Goal: Task Accomplishment & Management: Complete application form

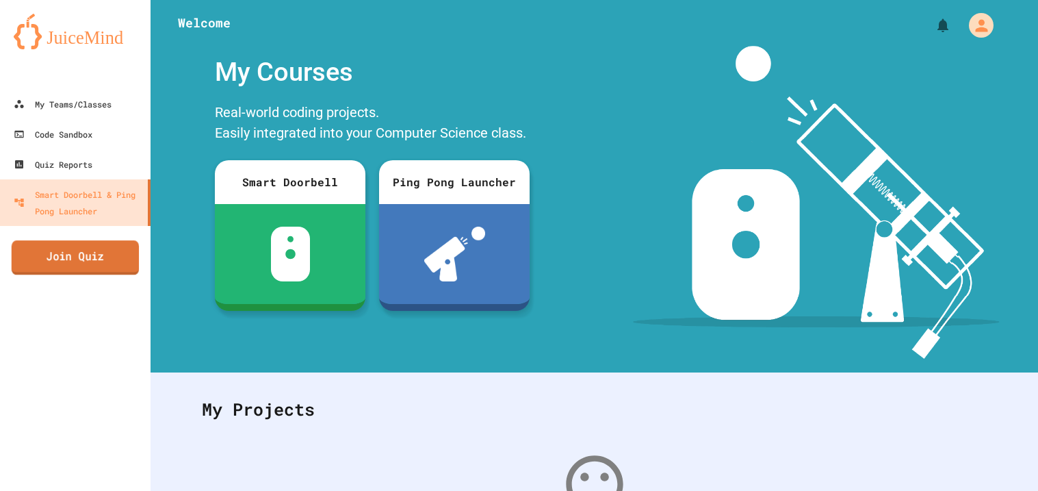
click at [129, 258] on link "Join Quiz" at bounding box center [75, 257] width 127 height 34
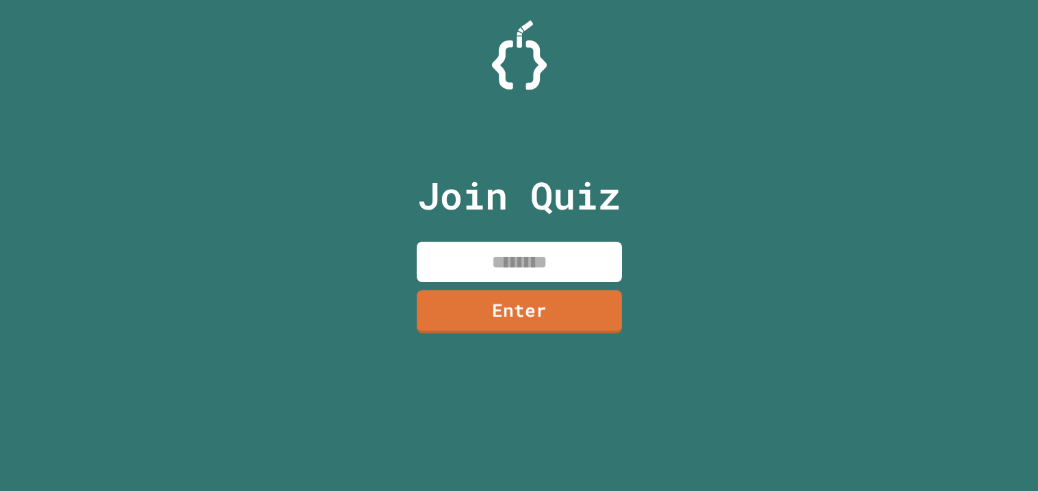
click at [517, 274] on input at bounding box center [519, 262] width 205 height 40
type input "********"
click at [493, 325] on link "Enter" at bounding box center [519, 310] width 208 height 45
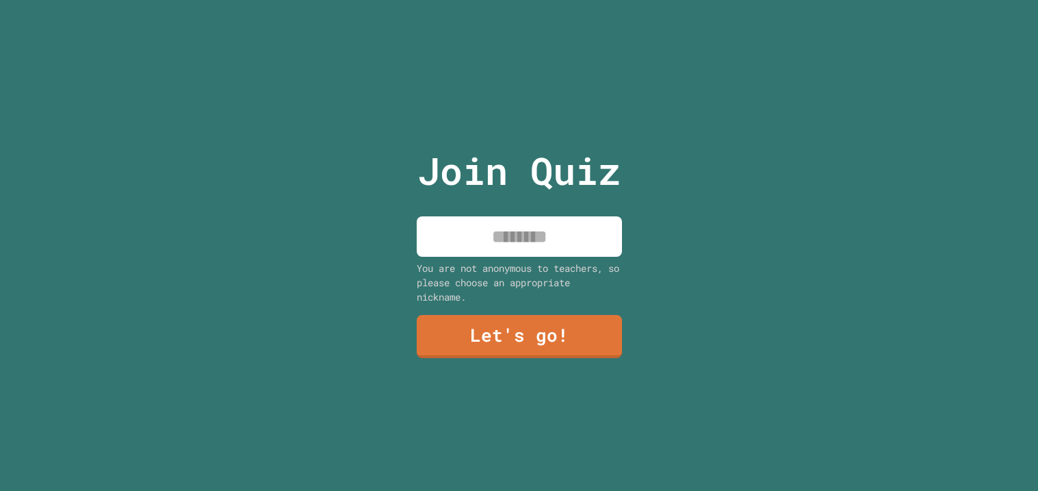
click at [491, 239] on input at bounding box center [519, 236] width 205 height 40
type input "*"
type input "******"
click at [520, 337] on link "Let's go!" at bounding box center [519, 335] width 209 height 45
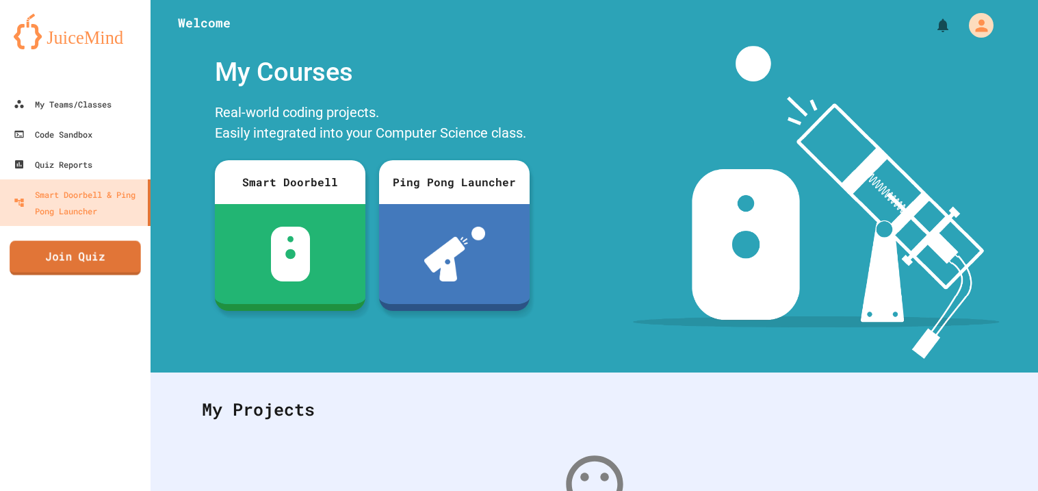
click at [106, 260] on link "Join Quiz" at bounding box center [75, 258] width 131 height 34
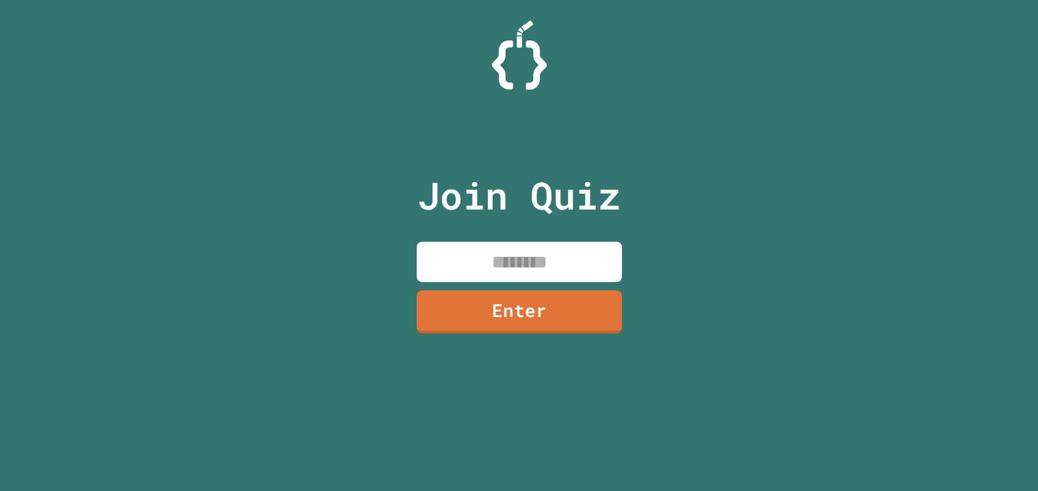
click at [461, 249] on input at bounding box center [519, 262] width 205 height 40
type input "********"
click at [581, 300] on link "Enter" at bounding box center [518, 310] width 207 height 44
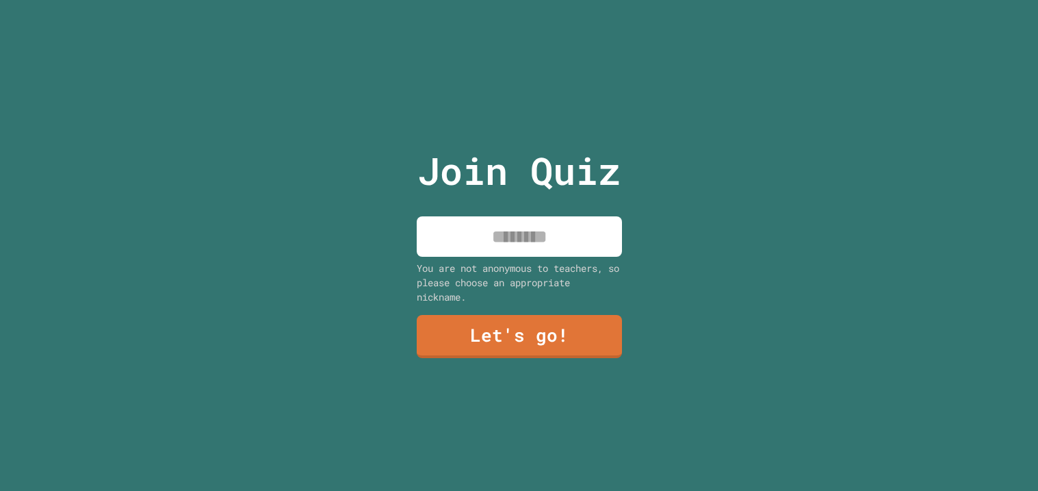
click at [504, 233] on input at bounding box center [519, 236] width 205 height 40
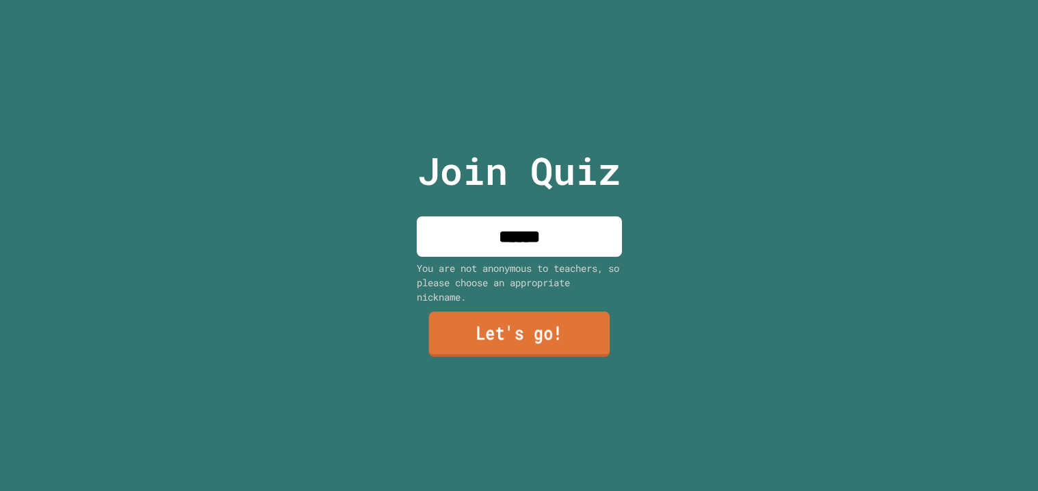
type input "******"
click at [526, 345] on link "Let's go!" at bounding box center [518, 333] width 181 height 45
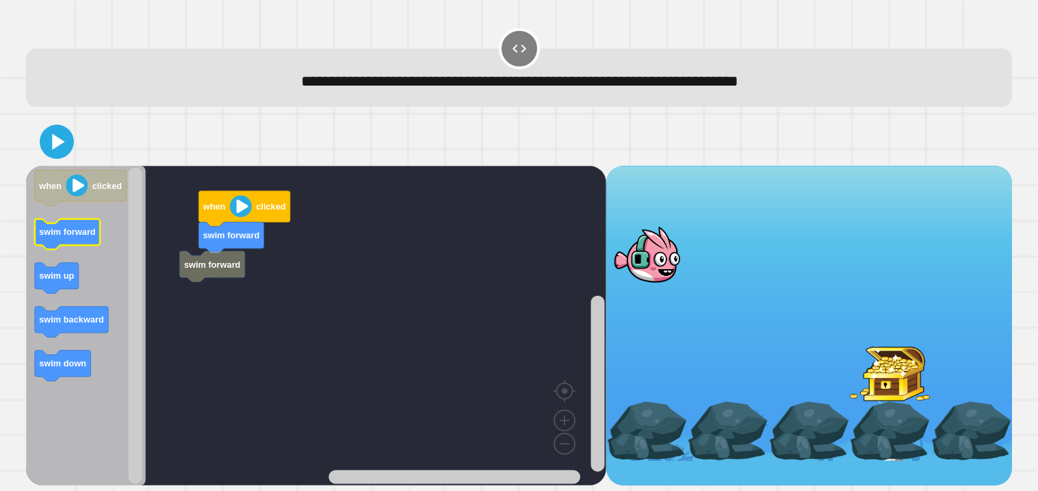
click at [72, 244] on icon "Blockly Workspace" at bounding box center [67, 233] width 65 height 31
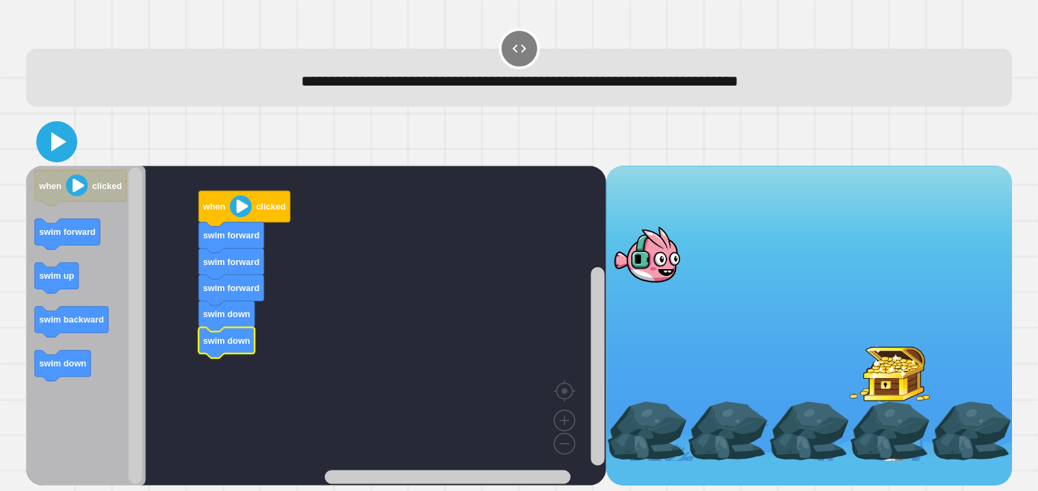
click at [61, 154] on icon at bounding box center [56, 141] width 33 height 33
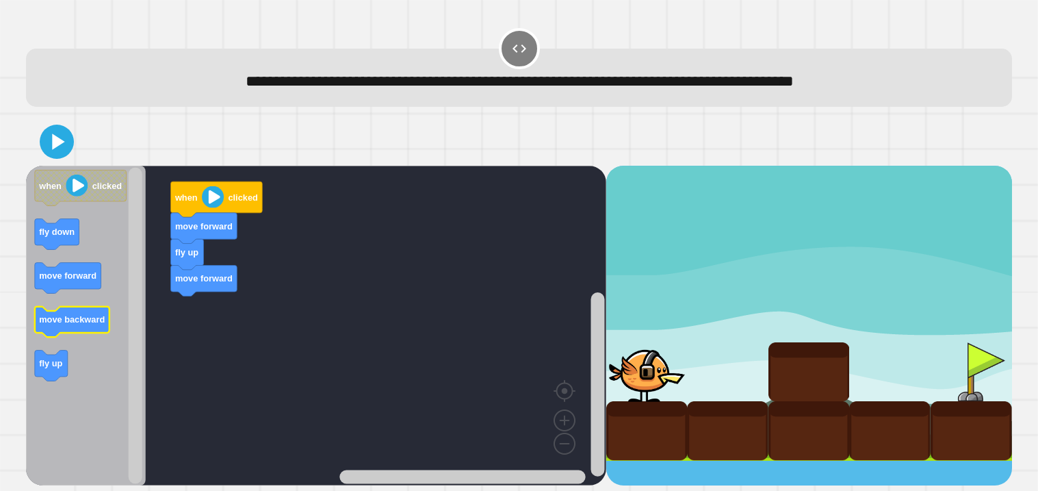
click at [94, 322] on text "move backward" at bounding box center [72, 319] width 66 height 10
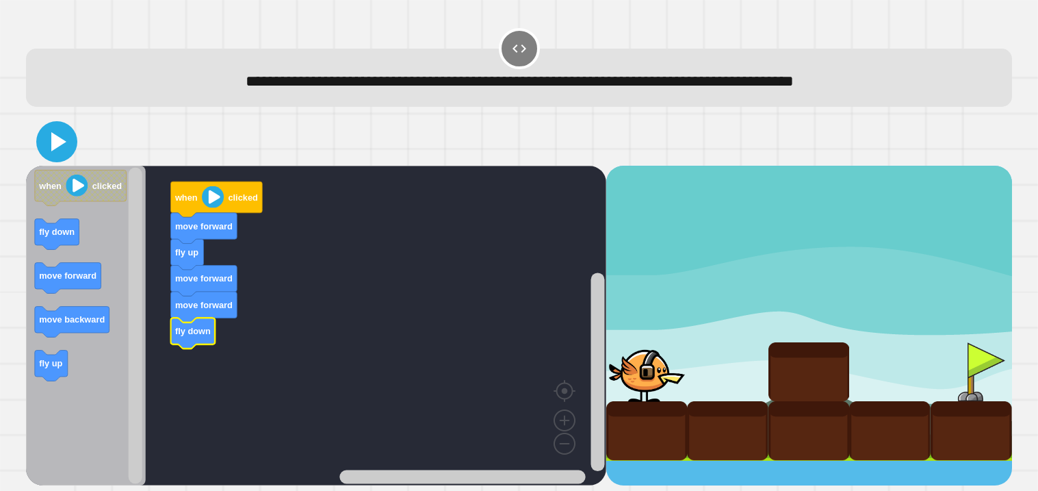
click at [49, 143] on icon at bounding box center [56, 141] width 33 height 33
click at [44, 140] on icon at bounding box center [56, 141] width 33 height 33
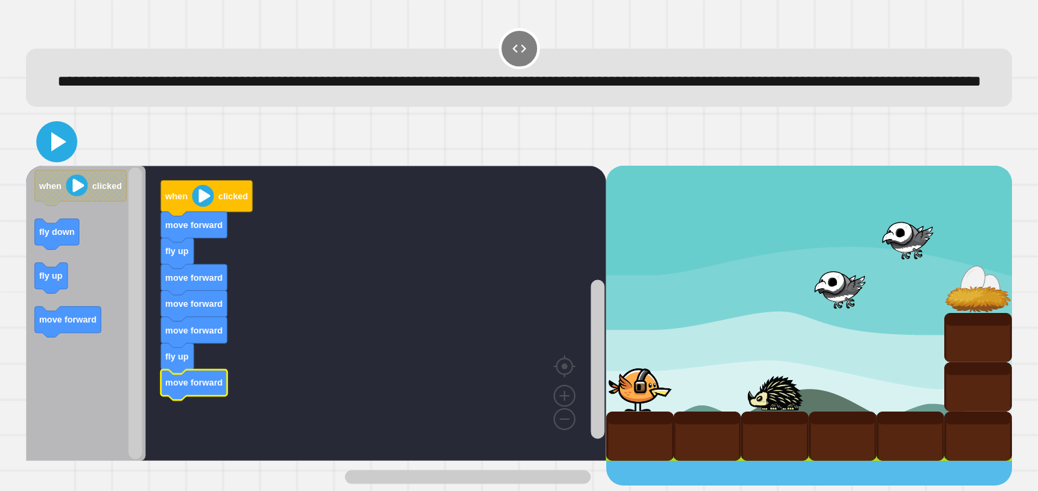
click at [57, 158] on icon at bounding box center [56, 141] width 33 height 33
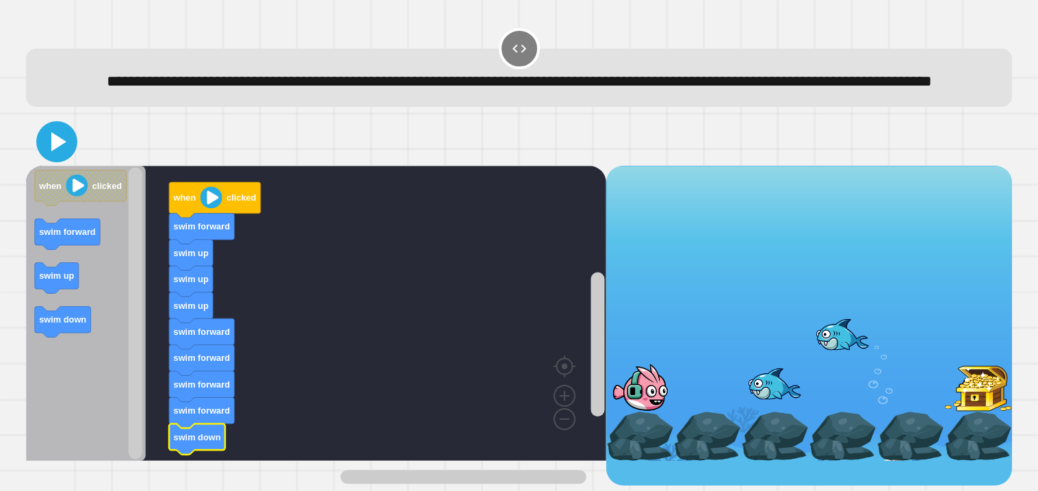
click at [68, 158] on icon at bounding box center [56, 141] width 33 height 33
click at [92, 358] on icon "Blockly Workspace" at bounding box center [86, 313] width 120 height 295
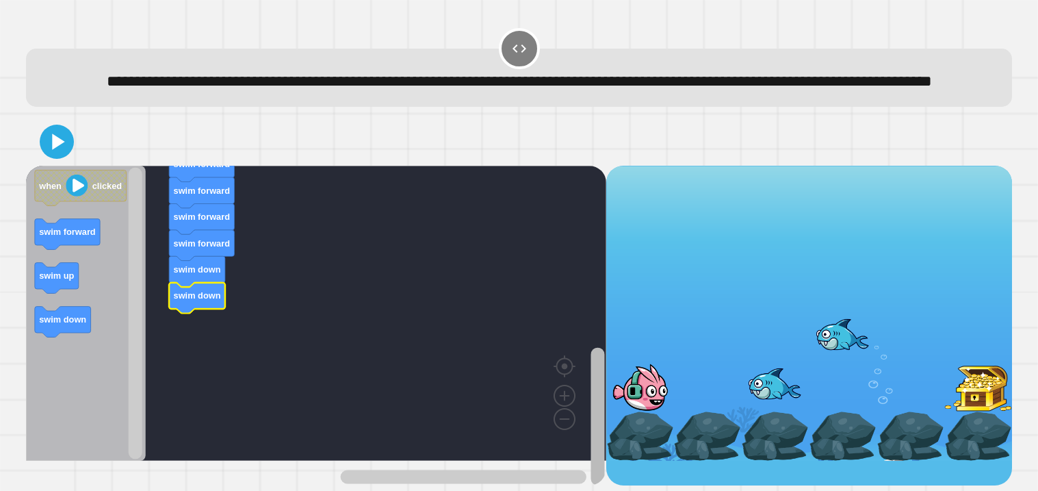
click at [621, 439] on div "when clicked swim forward swim up swim up swim up swim forward swim forward swi…" at bounding box center [519, 326] width 986 height 320
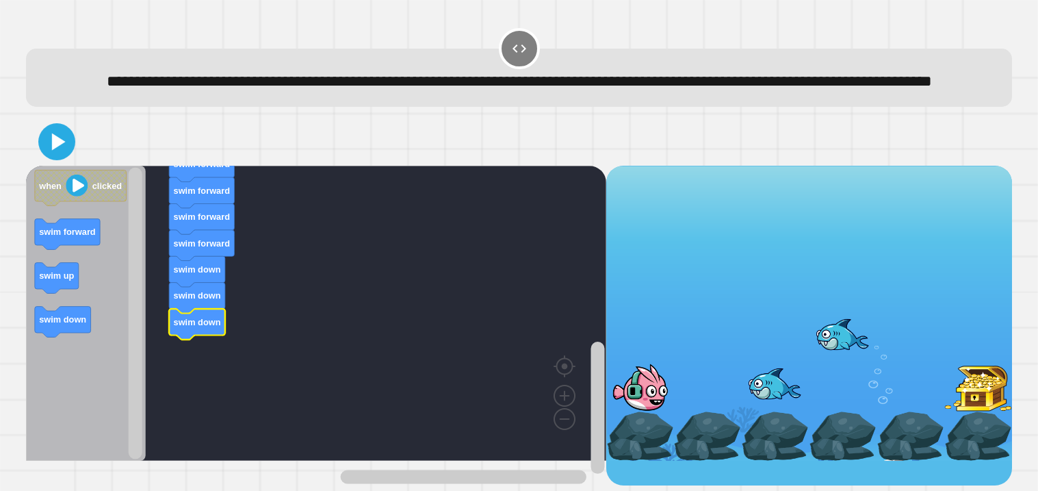
click at [57, 156] on icon at bounding box center [56, 141] width 29 height 29
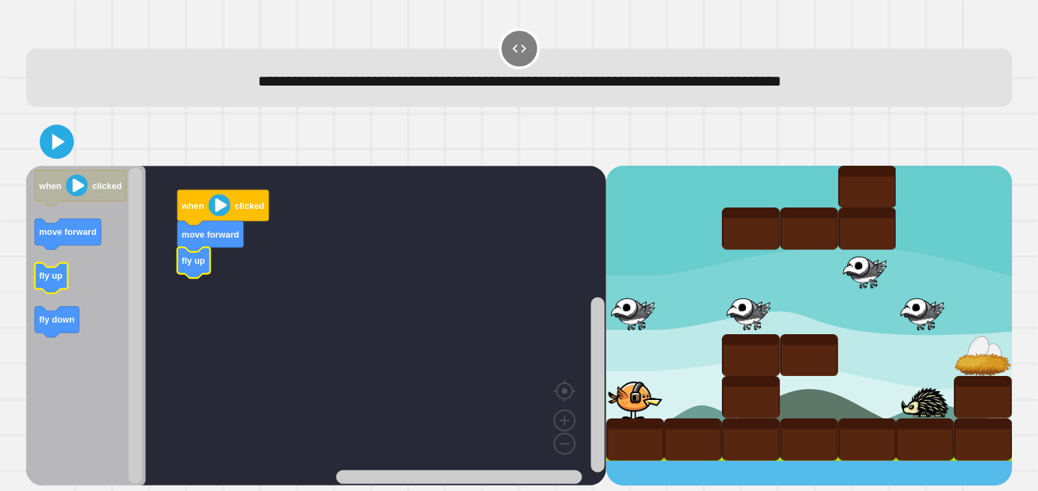
click at [39, 291] on rect "Blockly Workspace" at bounding box center [51, 277] width 33 height 31
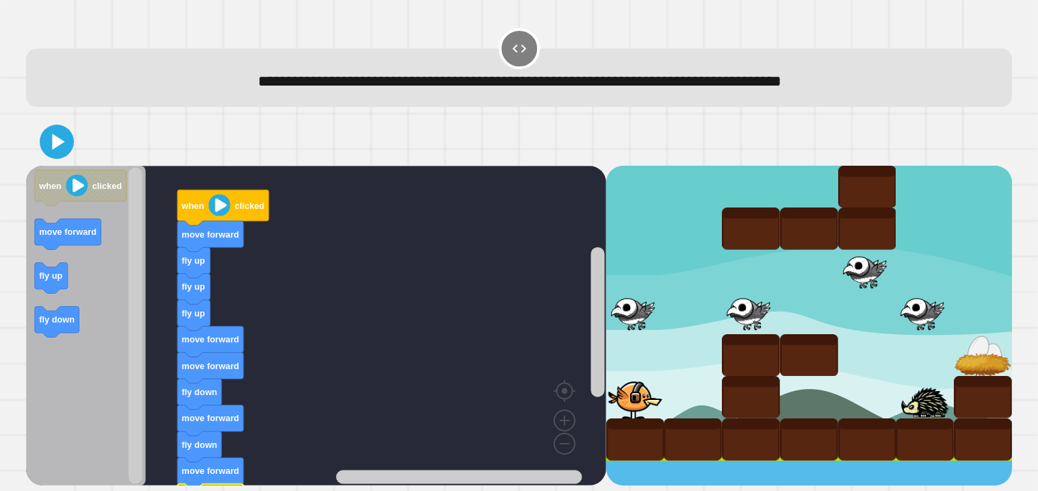
click at [427, 353] on rect "Blockly Workspace" at bounding box center [316, 326] width 580 height 320
click at [70, 142] on icon at bounding box center [56, 141] width 33 height 33
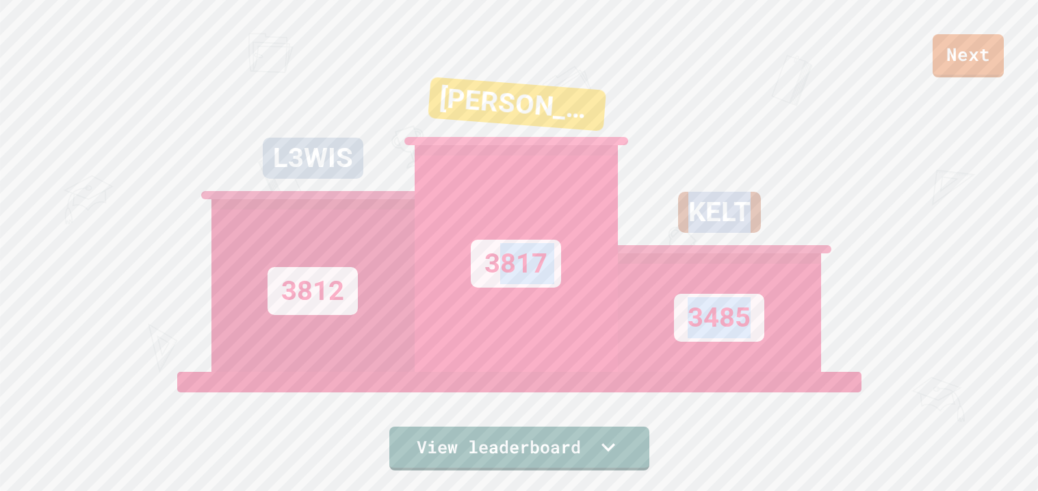
drag, startPoint x: 771, startPoint y: 277, endPoint x: 496, endPoint y: 180, distance: 291.8
click at [496, 180] on div "L3WIS 3812 TAYLOR 3817 KELT 3485" at bounding box center [519, 200] width 616 height 342
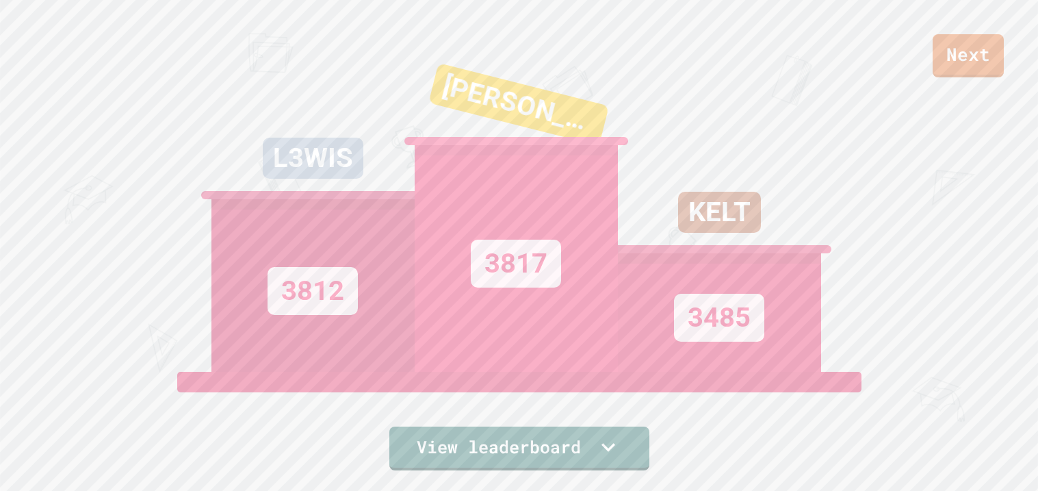
drag, startPoint x: 144, startPoint y: 90, endPoint x: 173, endPoint y: 116, distance: 38.3
click at [173, 116] on div "Next L3WIS 3812 TAYLOR 3817 KELT 3485 View leaderboard" at bounding box center [519, 245] width 1038 height 491
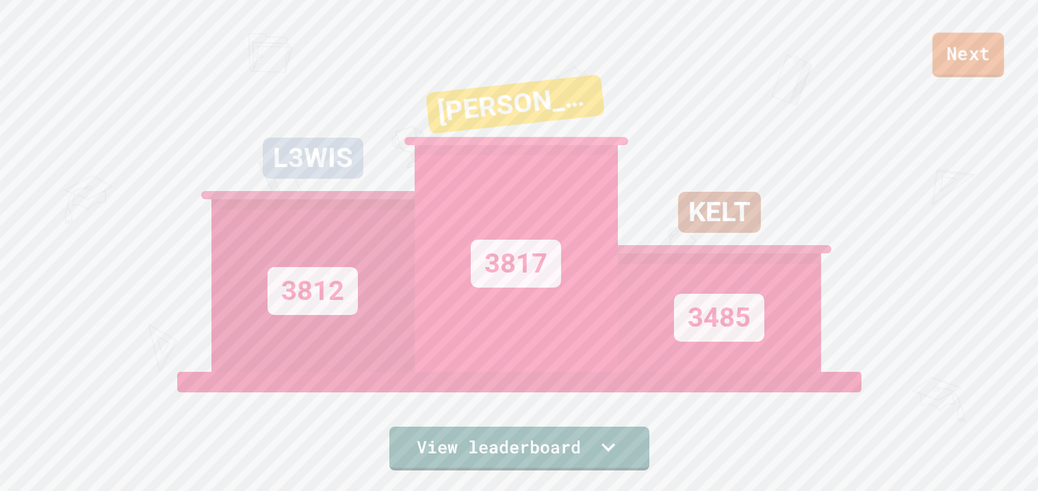
click at [953, 74] on link "Next" at bounding box center [969, 55] width 72 height 44
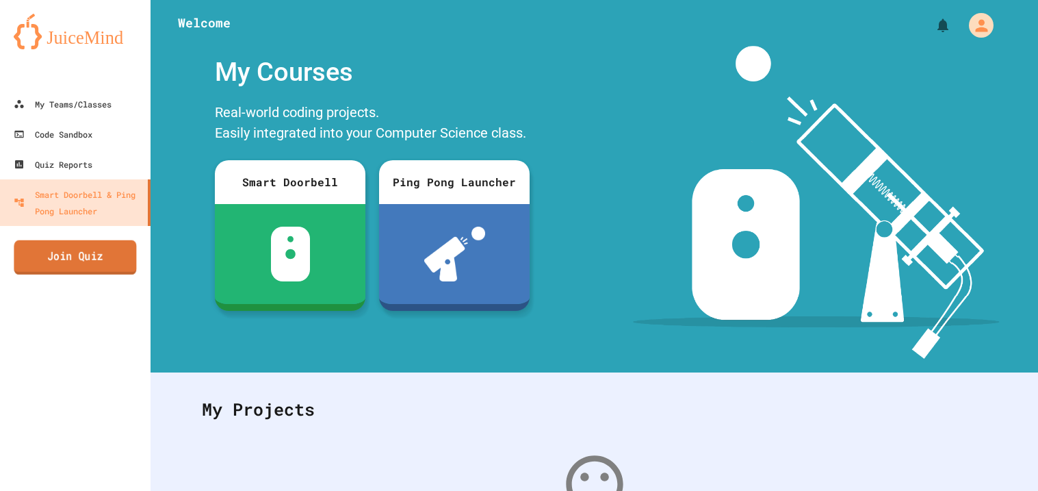
click at [92, 263] on link "Join Quiz" at bounding box center [75, 257] width 123 height 34
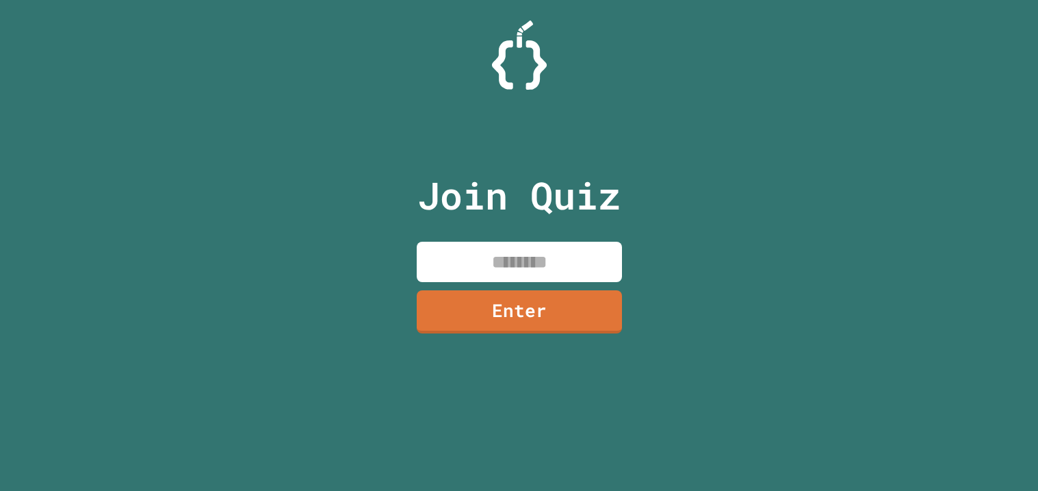
click at [448, 248] on input at bounding box center [519, 262] width 205 height 40
type input "********"
click at [547, 320] on link "Enter" at bounding box center [519, 309] width 190 height 45
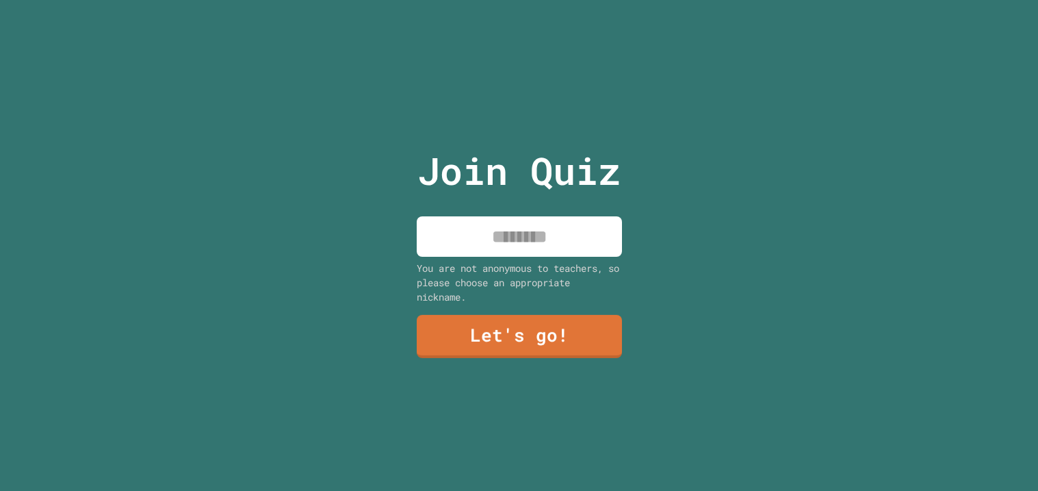
click at [480, 248] on input at bounding box center [519, 236] width 205 height 40
type input "******"
click at [598, 350] on link "Let's go!" at bounding box center [518, 335] width 207 height 45
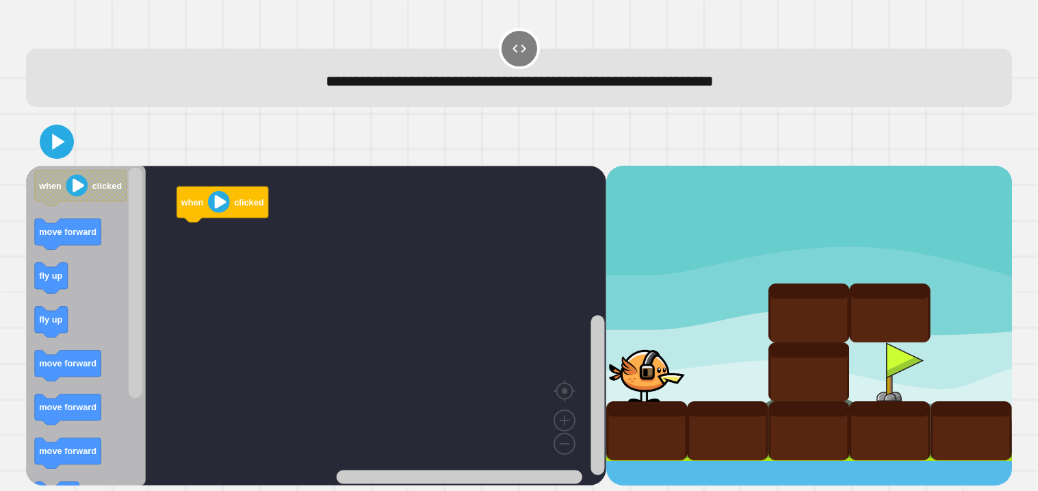
click at [560, 94] on div "**********" at bounding box center [519, 82] width 944 height 24
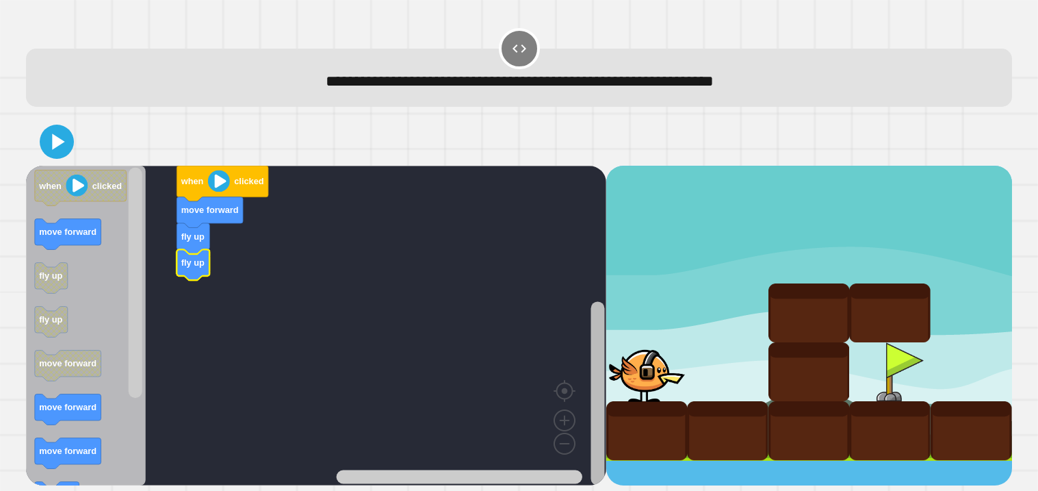
click at [597, 358] on rect "Blockly Workspace" at bounding box center [598, 394] width 14 height 184
click at [146, 311] on rect "Blockly Workspace" at bounding box center [316, 326] width 580 height 320
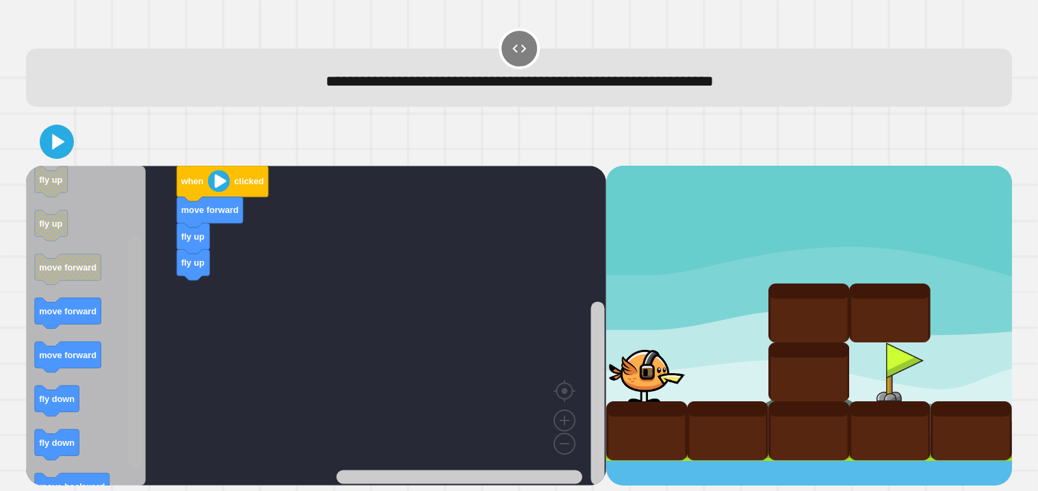
click at [155, 381] on div "when clicked move forward fly up fly up when clicked move forward fly up fly up…" at bounding box center [316, 326] width 580 height 320
click at [156, 382] on rect "Blockly Workspace" at bounding box center [316, 326] width 580 height 320
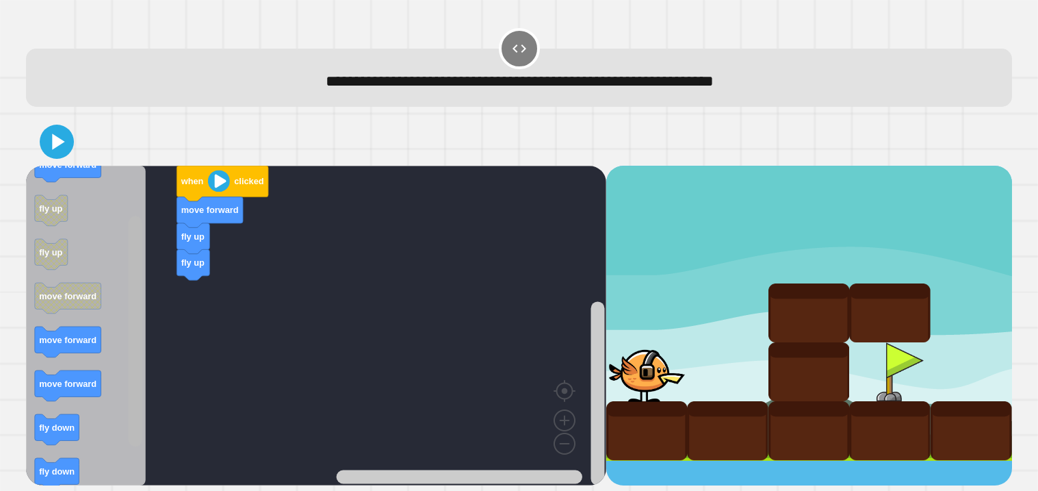
click at [137, 346] on rect "Blockly Workspace" at bounding box center [136, 331] width 14 height 231
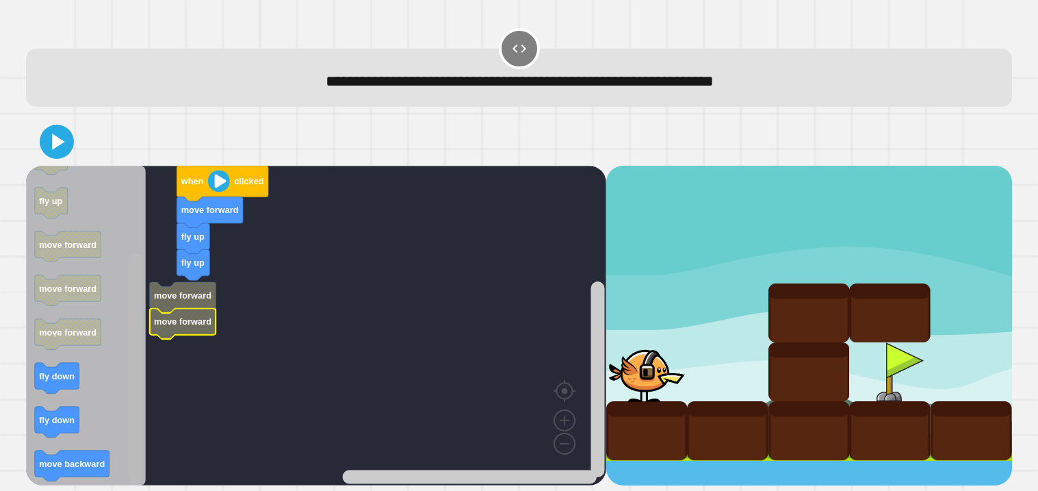
click at [145, 430] on div "when clicked move forward fly up fly up move forward move forward when clicked …" at bounding box center [316, 326] width 580 height 320
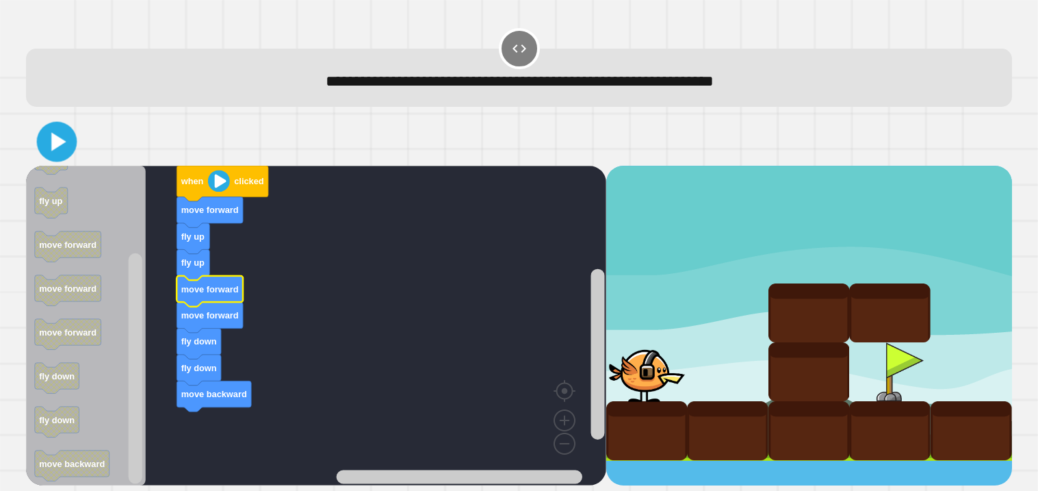
click at [55, 138] on icon at bounding box center [58, 141] width 15 height 18
click at [53, 128] on icon at bounding box center [56, 141] width 29 height 29
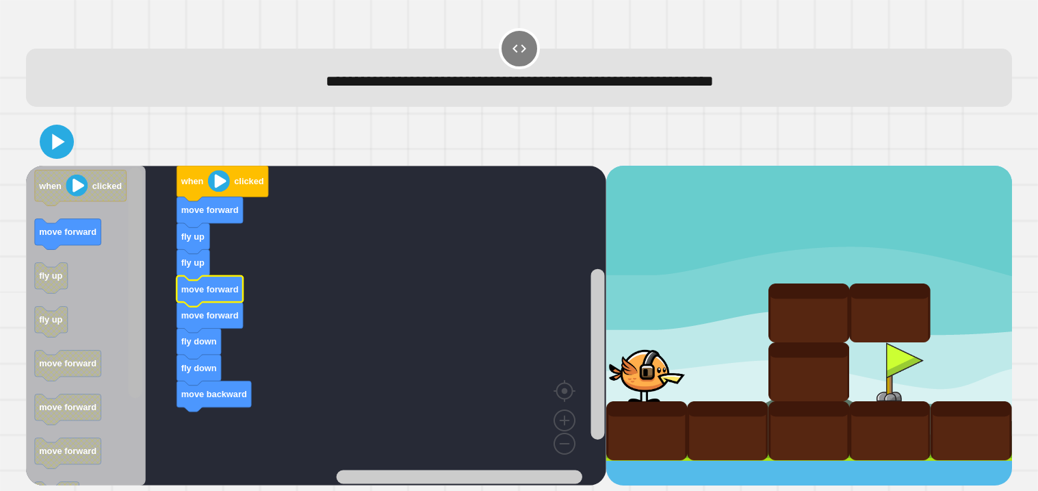
click at [125, 209] on div "when clicked move forward fly up fly up move forward move forward fly down fly …" at bounding box center [316, 326] width 580 height 320
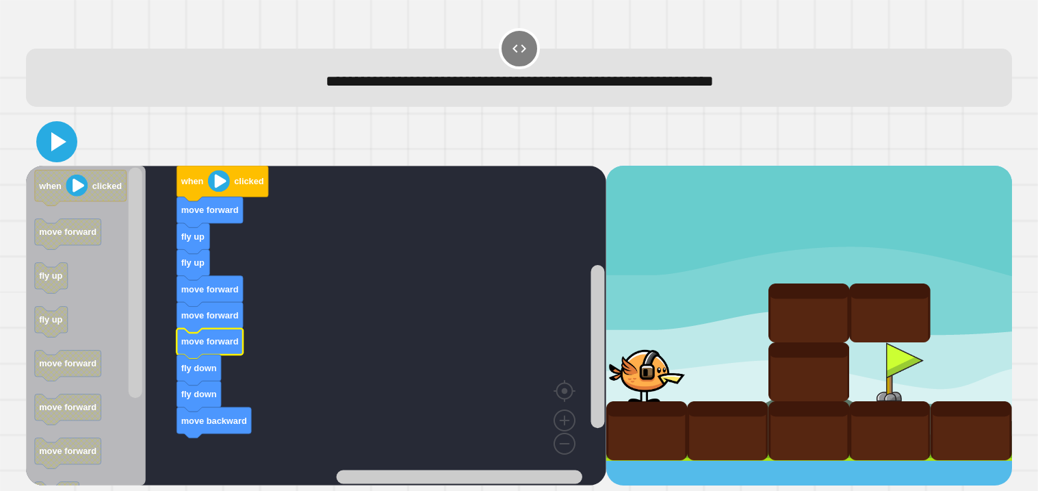
click at [50, 133] on icon at bounding box center [56, 141] width 33 height 33
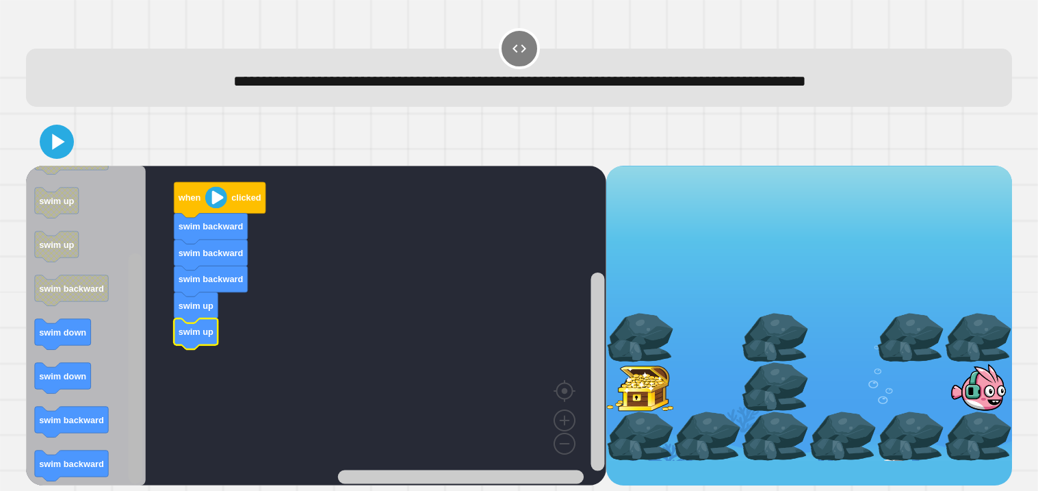
click at [151, 400] on div "when clicked swim backward swim backward swim backward swim up swim up when cli…" at bounding box center [316, 326] width 580 height 320
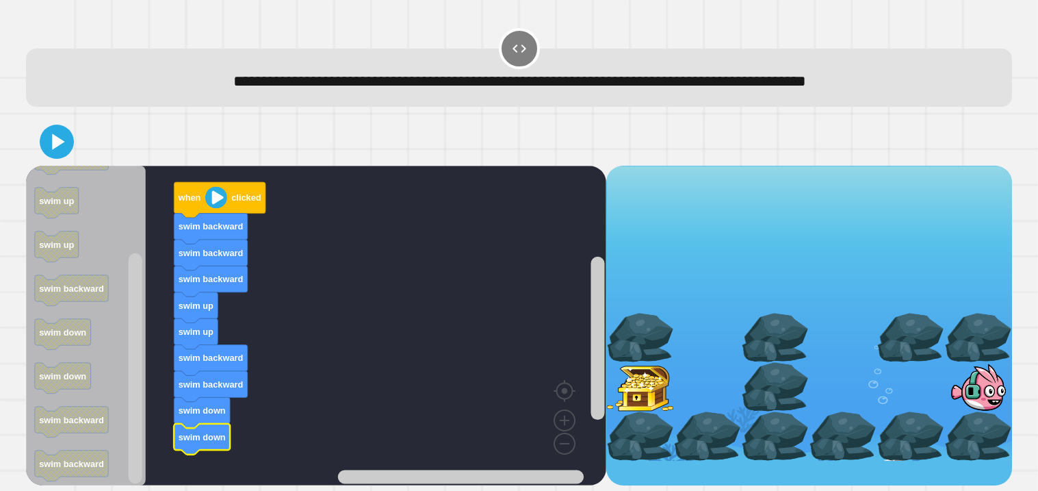
click at [47, 157] on div at bounding box center [519, 142] width 986 height 48
click at [47, 153] on icon at bounding box center [57, 141] width 31 height 31
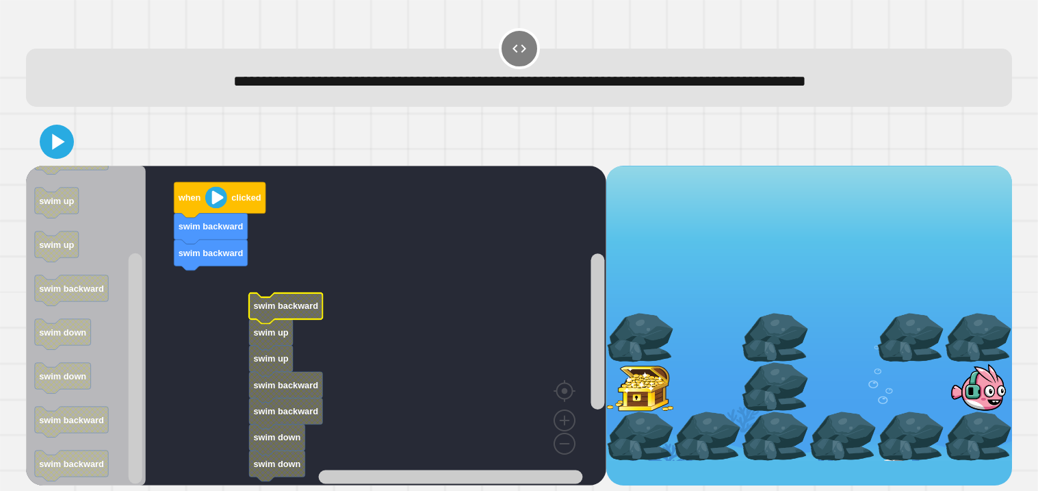
click at [290, 305] on text "swim backward" at bounding box center [285, 305] width 65 height 10
click at [322, 304] on icon "Blockly Workspace" at bounding box center [285, 307] width 73 height 31
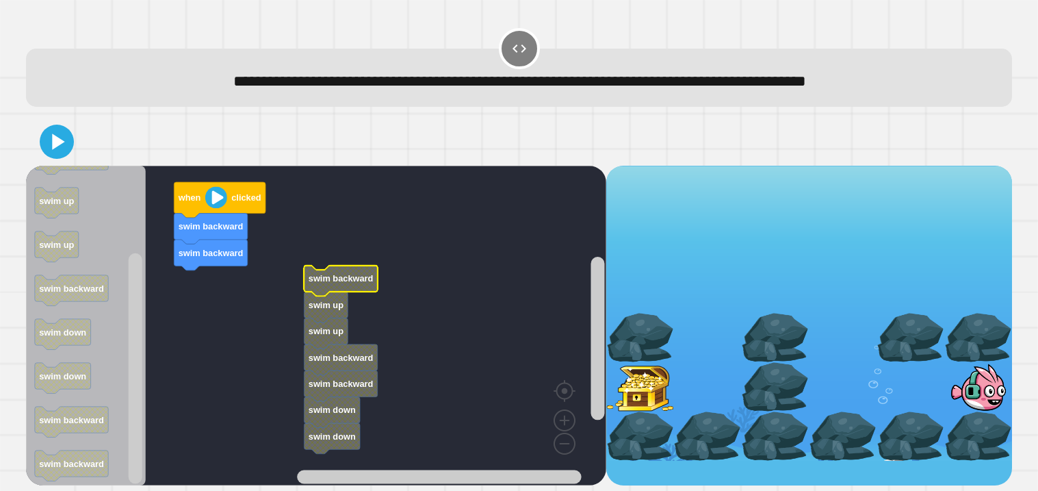
click at [328, 277] on text "swim backward" at bounding box center [341, 278] width 65 height 10
click at [327, 277] on text "swim backward" at bounding box center [341, 278] width 65 height 10
click at [334, 323] on icon "Blockly Workspace" at bounding box center [326, 333] width 44 height 31
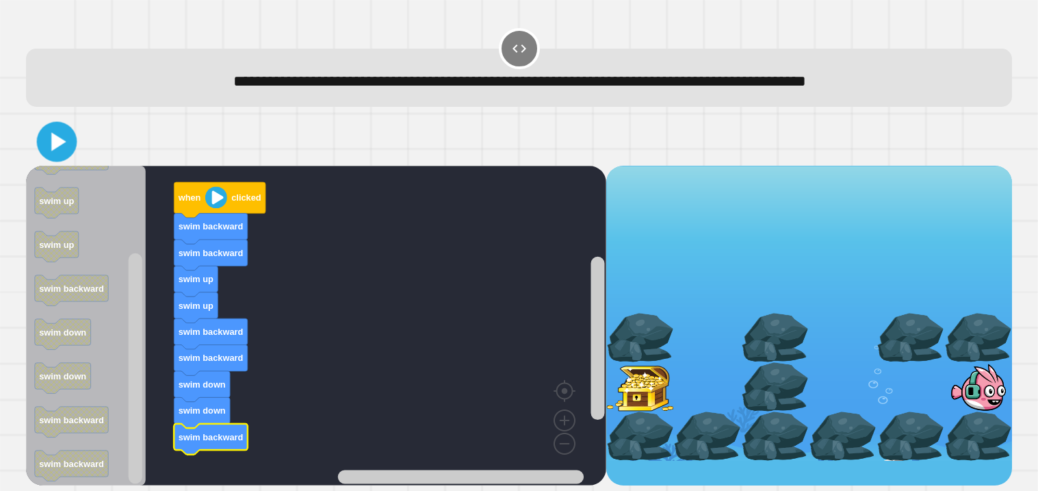
click at [57, 153] on icon at bounding box center [56, 141] width 32 height 32
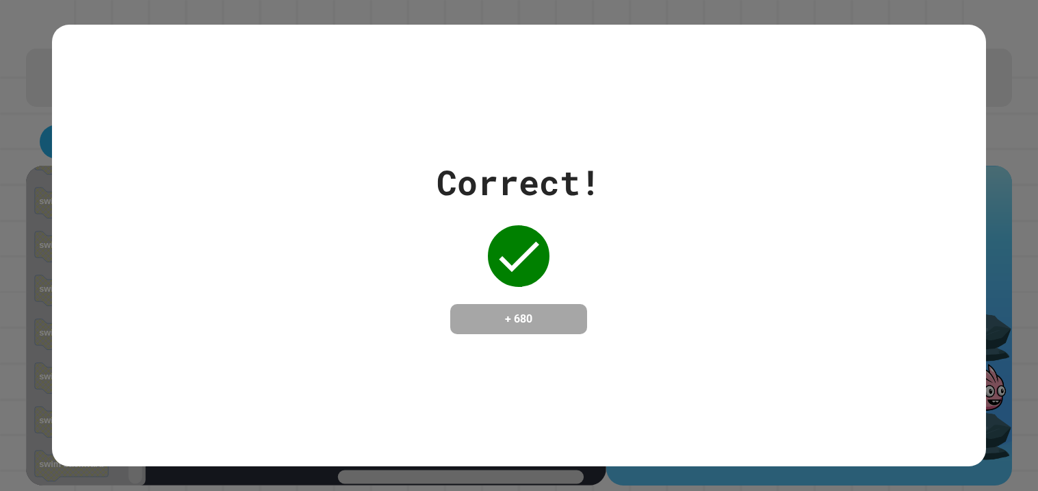
click at [1033, 190] on div "Correct! + 680" at bounding box center [519, 245] width 1038 height 491
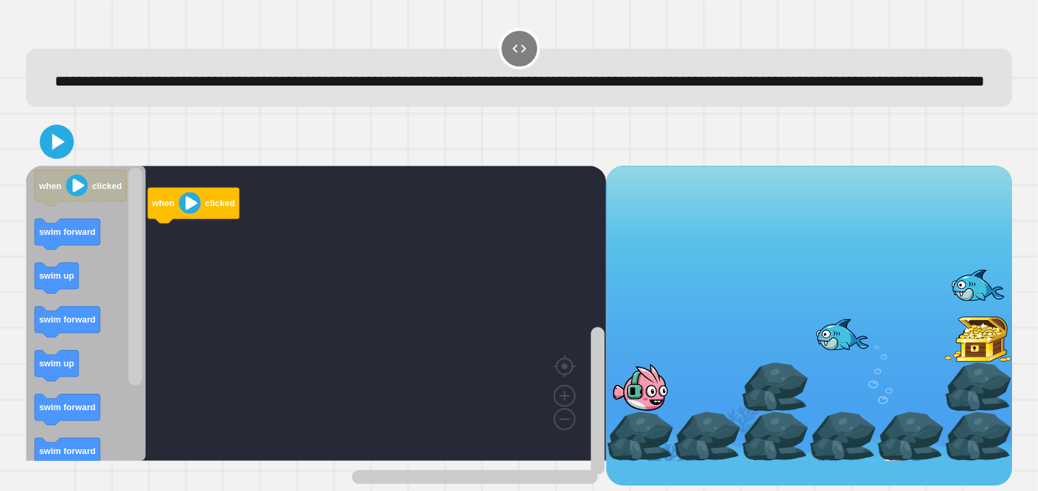
click at [511, 160] on div at bounding box center [519, 142] width 986 height 48
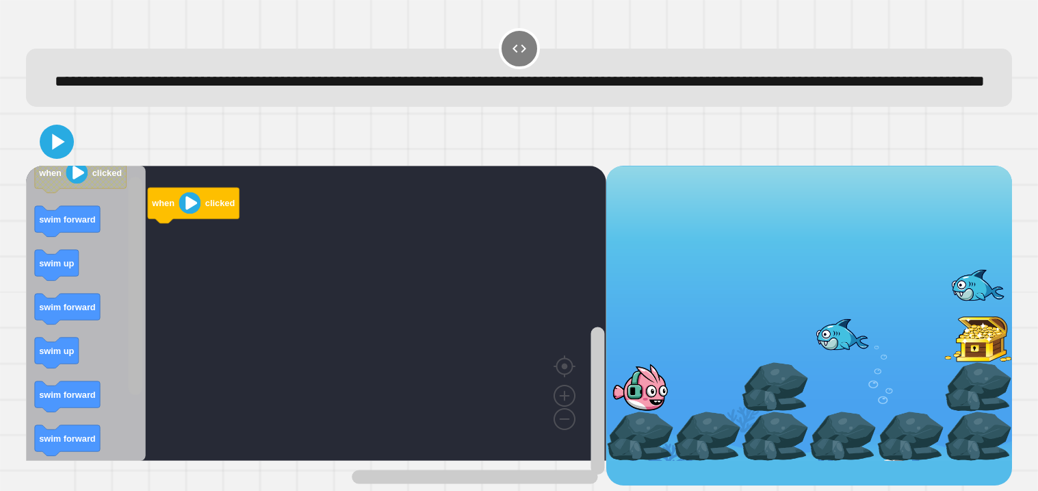
click at [136, 277] on rect "Blockly Workspace" at bounding box center [136, 286] width 14 height 218
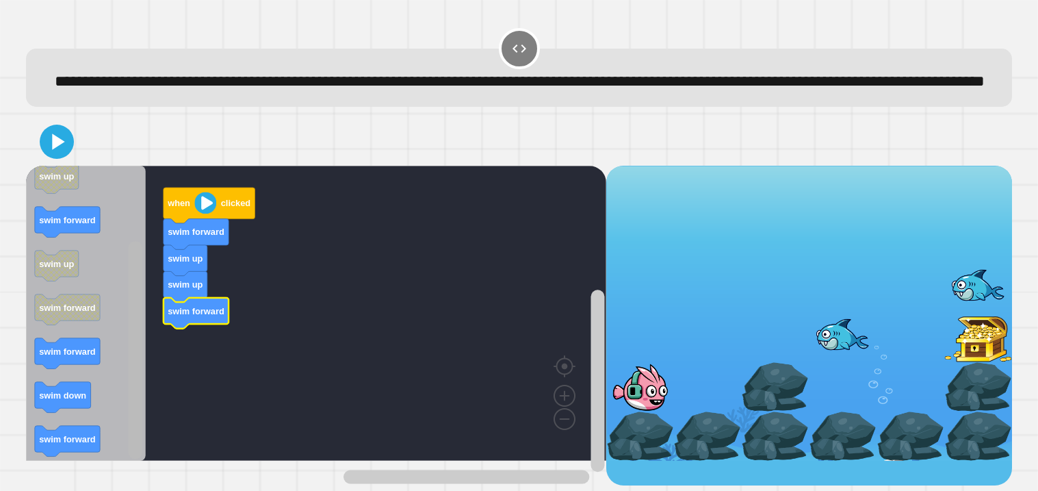
click at [160, 435] on div "when clicked swim forward swim up swim up swim forward when clicked swim forwar…" at bounding box center [316, 326] width 580 height 320
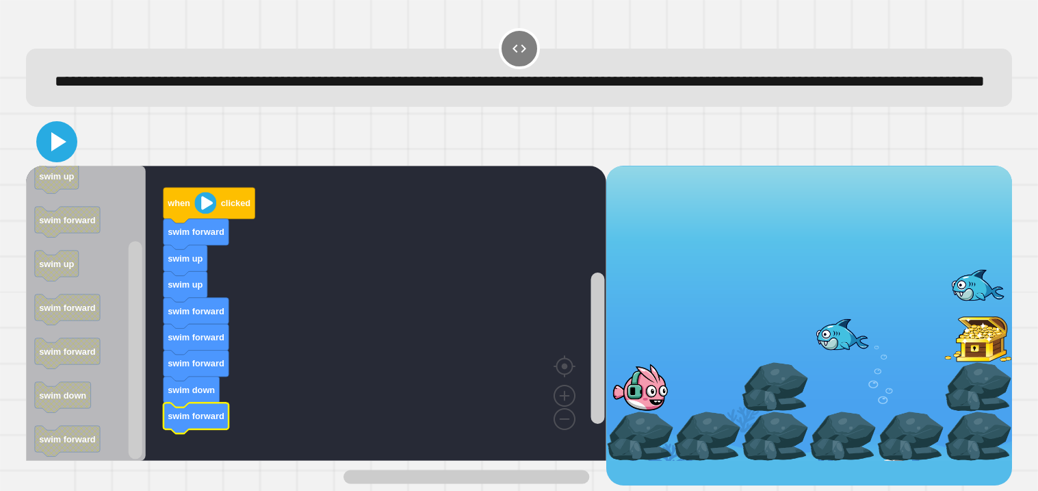
click at [54, 151] on icon at bounding box center [58, 141] width 15 height 19
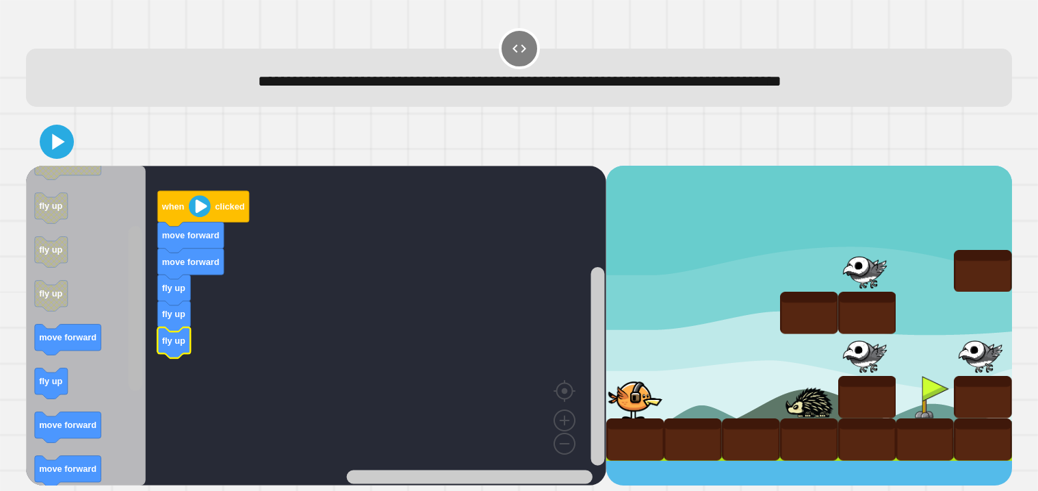
click at [139, 366] on rect "Blockly Workspace" at bounding box center [136, 308] width 14 height 165
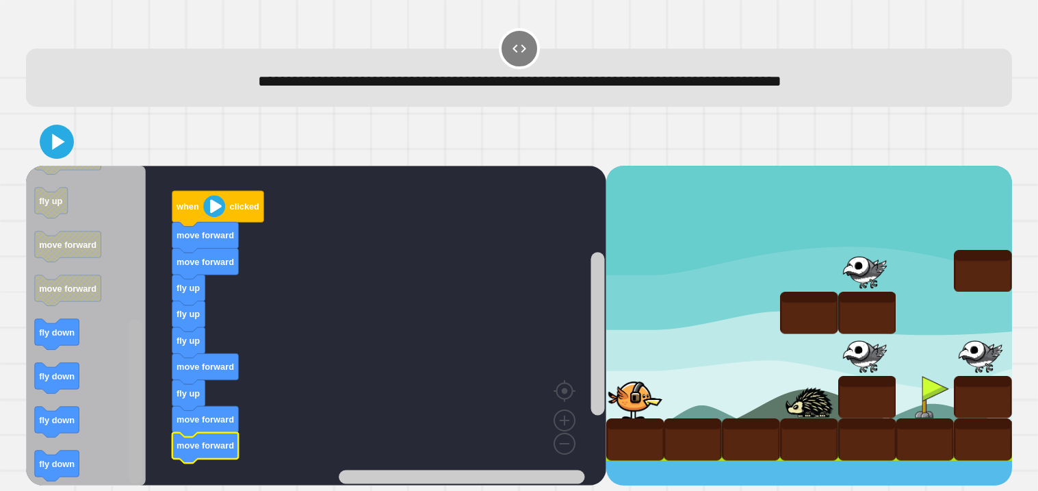
click at [140, 441] on rect "Blockly Workspace" at bounding box center [136, 400] width 14 height 165
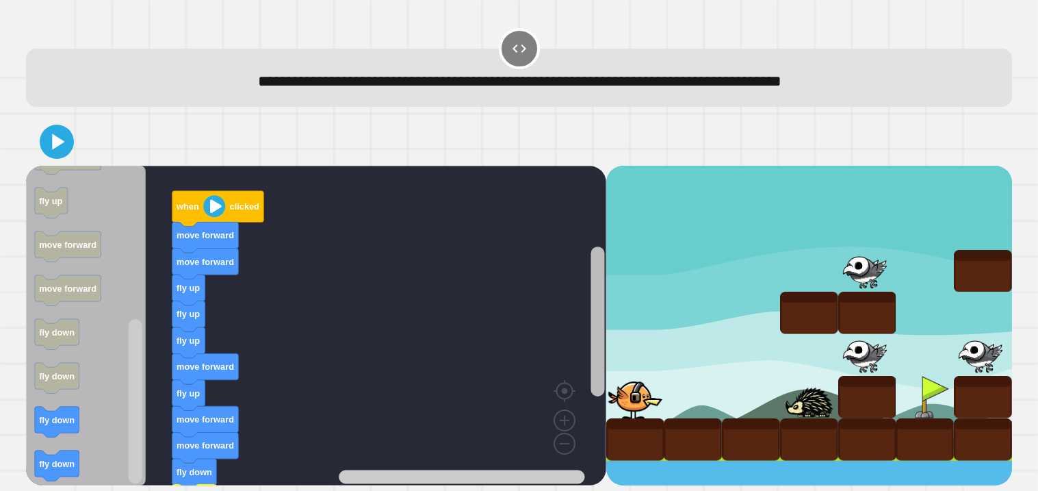
click at [590, 364] on icon "Blockly Workspace" at bounding box center [597, 334] width 17 height 302
click at [597, 433] on rect "Blockly Workspace" at bounding box center [597, 334] width 17 height 302
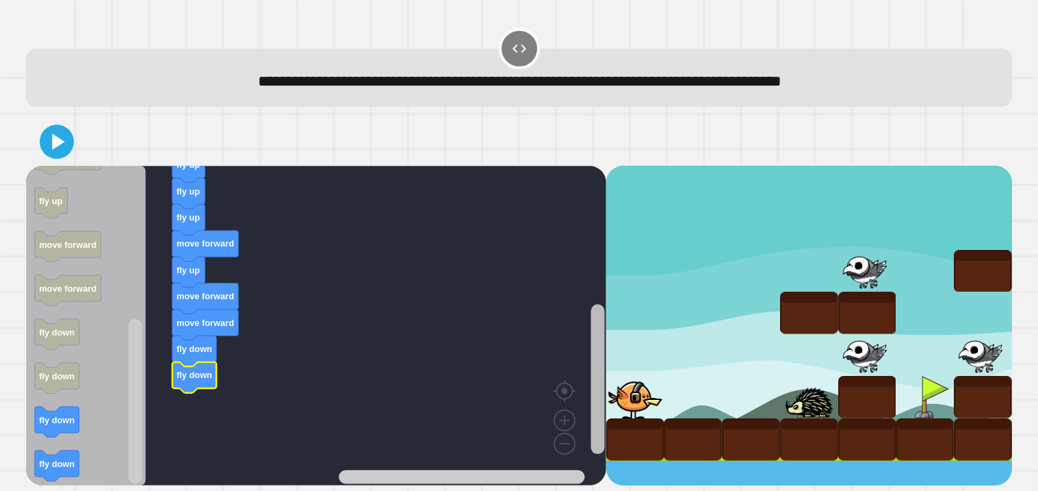
click at [606, 422] on g "Blockly Workspace" at bounding box center [597, 334] width 17 height 302
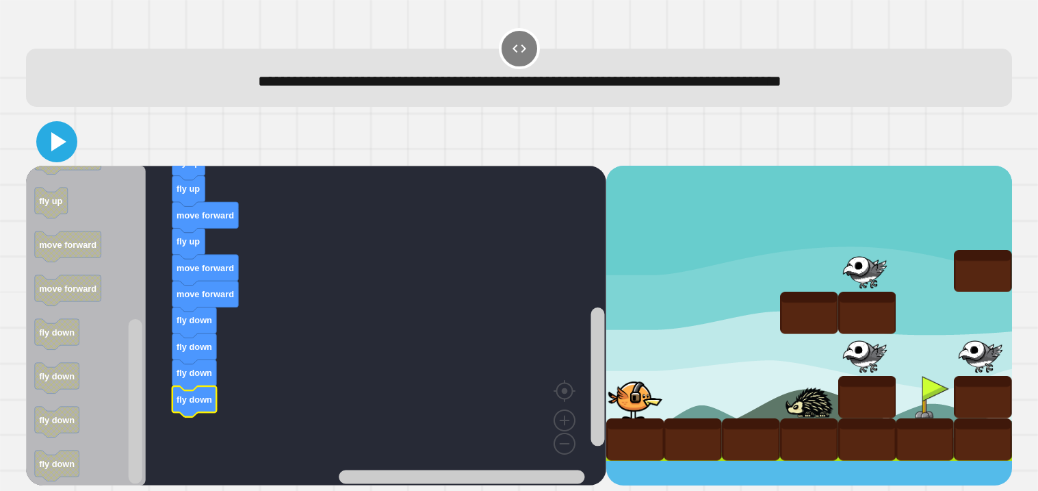
click at [48, 144] on icon at bounding box center [56, 141] width 33 height 33
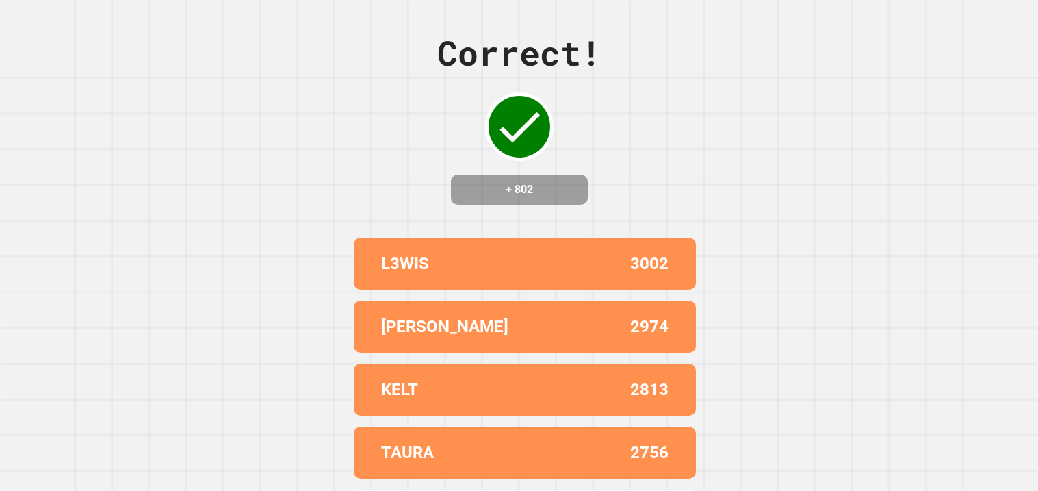
click at [288, 181] on div "Correct! + 802 L3WIS 3002 CALHOUN 2974 KELT 2813 TAURA 2756 TAYLOR 2543" at bounding box center [519, 245] width 1038 height 491
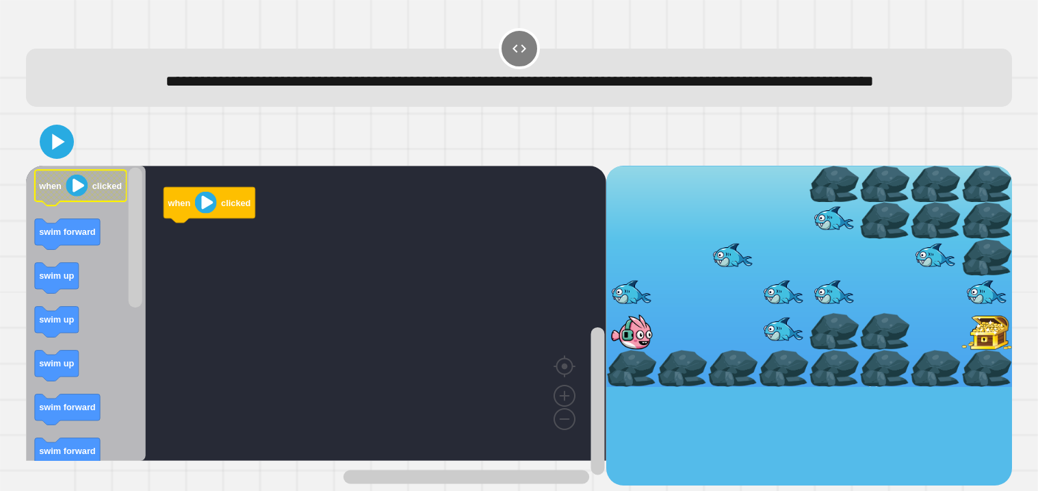
click at [40, 231] on icon "when clicked swim forward swim up swim up swim up swim forward swim forward swi…" at bounding box center [86, 313] width 120 height 295
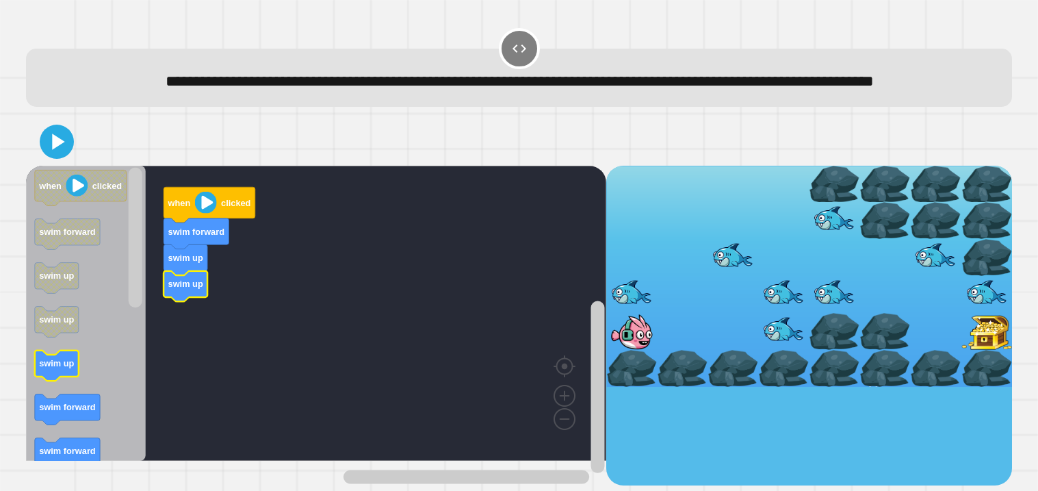
click at [38, 381] on icon "Blockly Workspace" at bounding box center [57, 365] width 44 height 31
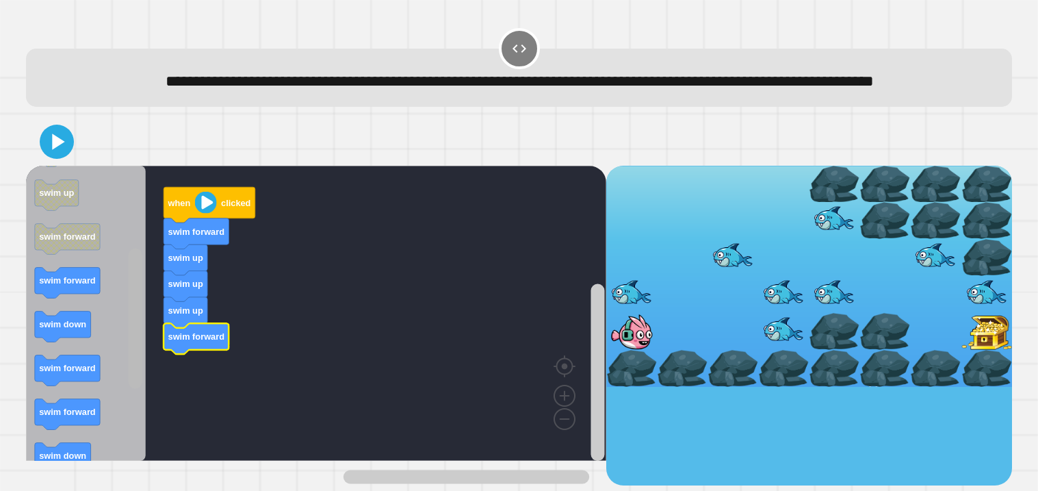
click at [149, 377] on div "when clicked swim forward swim up swim up swim up swim forward when clicked swi…" at bounding box center [316, 326] width 580 height 320
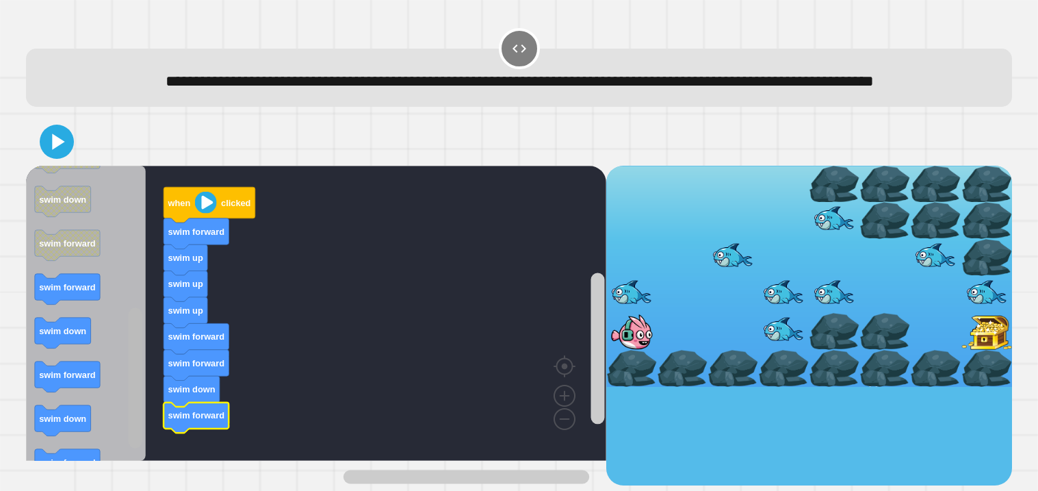
click at [158, 443] on div "when clicked swim forward swim up swim up swim up swim forward swim forward swi…" at bounding box center [316, 326] width 580 height 320
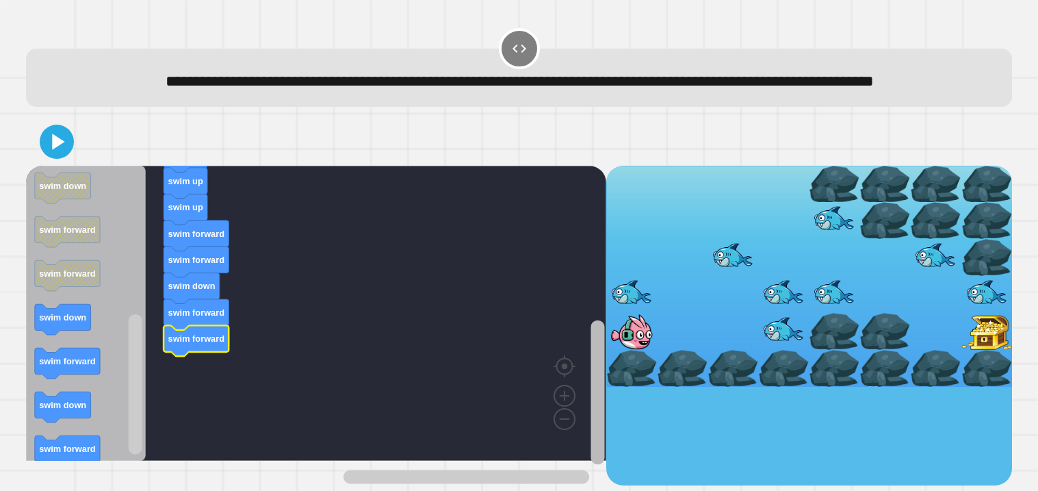
click at [612, 451] on div "when clicked swim forward swim up swim up swim up swim forward swim forward swi…" at bounding box center [519, 326] width 986 height 320
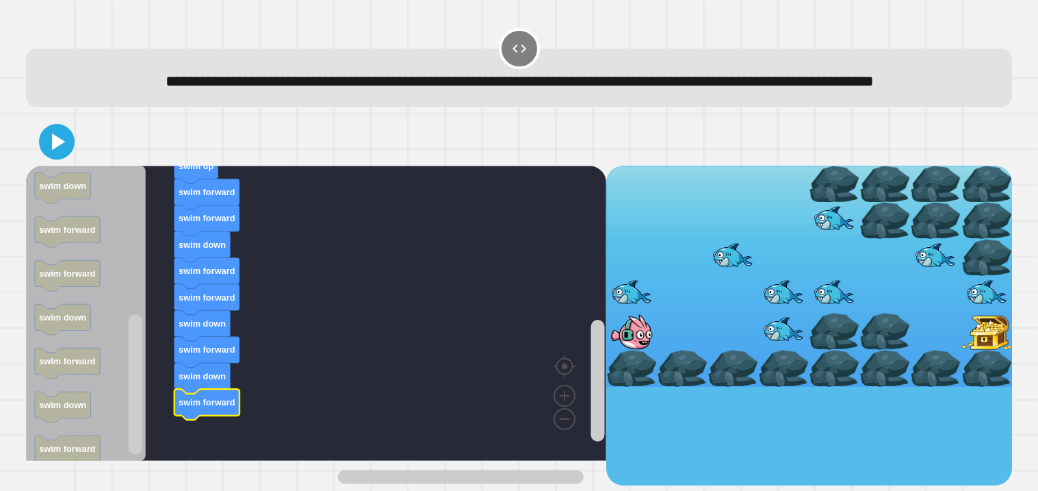
click at [55, 155] on icon at bounding box center [56, 141] width 29 height 29
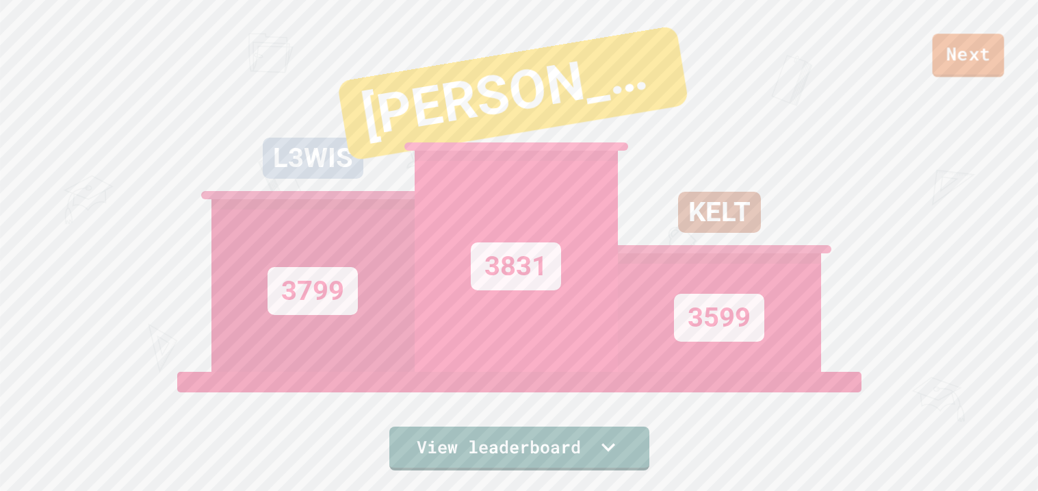
click at [966, 52] on link "Next" at bounding box center [969, 56] width 72 height 44
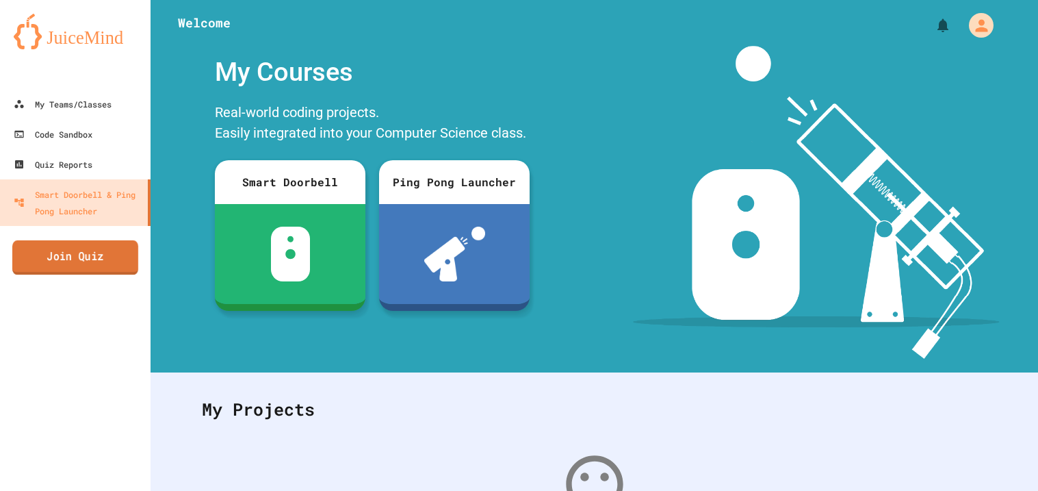
click at [75, 263] on link "Join Quiz" at bounding box center [75, 257] width 126 height 34
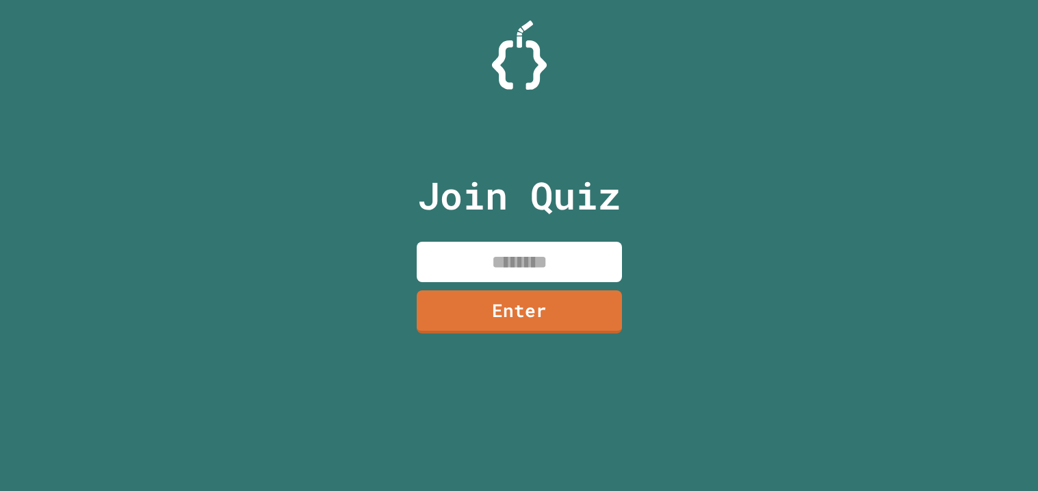
click at [456, 260] on input at bounding box center [519, 262] width 205 height 40
type input "********"
click at [519, 314] on link "Enter" at bounding box center [519, 309] width 205 height 45
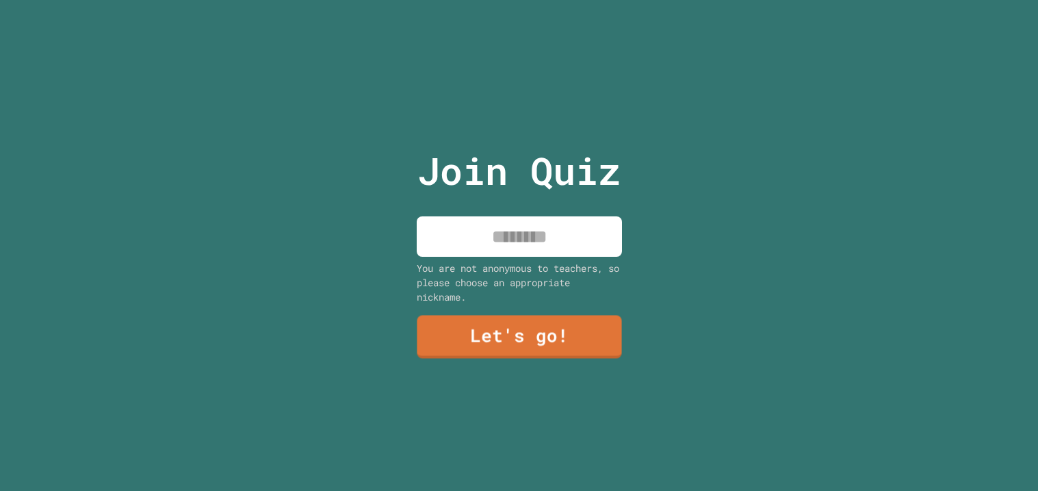
click at [484, 232] on input at bounding box center [519, 236] width 205 height 40
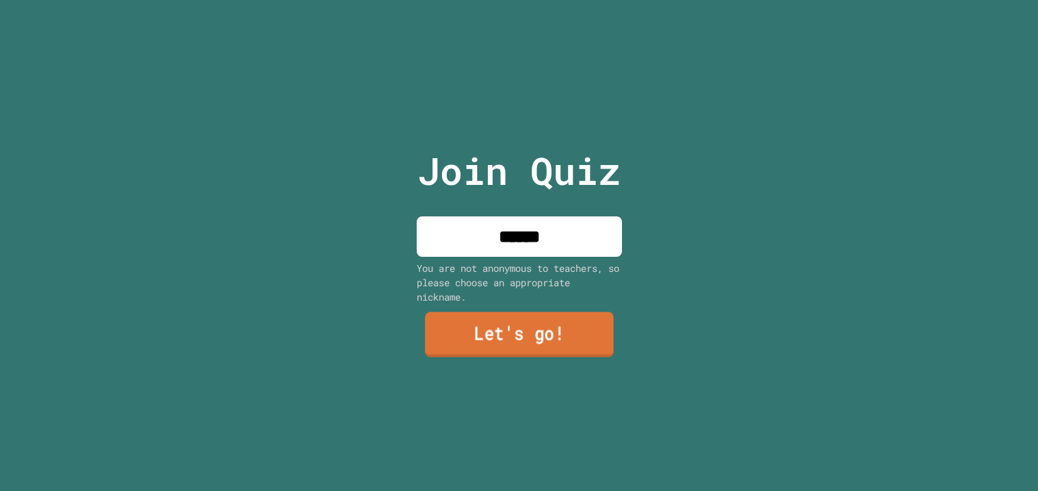
type input "******"
click at [494, 355] on link "Let's go!" at bounding box center [519, 334] width 189 height 45
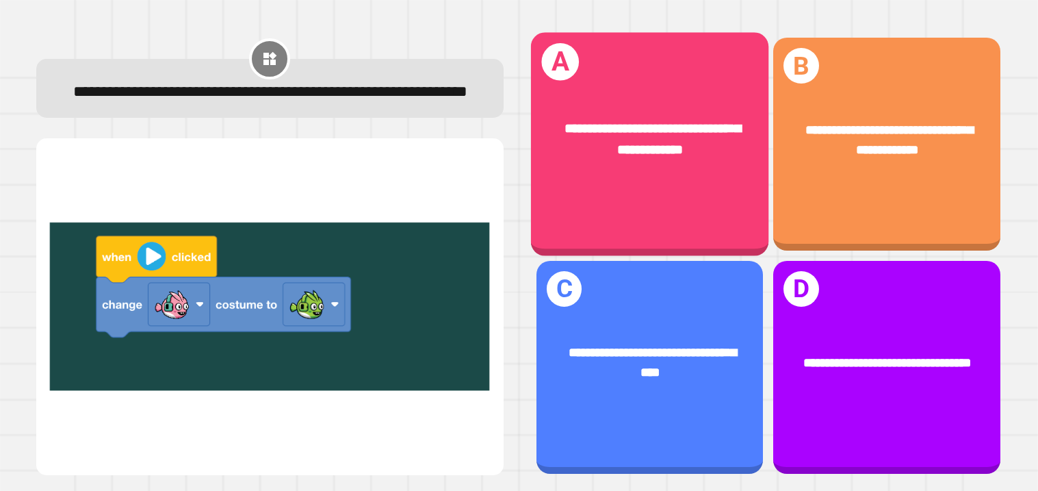
click at [689, 190] on div "**********" at bounding box center [649, 144] width 238 height 223
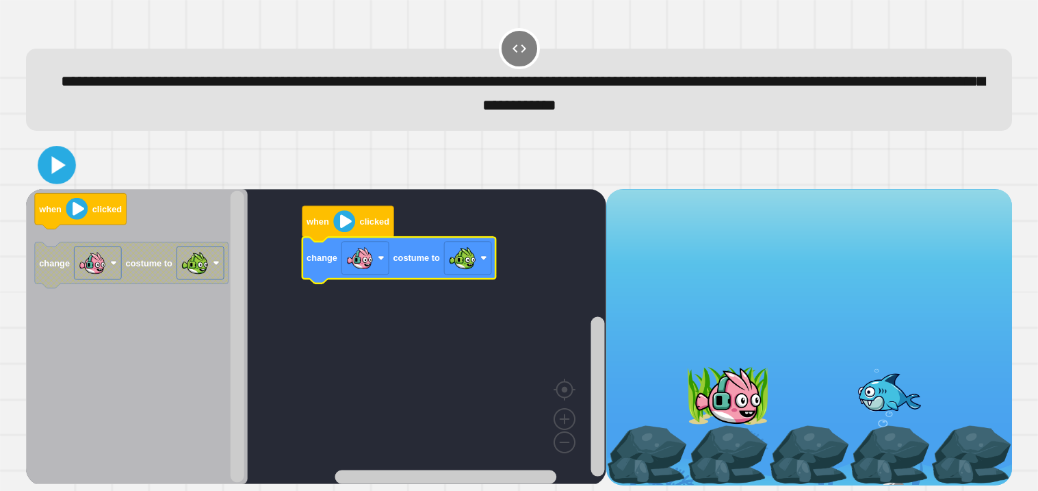
click at [66, 172] on icon at bounding box center [57, 165] width 31 height 31
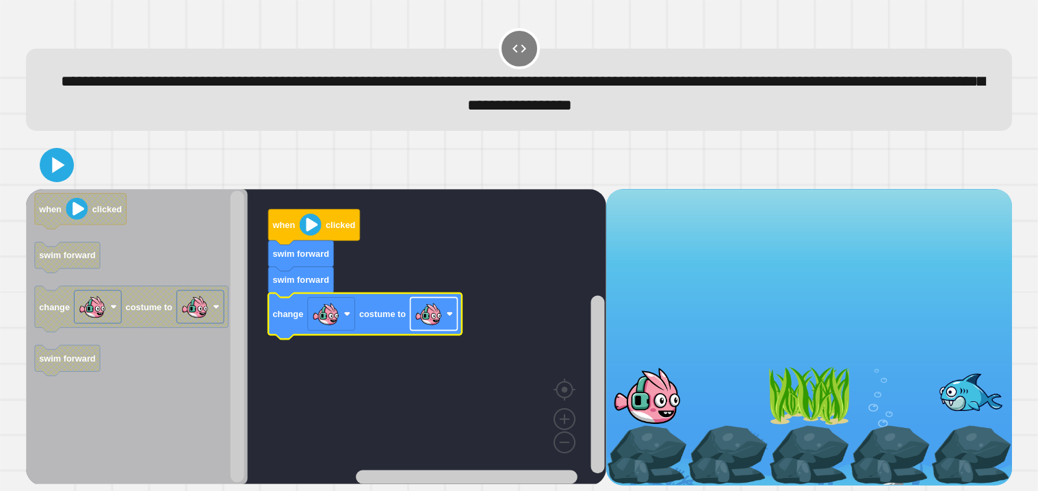
click at [439, 331] on rect "Blockly Workspace" at bounding box center [433, 314] width 47 height 33
click at [67, 162] on icon at bounding box center [56, 165] width 33 height 33
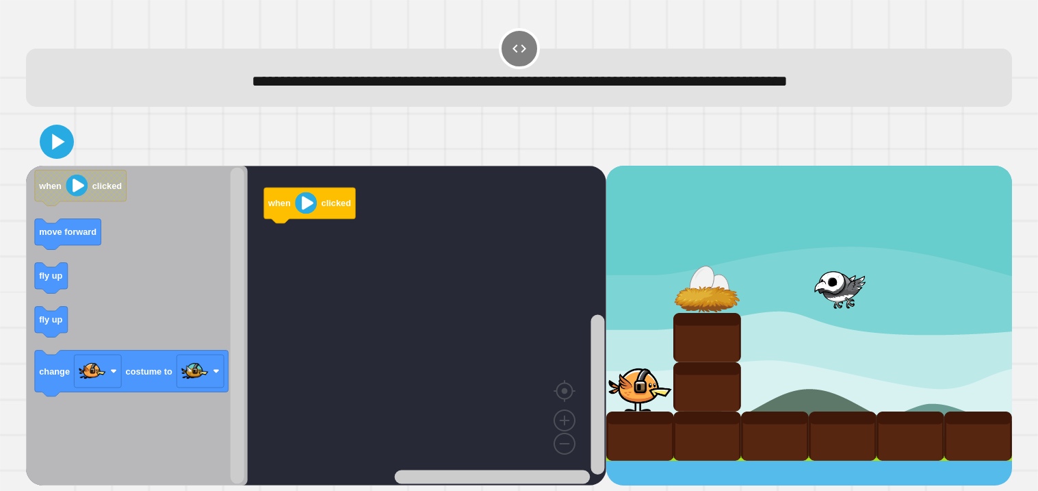
click at [29, 309] on icon "Blockly Workspace" at bounding box center [137, 326] width 222 height 320
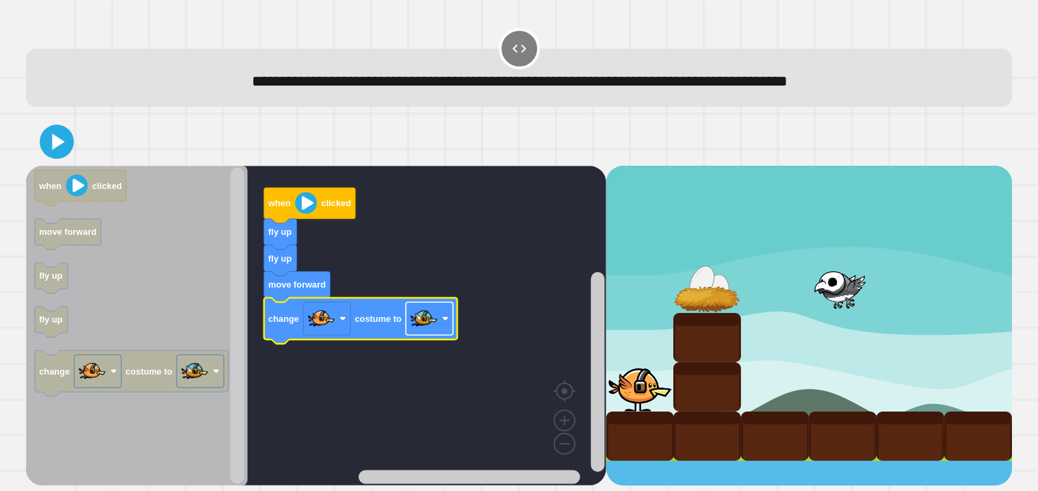
click at [423, 317] on image "Blockly Workspace" at bounding box center [423, 318] width 27 height 27
click at [331, 316] on image "Blockly Workspace" at bounding box center [321, 318] width 27 height 27
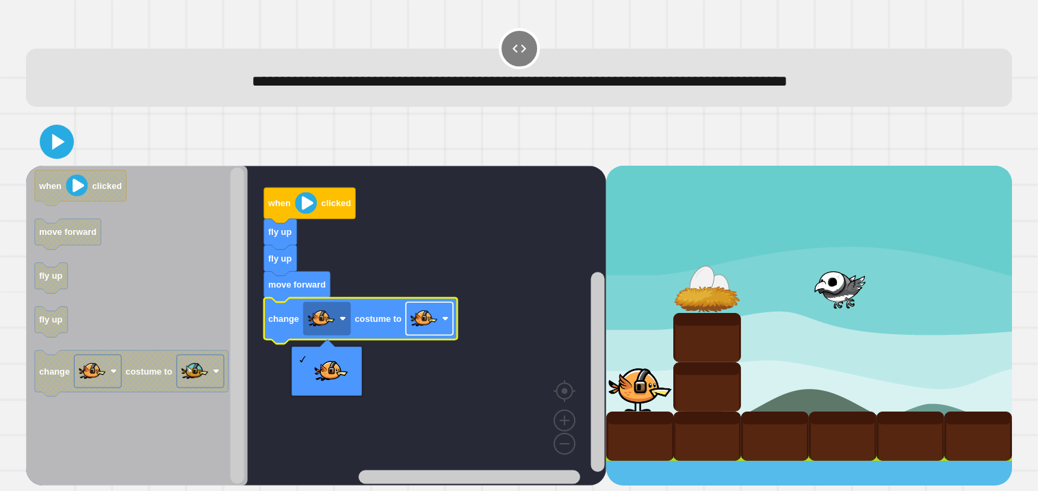
click at [437, 318] on image "Blockly Workspace" at bounding box center [423, 318] width 27 height 27
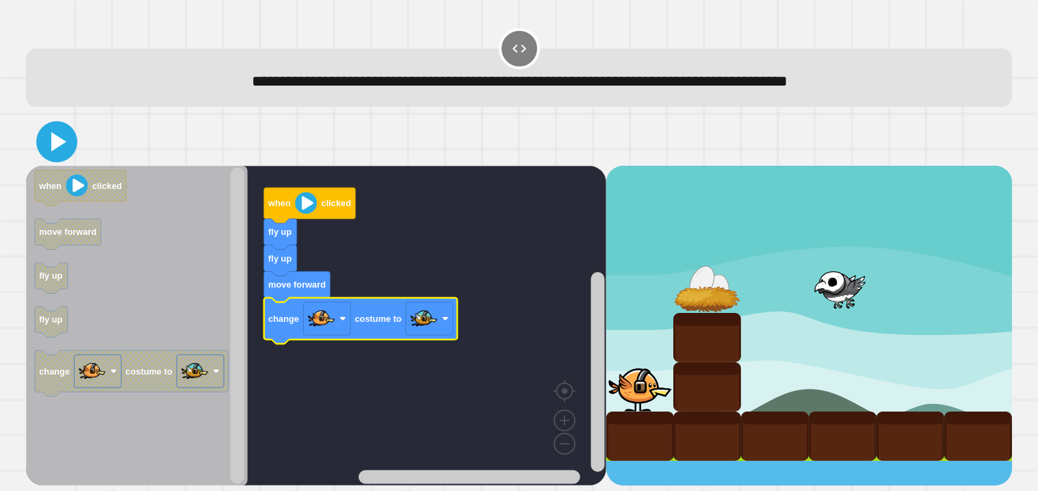
click at [61, 129] on icon at bounding box center [56, 141] width 33 height 33
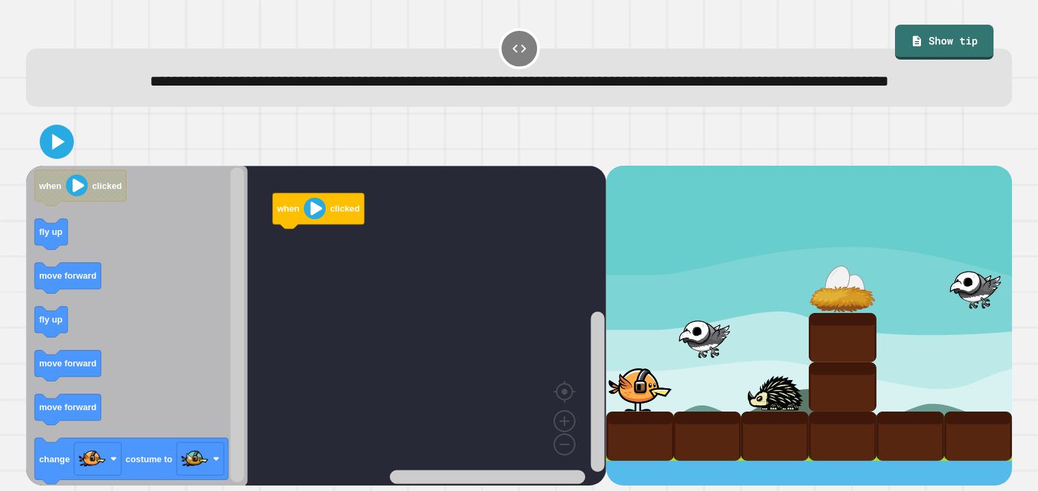
click at [261, 343] on rect "Blockly Workspace" at bounding box center [316, 326] width 580 height 320
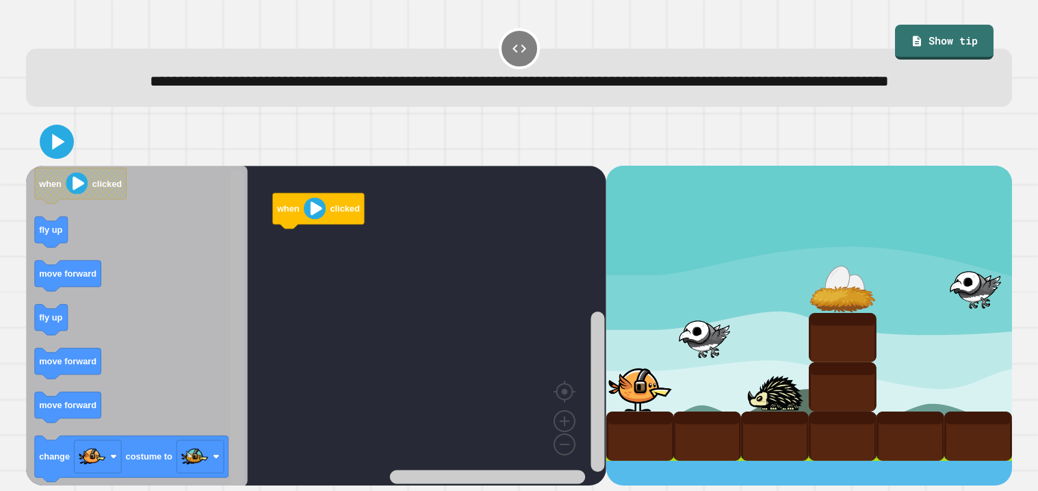
click at [247, 357] on div "when clicked when clicked fly up move forward fly up move forward move forward …" at bounding box center [316, 326] width 580 height 320
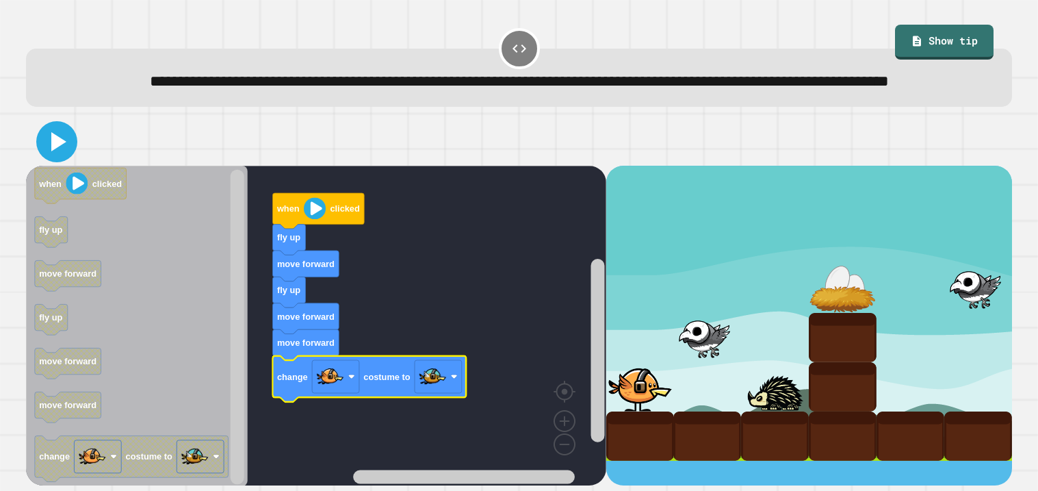
click at [64, 151] on icon at bounding box center [58, 141] width 15 height 19
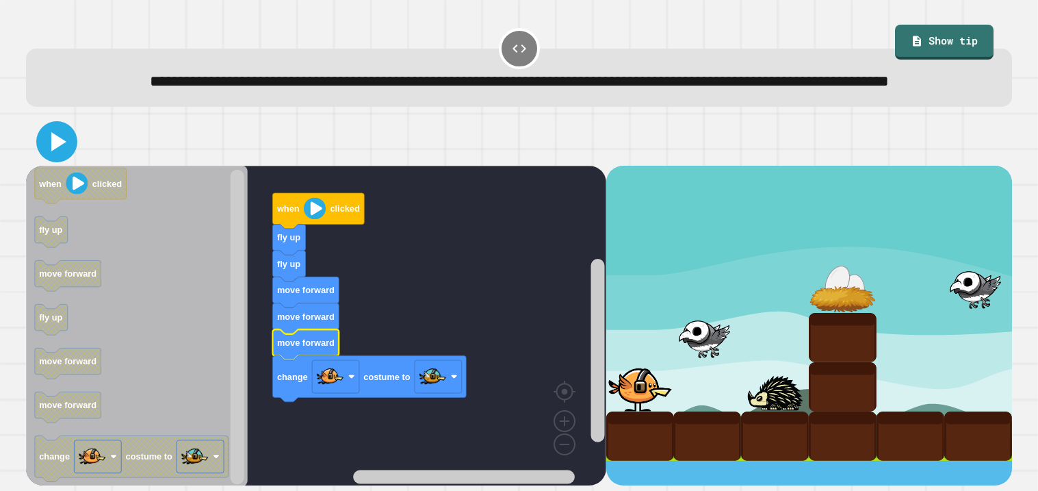
click at [59, 158] on icon at bounding box center [56, 141] width 33 height 33
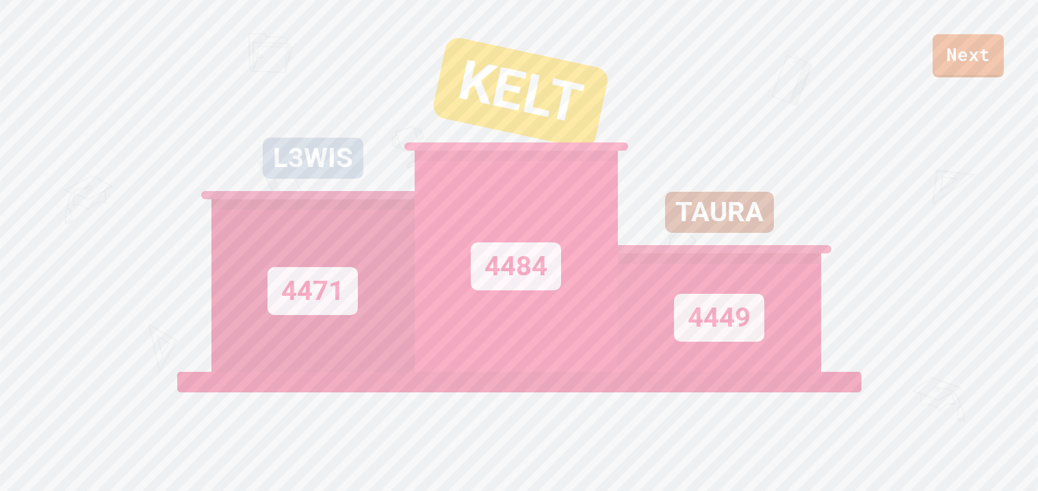
click at [721, 105] on div "L3WIS 4471 KELT 4484 TAURA 4449" at bounding box center [519, 200] width 616 height 342
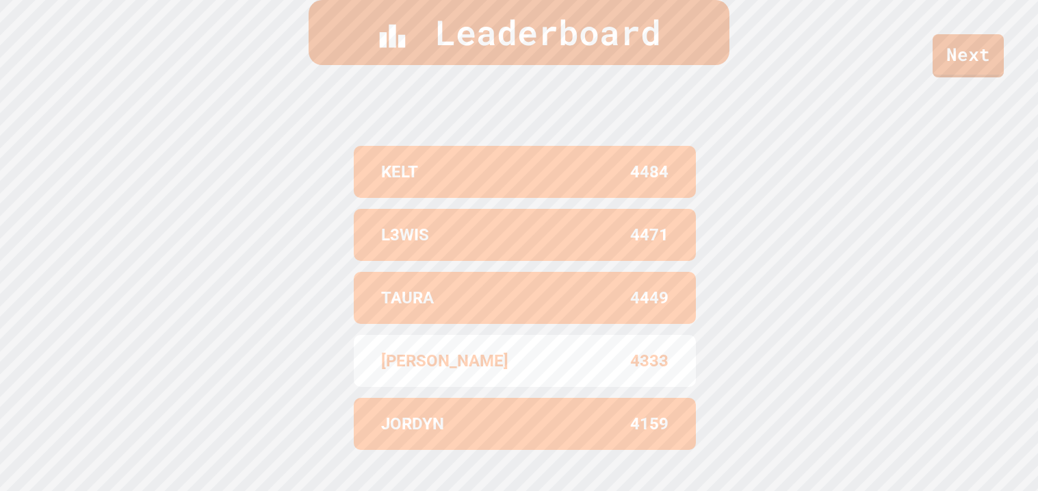
scroll to position [565, 0]
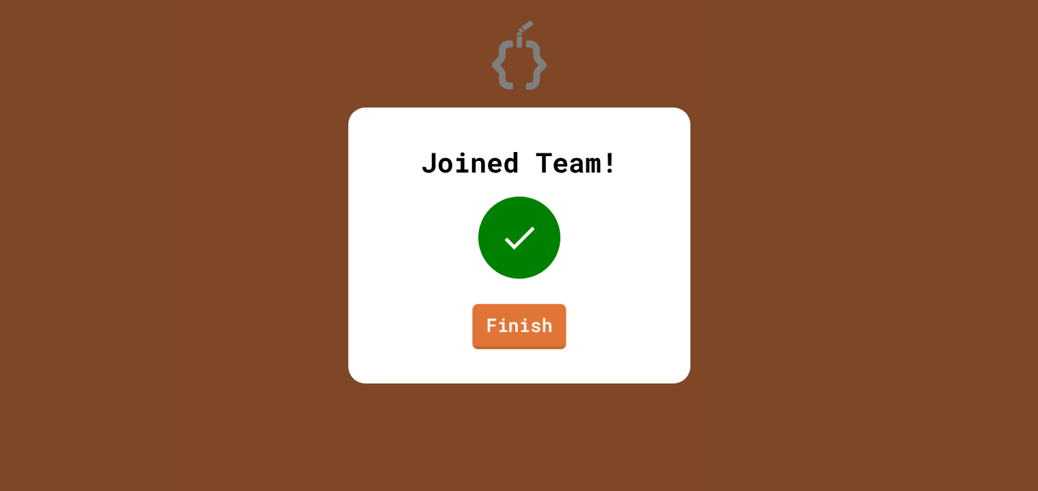
click at [518, 334] on link "Finish" at bounding box center [519, 326] width 94 height 45
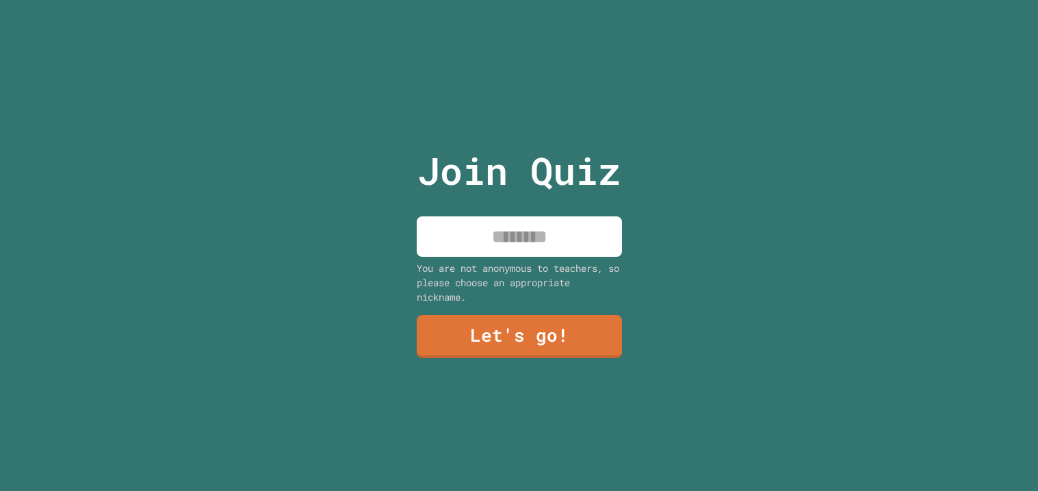
click at [528, 259] on div "Join Quiz You are not anonymous to teachers, so please choose an appropriate ni…" at bounding box center [519, 245] width 231 height 491
click at [520, 248] on input at bounding box center [519, 236] width 205 height 40
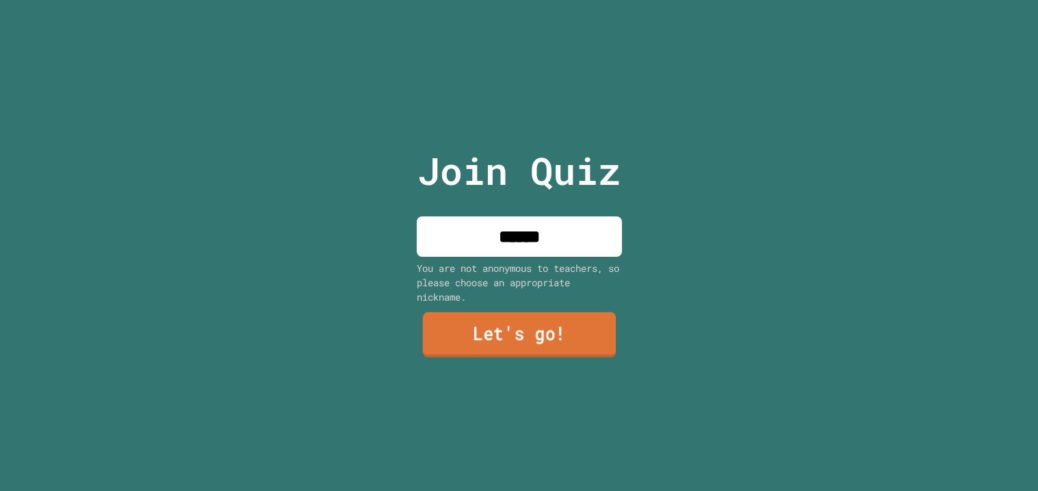
type input "******"
click at [558, 342] on link "Let's go!" at bounding box center [518, 334] width 193 height 45
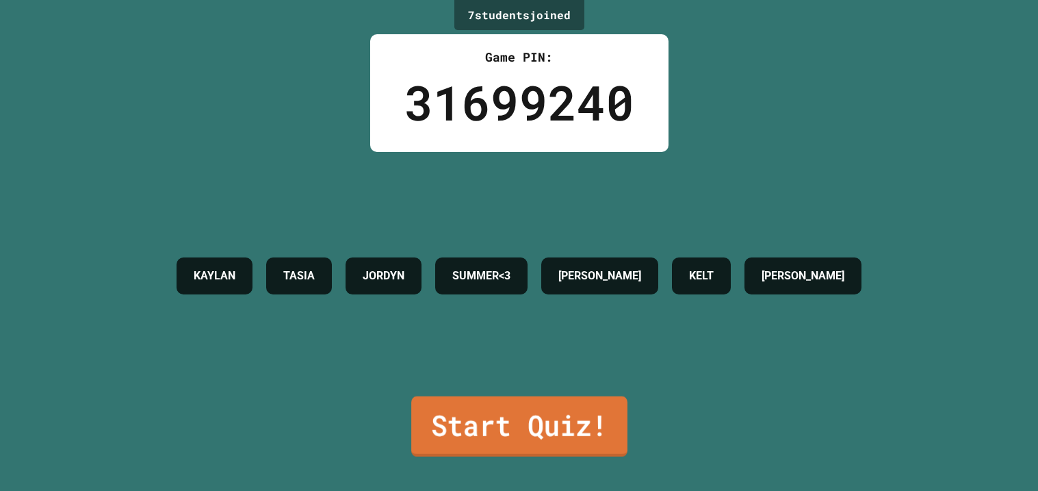
click at [496, 431] on link "Start Quiz!" at bounding box center [519, 426] width 216 height 60
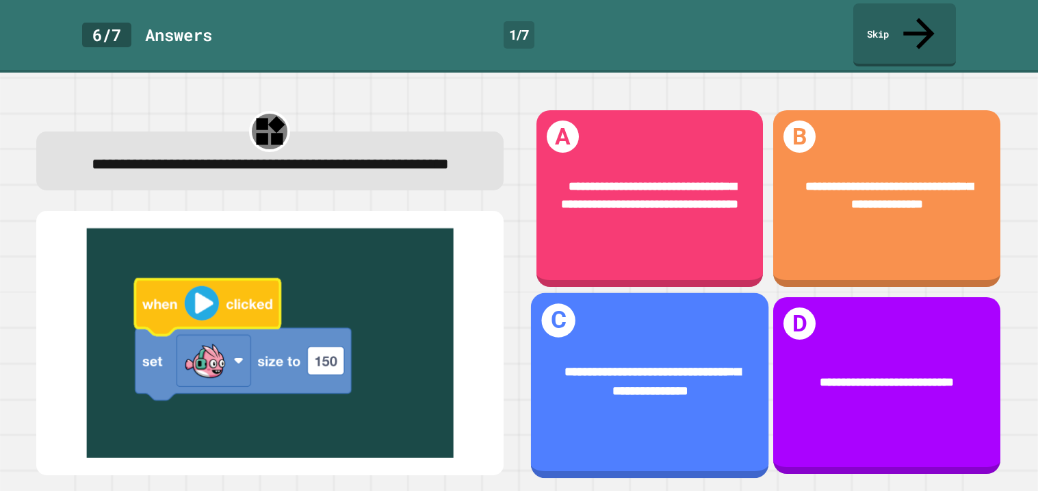
click at [644, 377] on span "**********" at bounding box center [653, 381] width 176 height 32
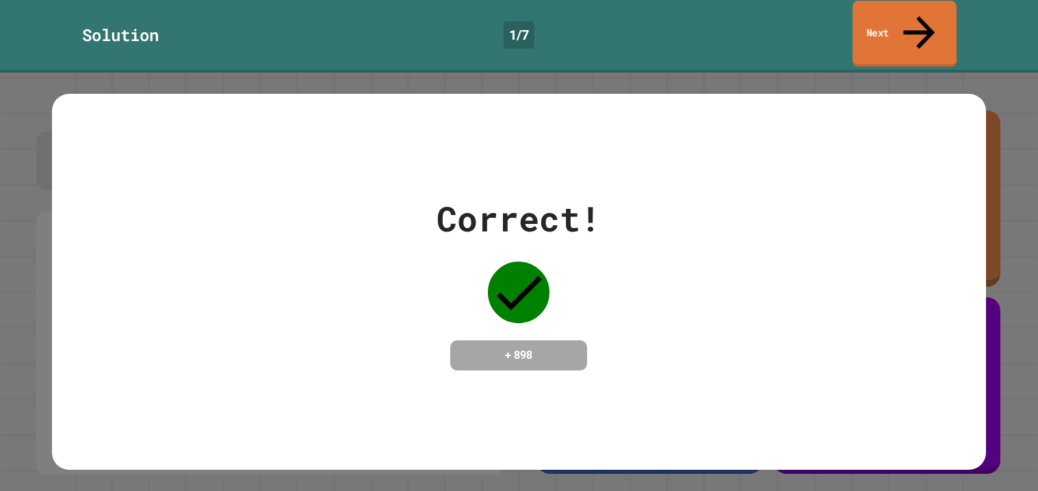
click at [873, 21] on link "Next" at bounding box center [905, 34] width 104 height 66
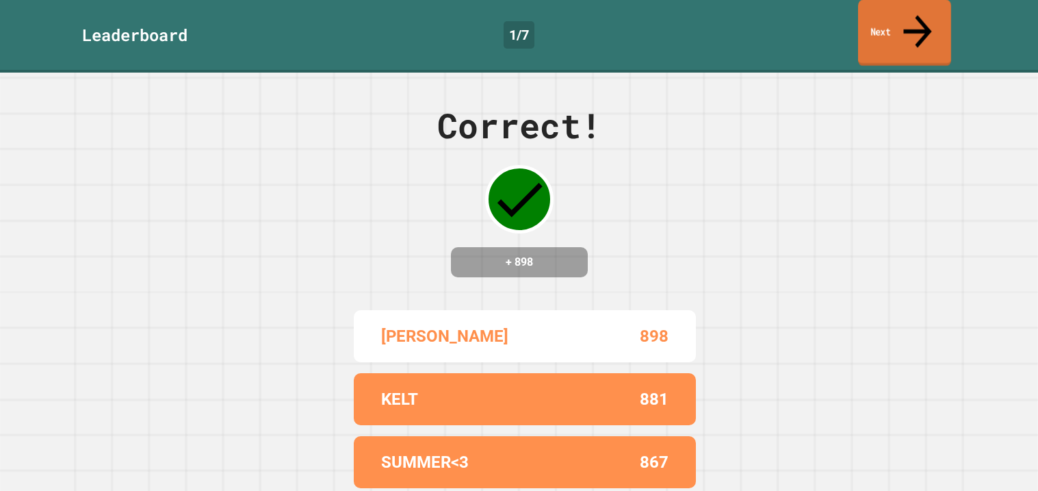
click at [910, 31] on link "Next" at bounding box center [904, 33] width 93 height 66
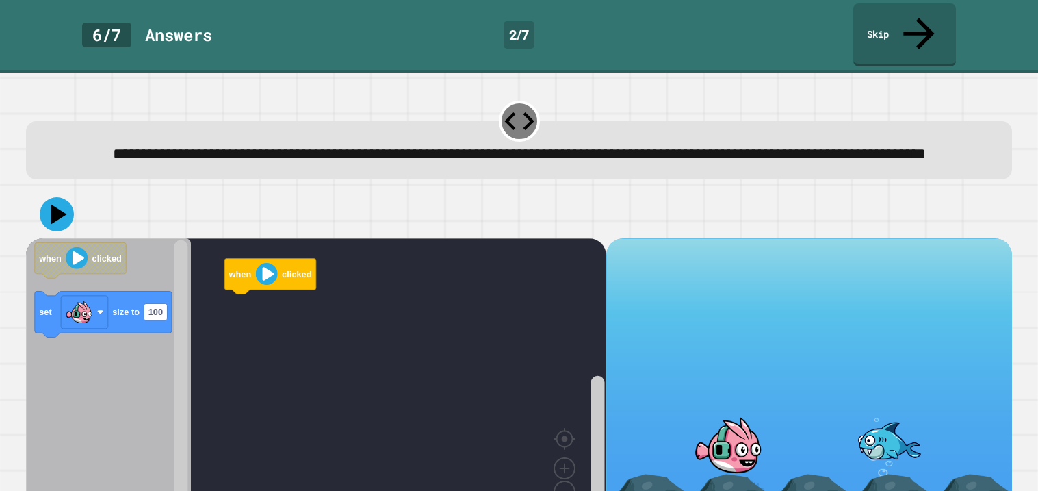
click at [797, 166] on div "**********" at bounding box center [519, 150] width 986 height 58
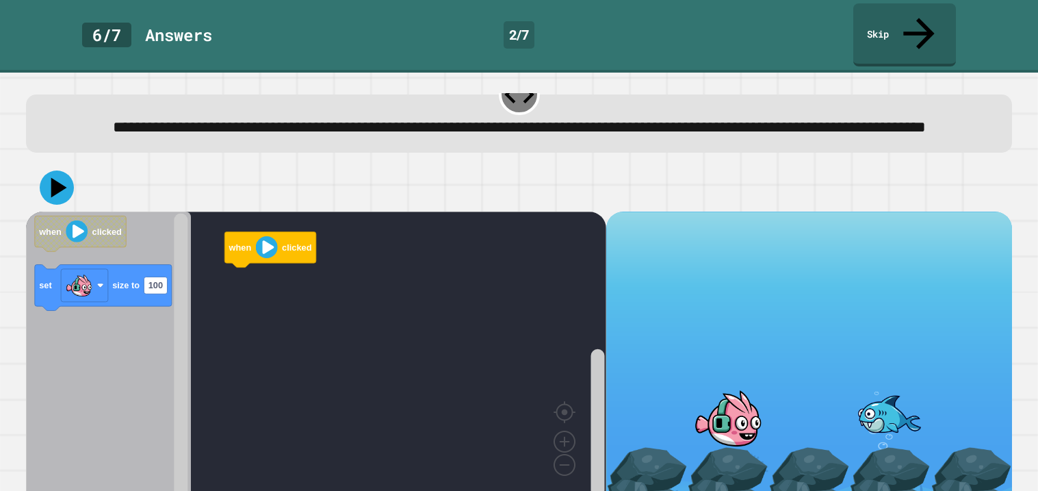
scroll to position [39, 0]
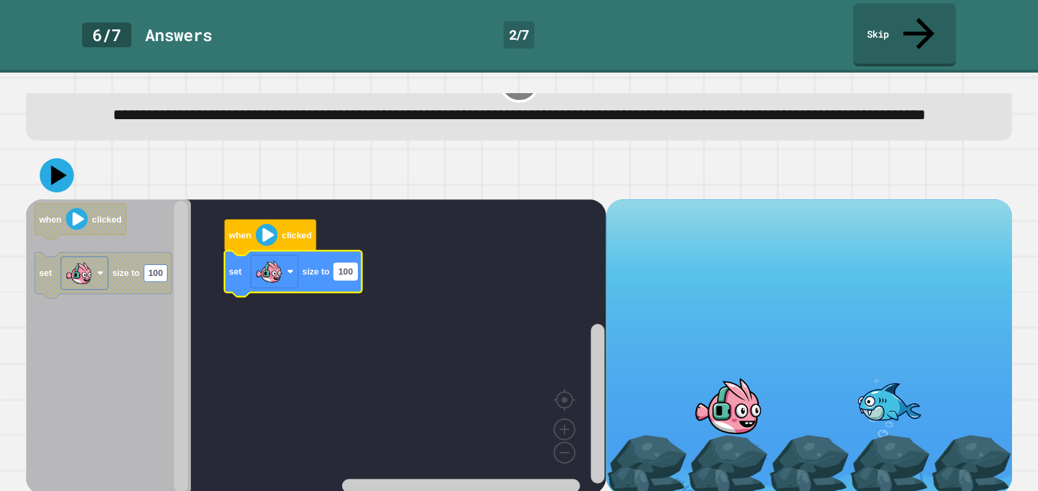
click at [350, 269] on rect "Blockly Workspace" at bounding box center [345, 271] width 23 height 17
type input "***"
click at [62, 159] on icon at bounding box center [56, 175] width 41 height 41
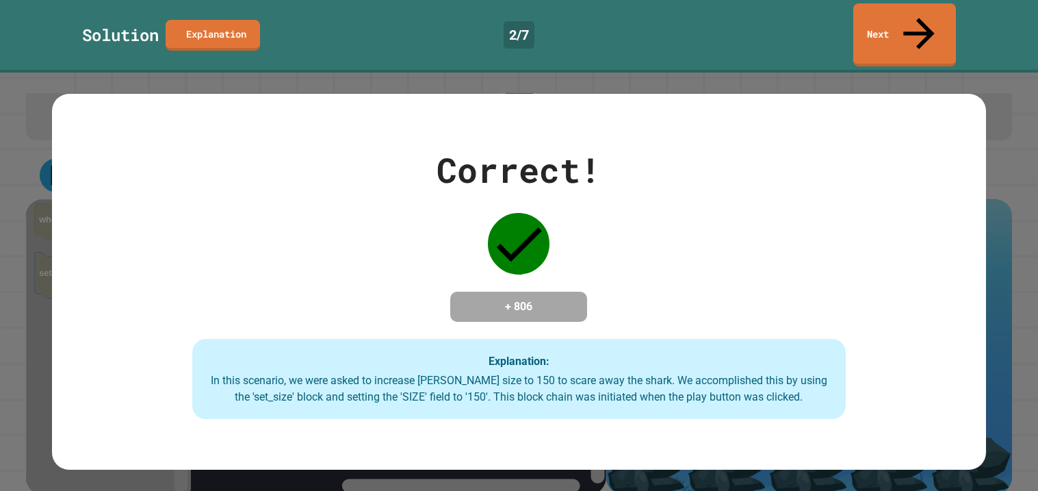
click at [1013, 293] on div "Correct! + 806 Explanation: In this scenario, we were asked to increase Finley'…" at bounding box center [519, 282] width 1038 height 418
click at [880, 25] on link "Next" at bounding box center [904, 34] width 103 height 66
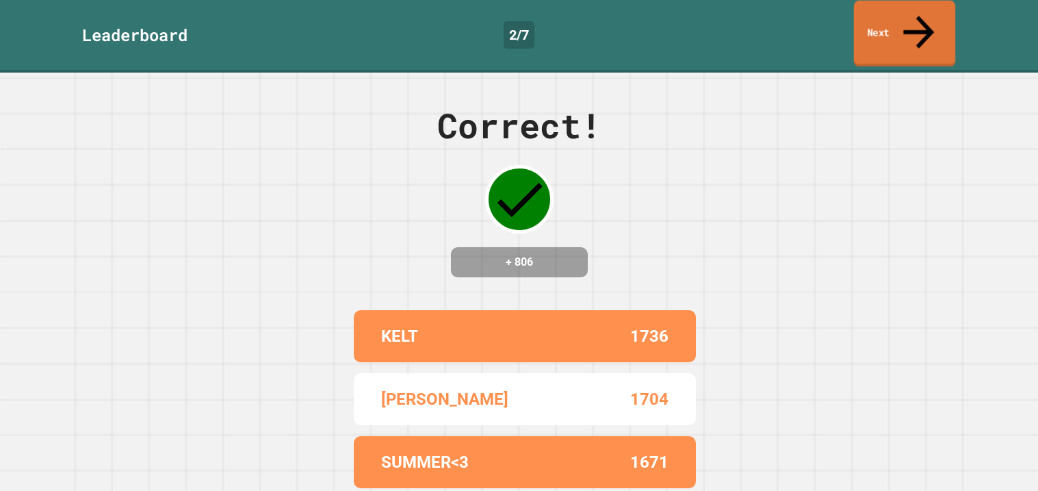
click at [880, 25] on link "Next" at bounding box center [905, 34] width 102 height 66
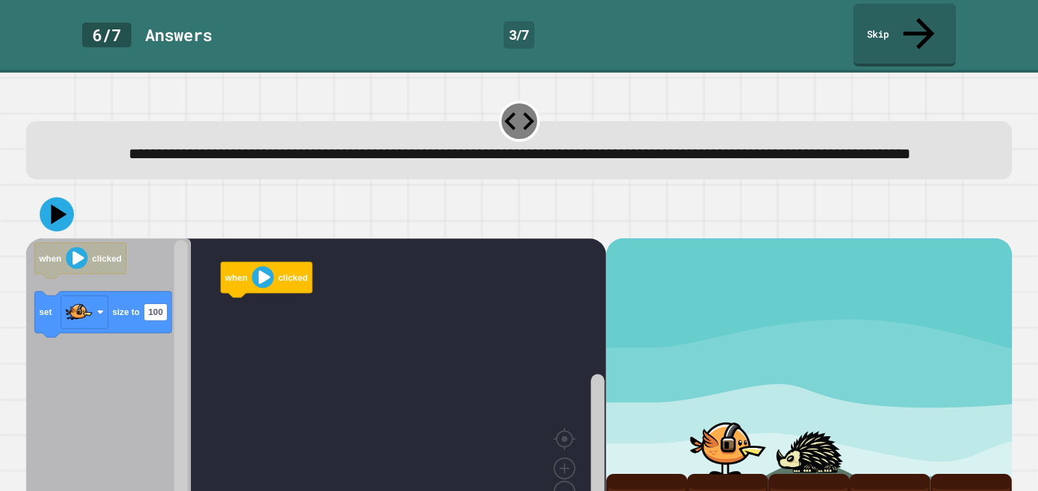
click at [324, 190] on div at bounding box center [519, 214] width 986 height 48
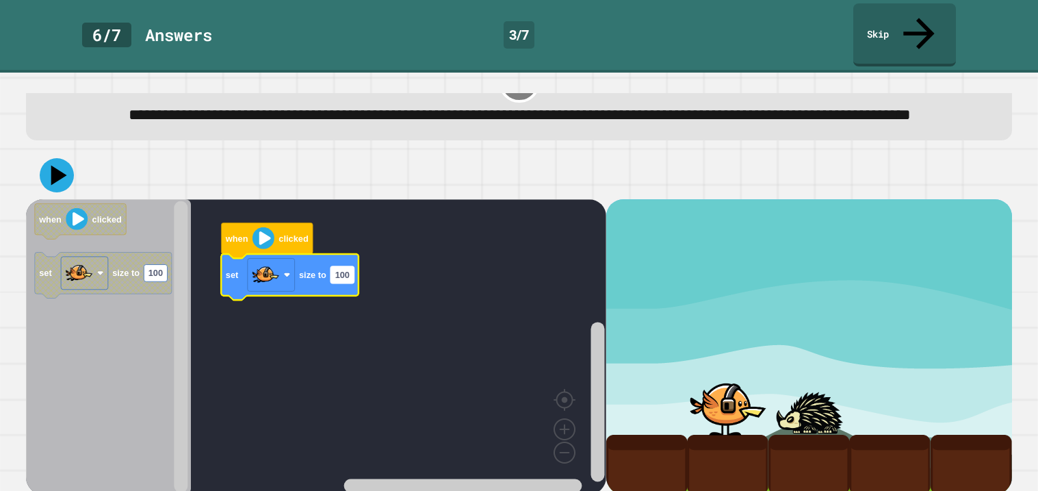
click at [343, 269] on text "100" at bounding box center [342, 274] width 14 height 10
type input "***"
click at [57, 165] on icon at bounding box center [59, 175] width 16 height 20
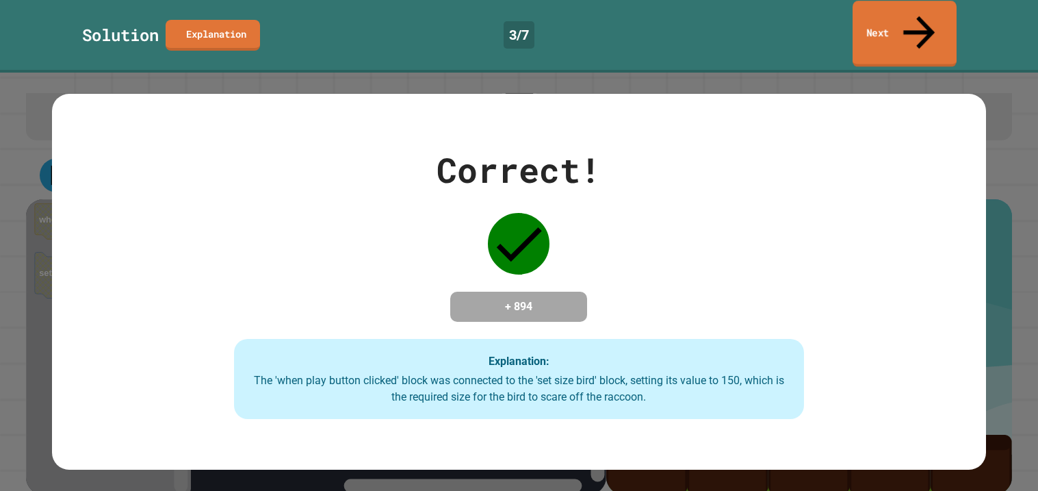
click at [907, 28] on link "Next" at bounding box center [905, 34] width 104 height 66
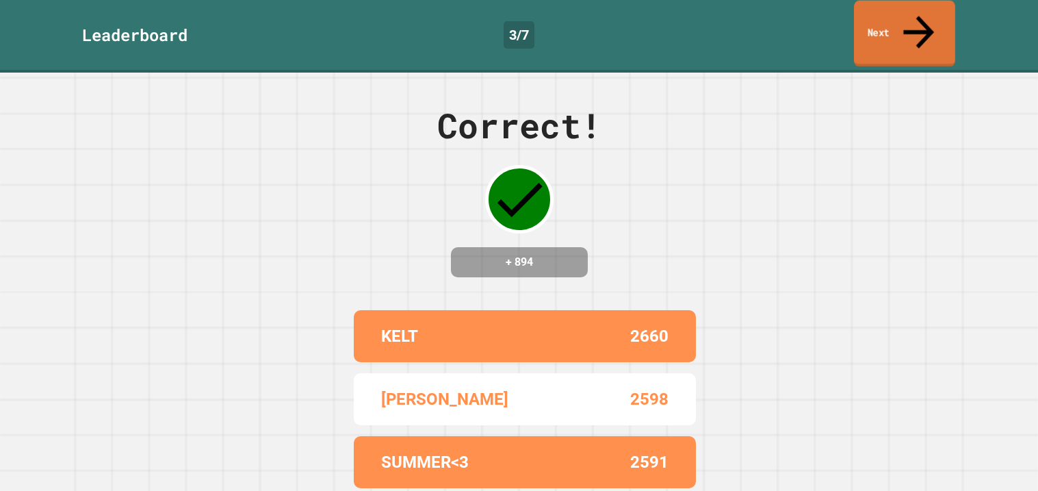
click at [905, 28] on link "Next" at bounding box center [904, 34] width 101 height 66
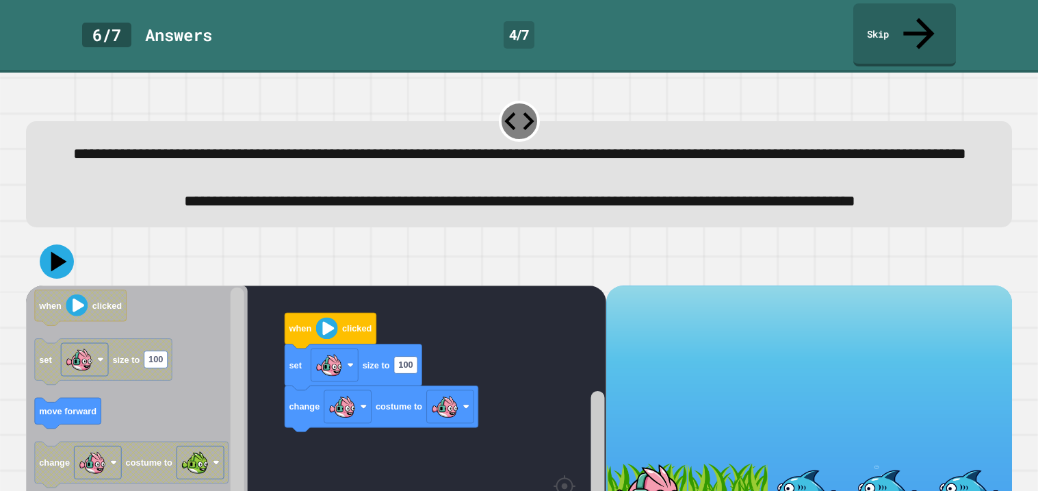
click at [576, 232] on div "**********" at bounding box center [519, 162] width 996 height 139
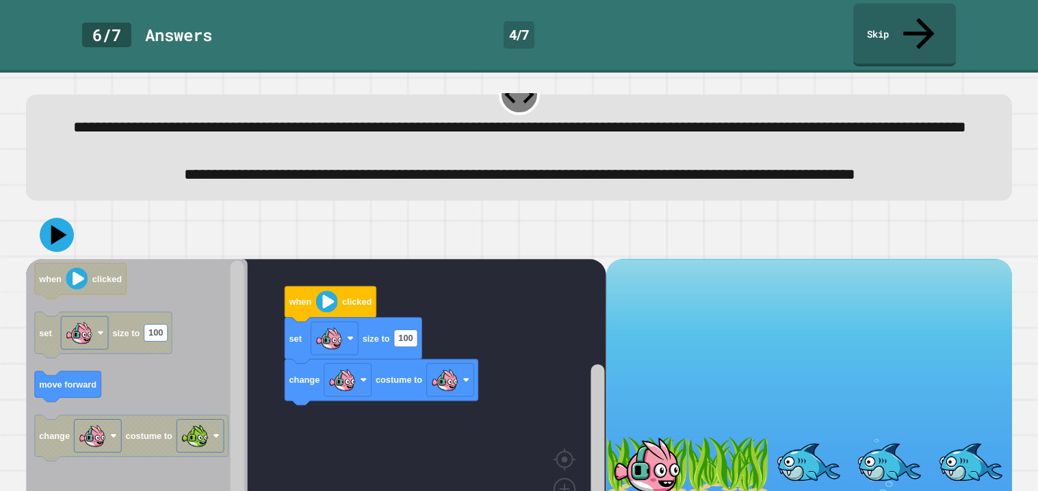
scroll to position [54, 0]
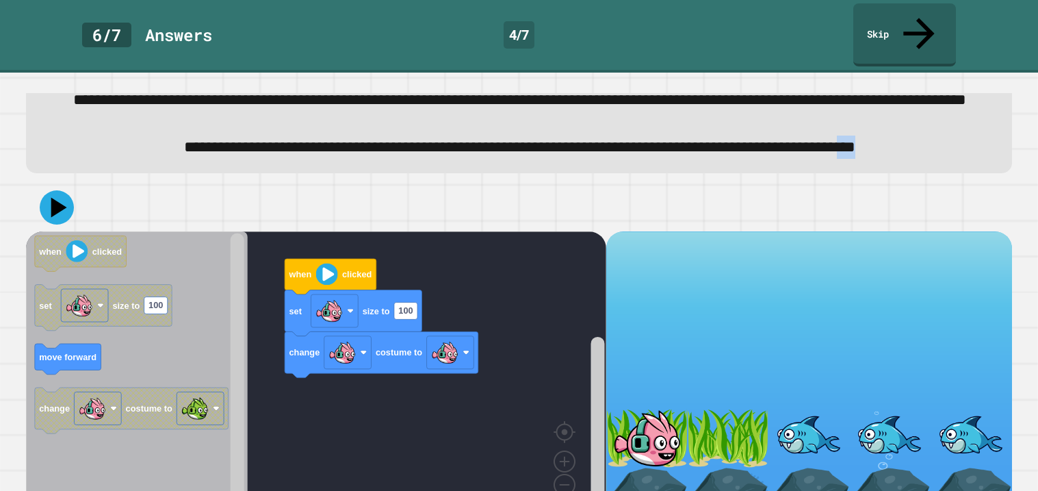
drag, startPoint x: 582, startPoint y: 159, endPoint x: 536, endPoint y: 163, distance: 46.7
click at [536, 159] on div "**********" at bounding box center [519, 148] width 944 height 24
click at [567, 283] on rect "Blockly Workspace" at bounding box center [316, 378] width 580 height 295
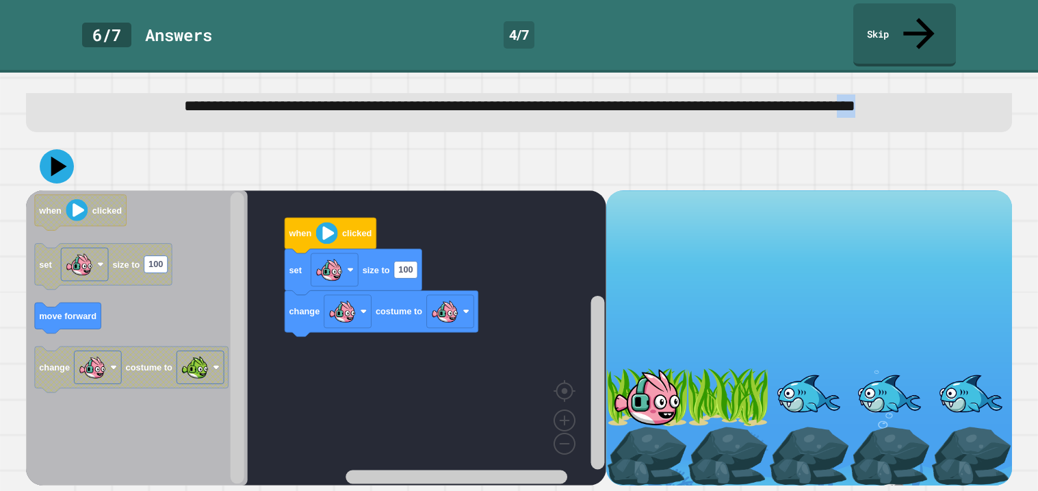
scroll to position [113, 0]
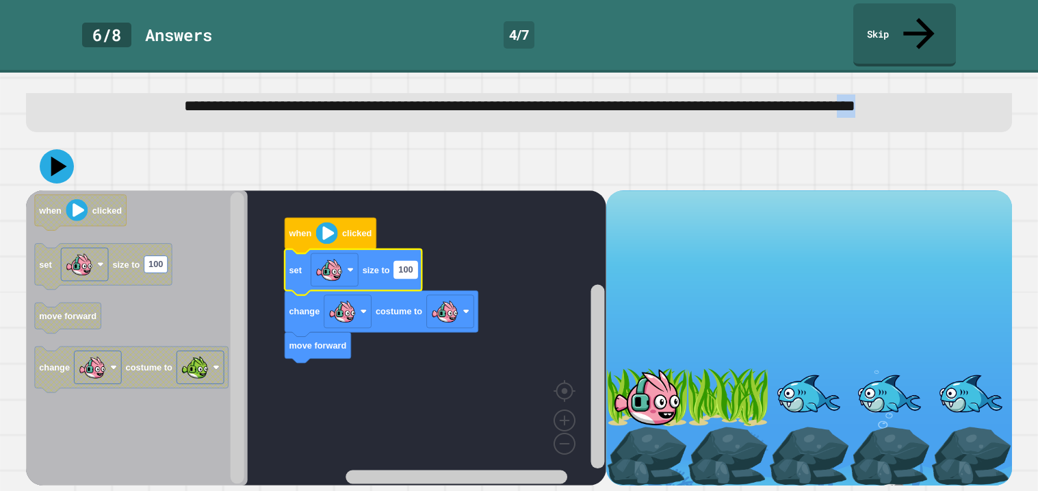
click at [407, 271] on text "100" at bounding box center [405, 269] width 14 height 10
type input "*"
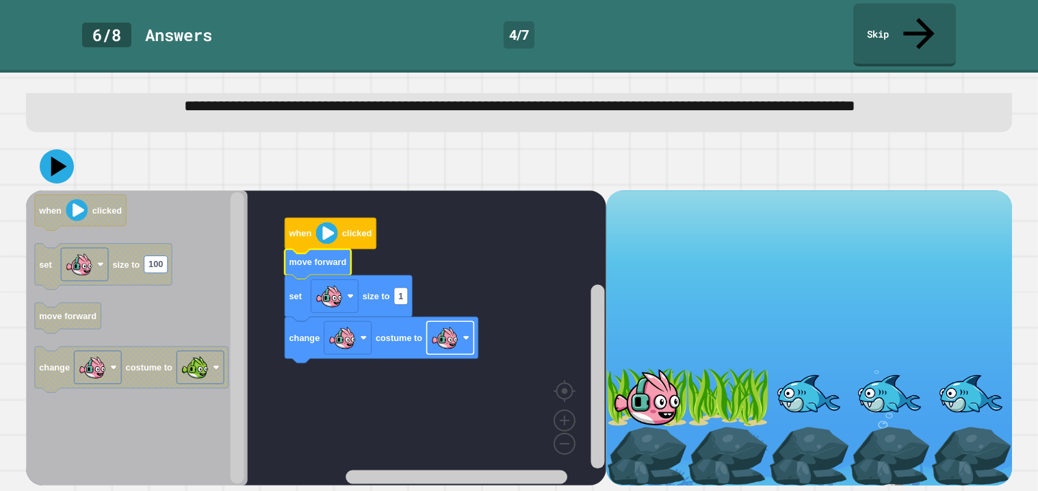
click at [456, 346] on image "Blockly Workspace" at bounding box center [444, 337] width 27 height 27
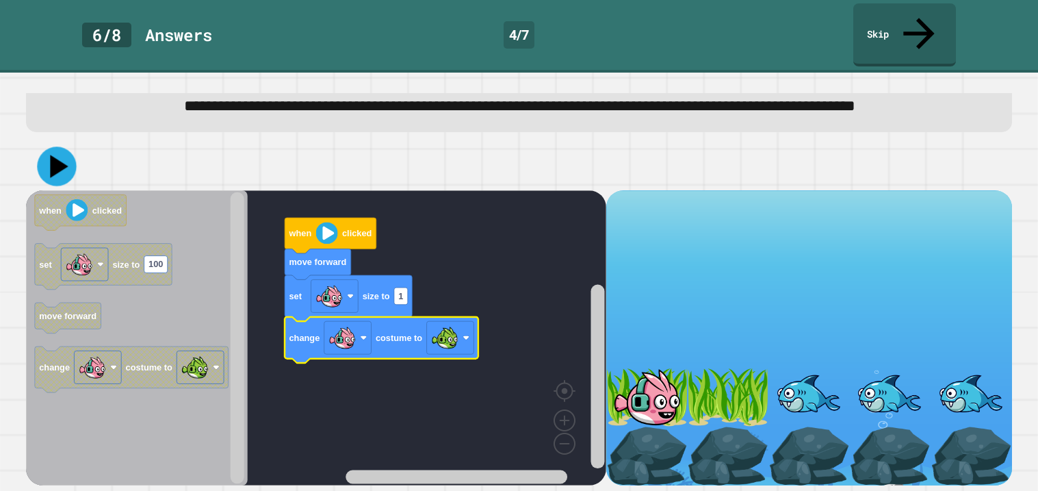
click at [44, 167] on icon at bounding box center [56, 165] width 39 height 39
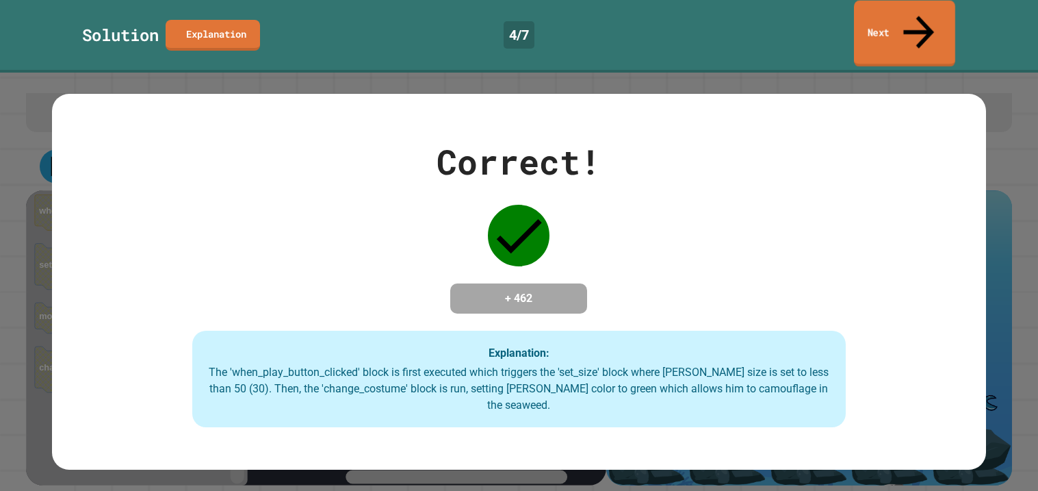
click at [886, 23] on link "Next" at bounding box center [904, 34] width 101 height 66
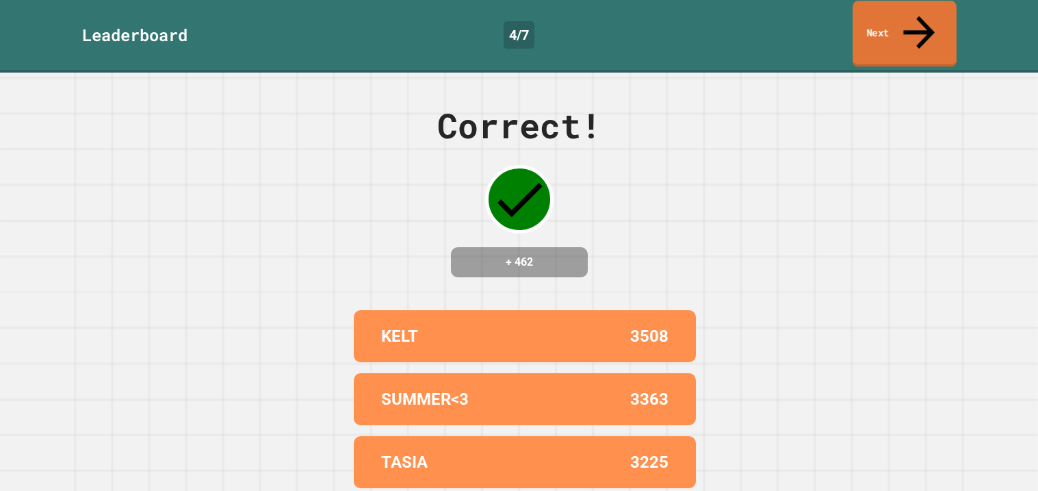
click at [907, 10] on link "Next" at bounding box center [905, 34] width 104 height 66
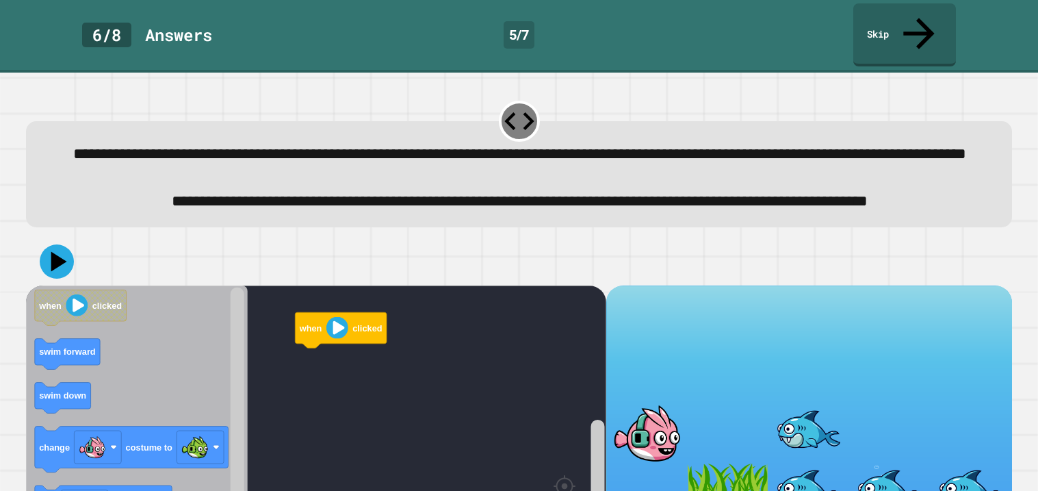
click at [721, 172] on div at bounding box center [519, 178] width 944 height 24
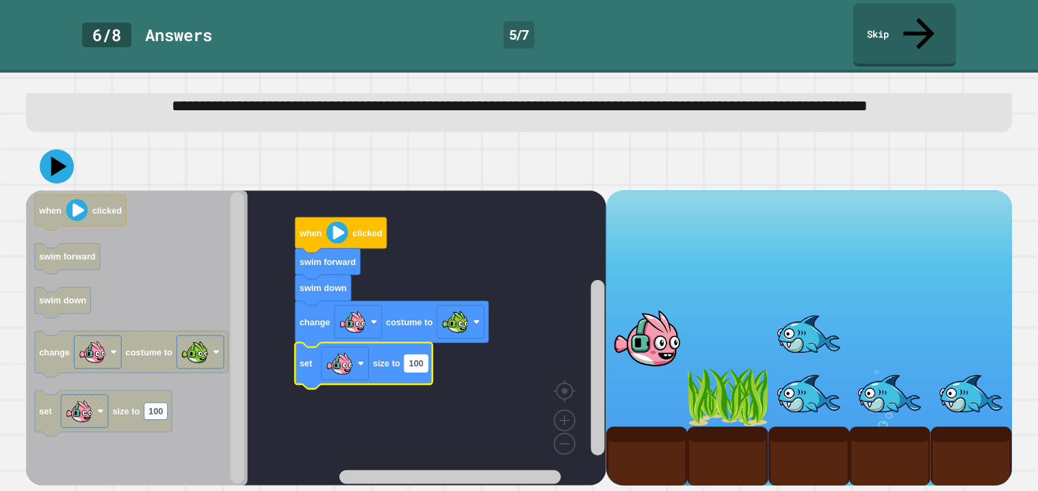
click at [417, 371] on rect "Blockly Workspace" at bounding box center [415, 363] width 23 height 17
type input "*"
click at [60, 166] on icon at bounding box center [59, 166] width 19 height 24
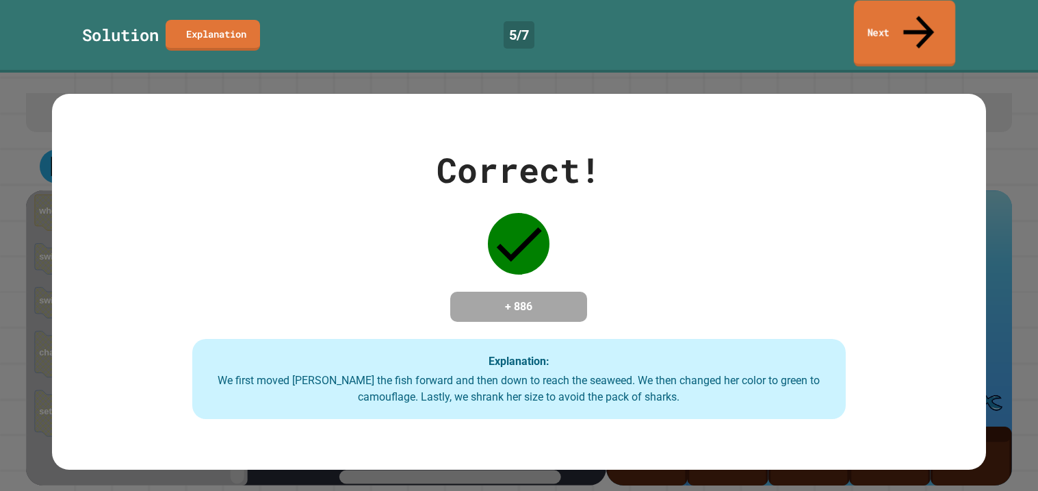
click at [892, 21] on link "Next" at bounding box center [904, 34] width 101 height 66
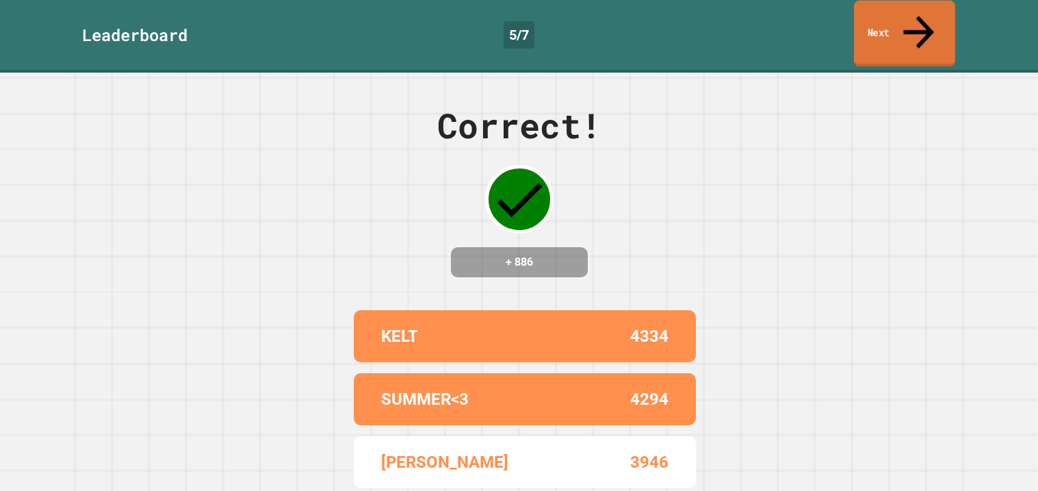
click at [892, 21] on link "Next" at bounding box center [904, 34] width 101 height 66
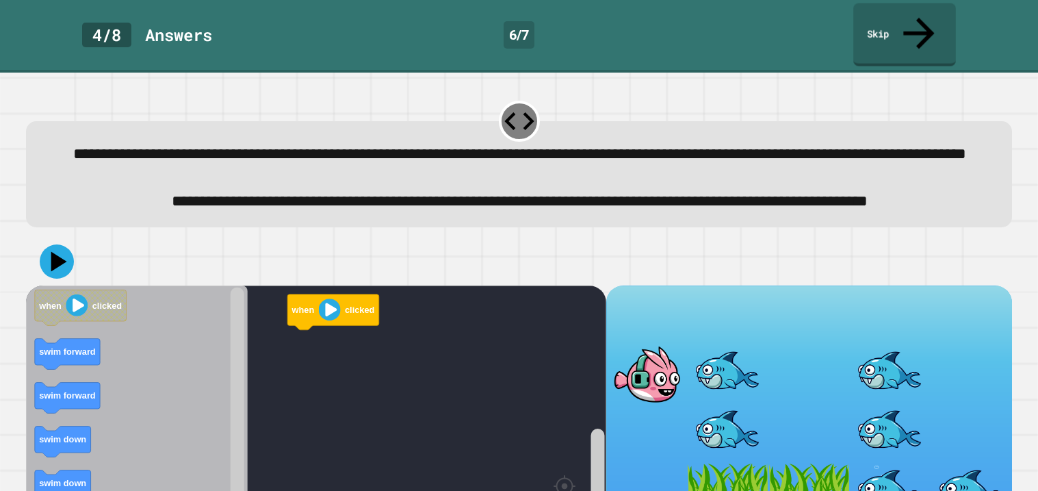
click at [491, 146] on span "**********" at bounding box center [519, 154] width 893 height 16
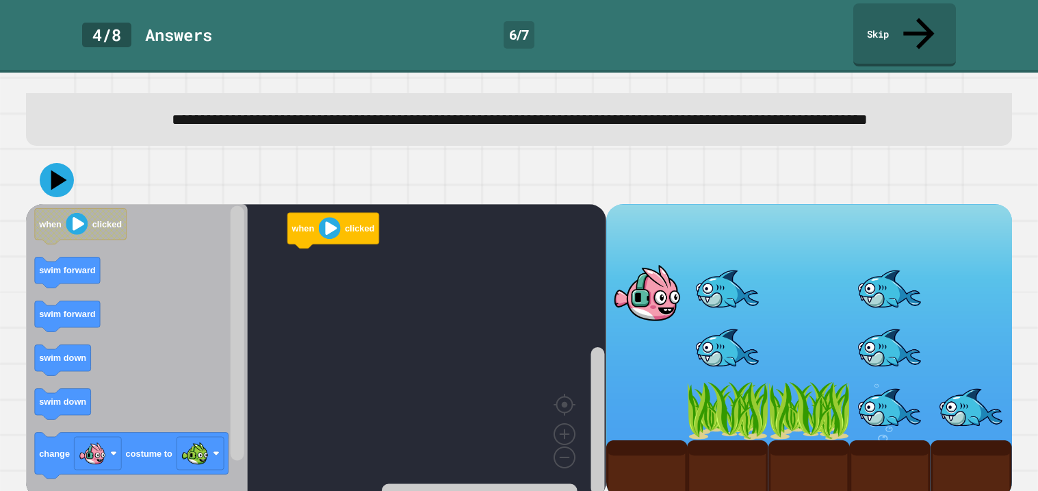
scroll to position [109, 0]
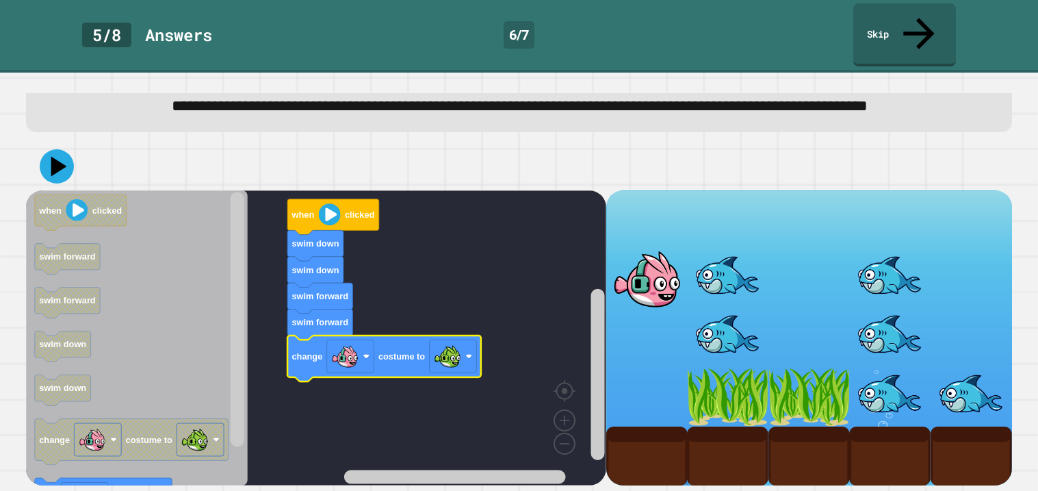
click at [244, 433] on div "when clicked swim down swim down swim forward swim forward change costume to wh…" at bounding box center [316, 337] width 580 height 295
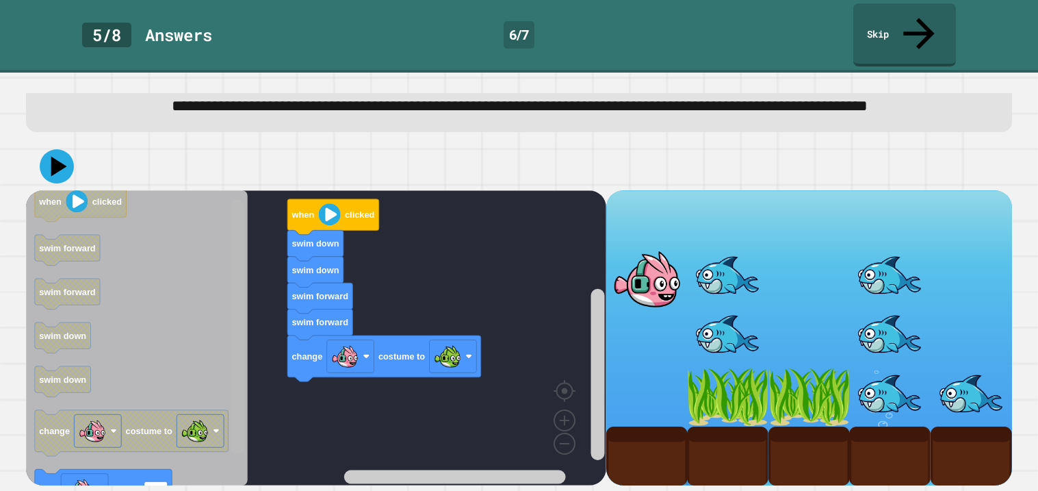
click at [243, 454] on rect "Blockly Workspace" at bounding box center [238, 326] width 14 height 255
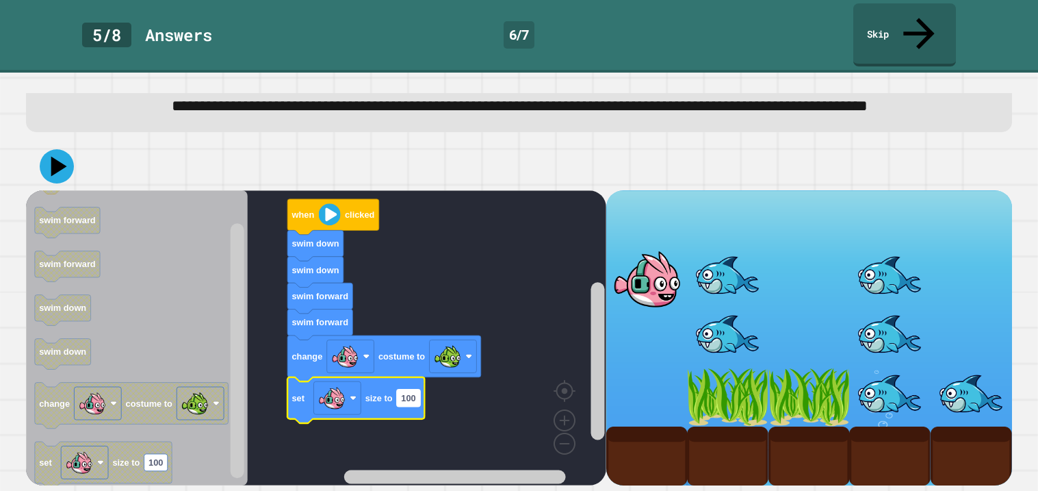
click at [413, 403] on text "100" at bounding box center [408, 398] width 14 height 10
type input "*"
click at [64, 176] on icon at bounding box center [56, 166] width 41 height 41
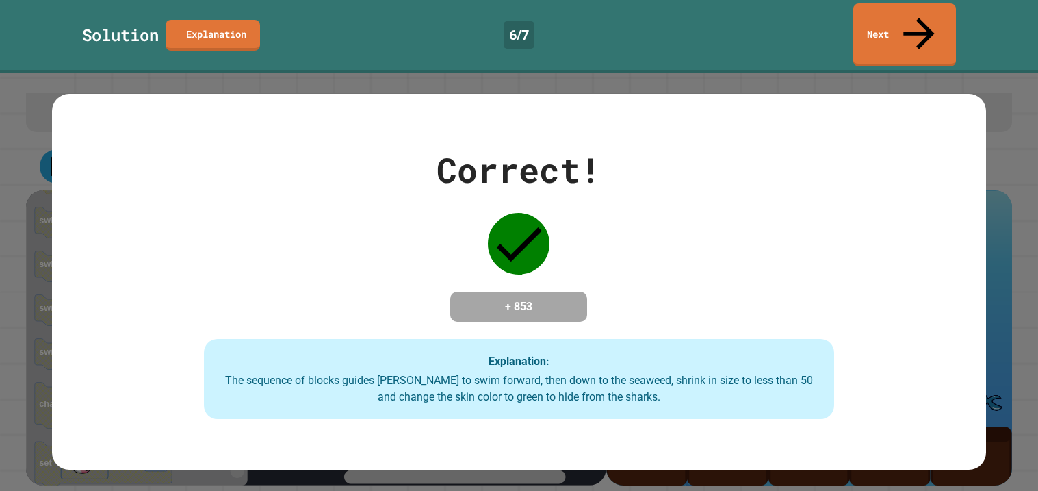
click at [1037, 335] on div "Correct! + 853 Explanation: The sequence of blocks guides Finley to swim forwar…" at bounding box center [519, 282] width 1038 height 418
click at [924, 23] on icon at bounding box center [919, 32] width 47 height 49
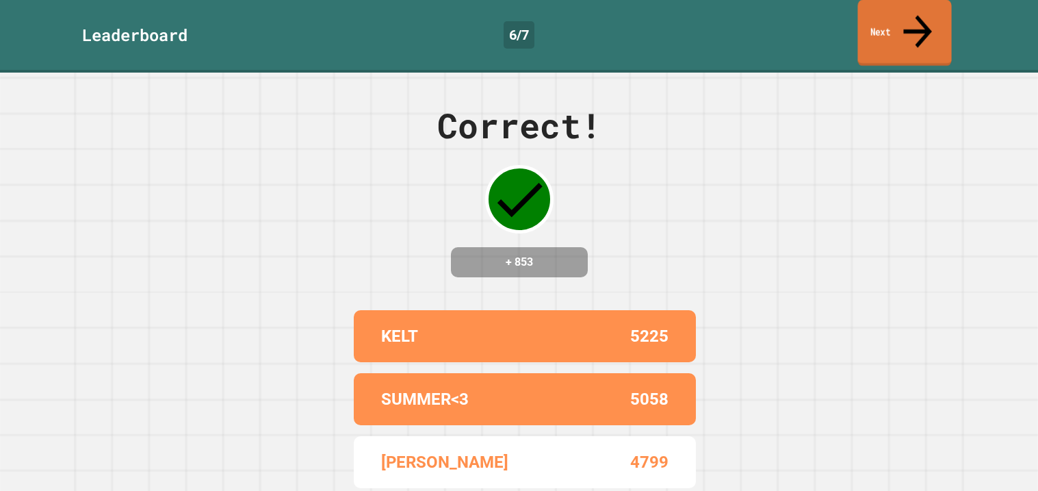
click at [872, 32] on link "Next" at bounding box center [905, 33] width 94 height 66
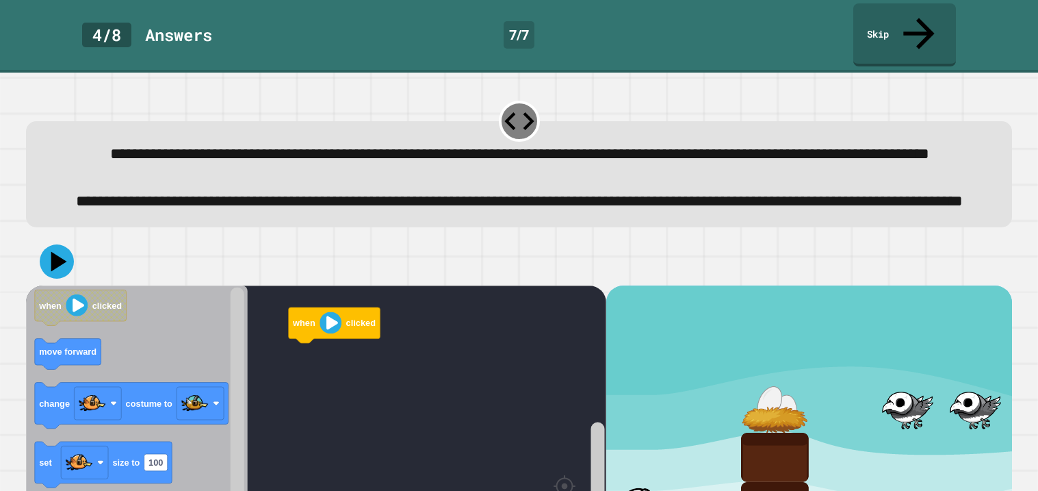
click at [318, 227] on div "**********" at bounding box center [519, 173] width 986 height 105
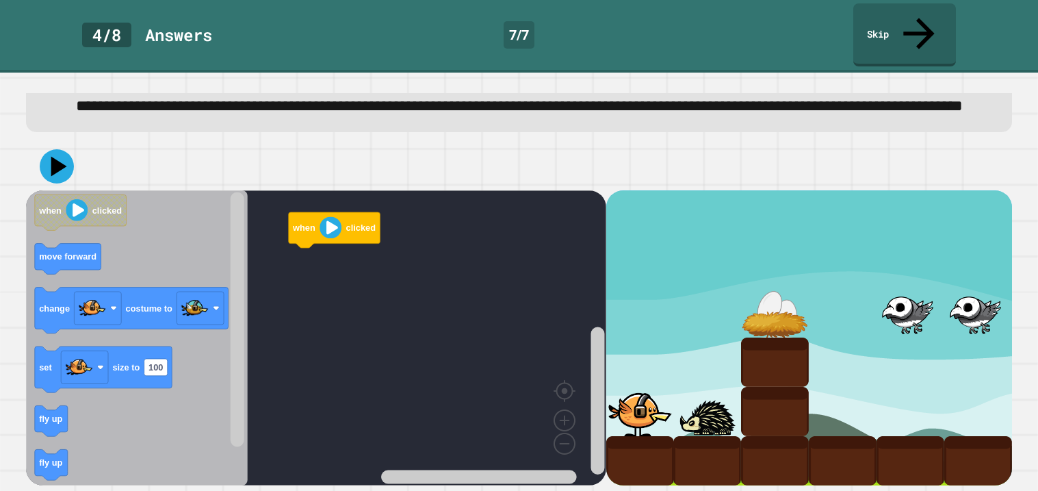
scroll to position [113, 0]
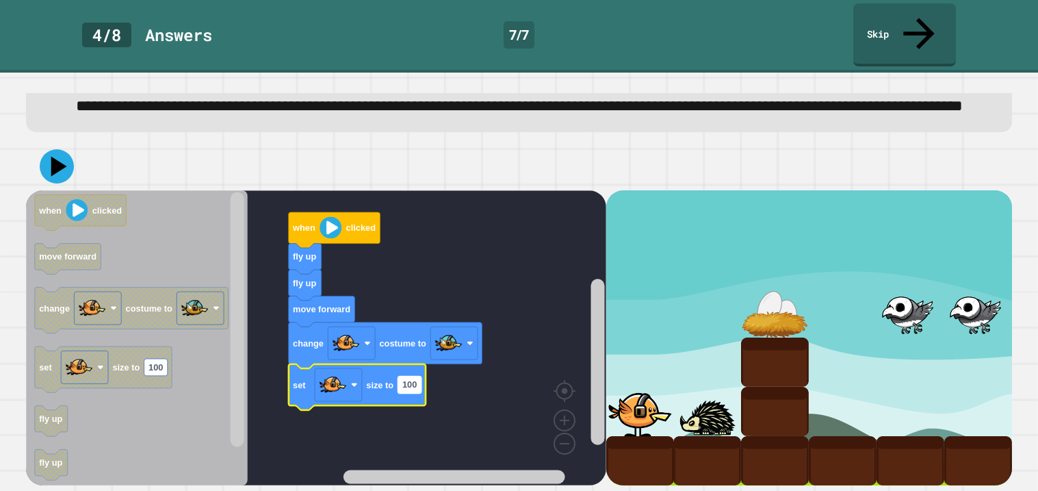
click at [404, 385] on text "100" at bounding box center [409, 384] width 14 height 10
type input "**"
click at [33, 166] on div at bounding box center [519, 166] width 986 height 48
click at [49, 172] on icon at bounding box center [56, 166] width 41 height 41
click at [241, 451] on rect "Blockly Workspace" at bounding box center [237, 338] width 17 height 292
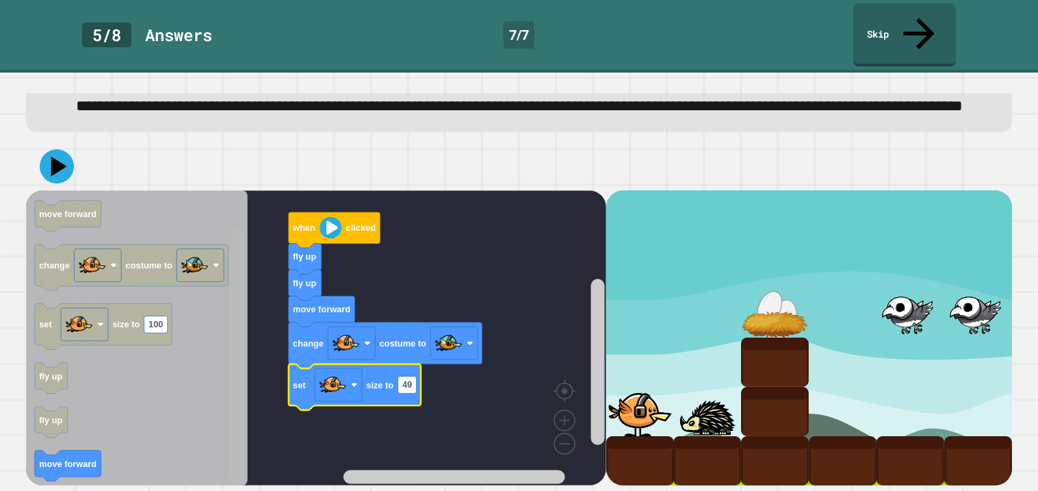
click at [242, 473] on rect "Blockly Workspace" at bounding box center [238, 356] width 14 height 255
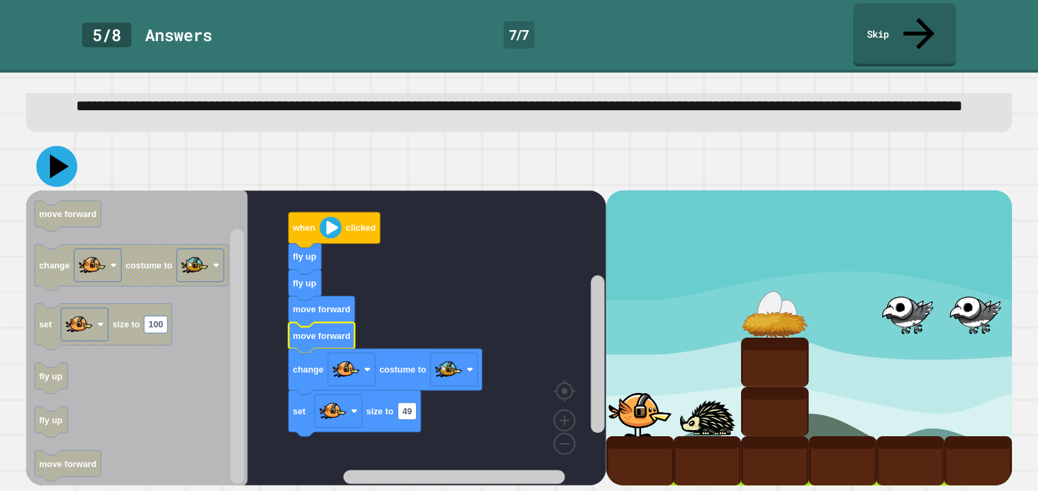
click at [57, 161] on icon at bounding box center [59, 166] width 19 height 24
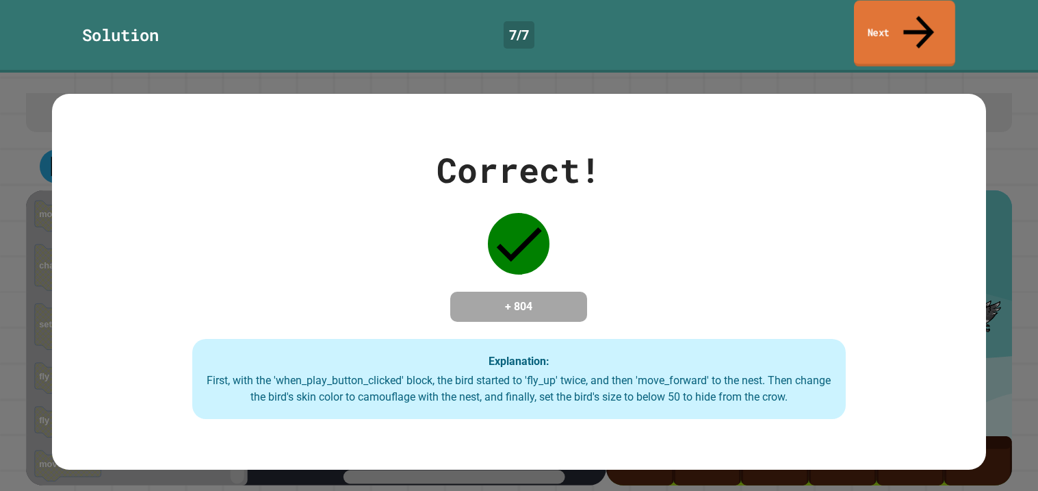
click at [871, 26] on link "Next" at bounding box center [904, 34] width 101 height 66
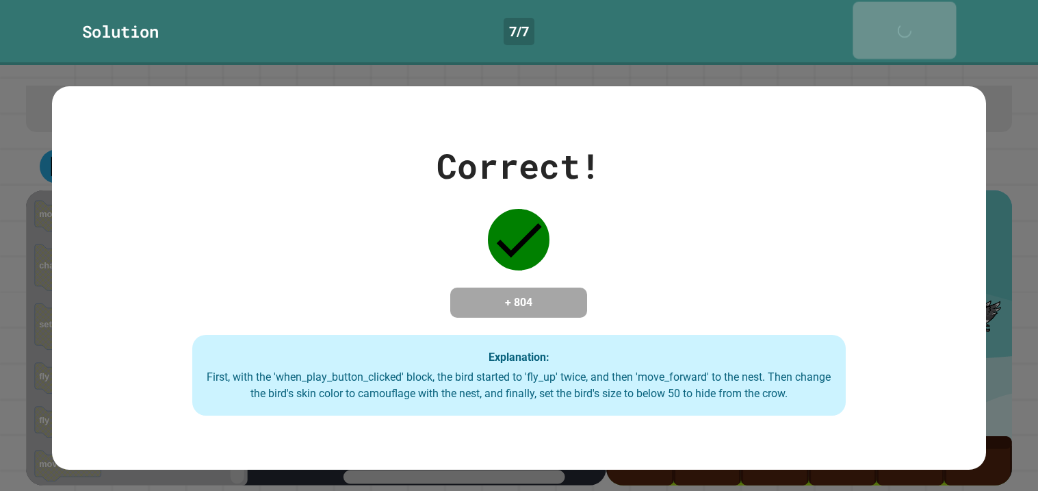
scroll to position [112, 0]
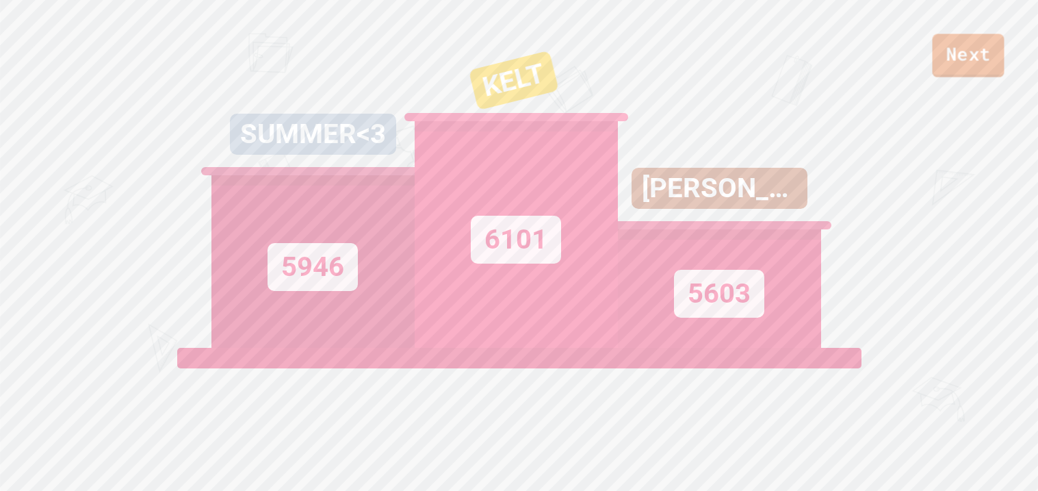
click at [979, 73] on link "Next" at bounding box center [969, 56] width 72 height 44
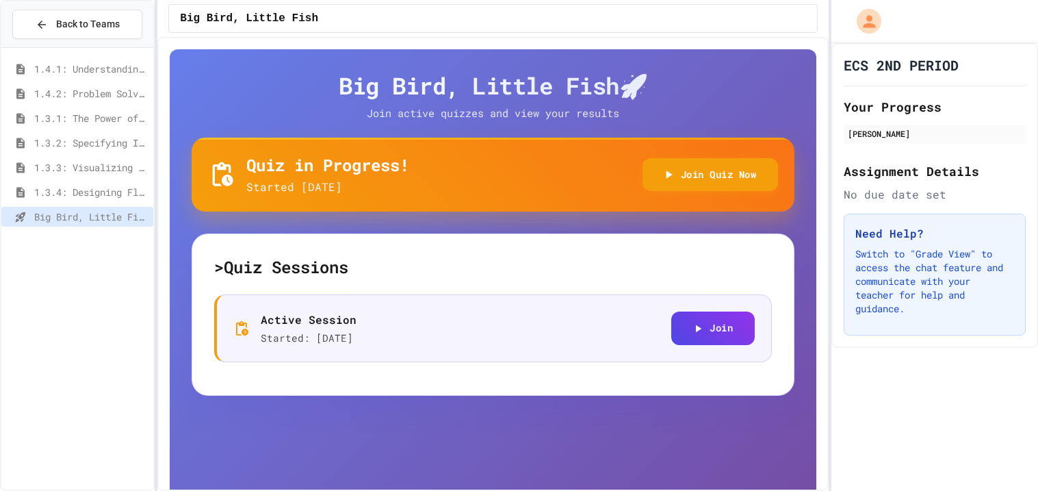
click at [70, 66] on span "1.4.1: Understanding Games with Flowcharts" at bounding box center [91, 69] width 114 height 14
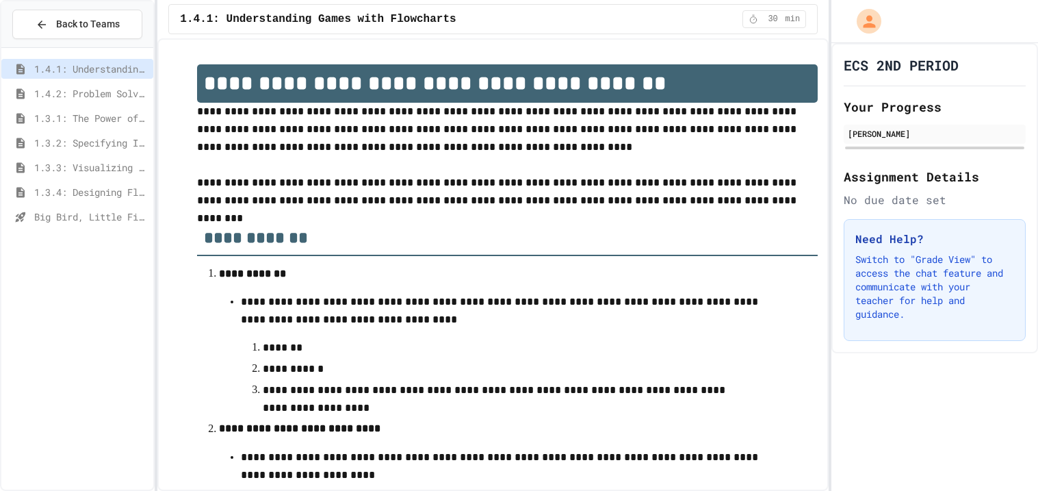
click at [340, 266] on p "**********" at bounding box center [507, 274] width 576 height 18
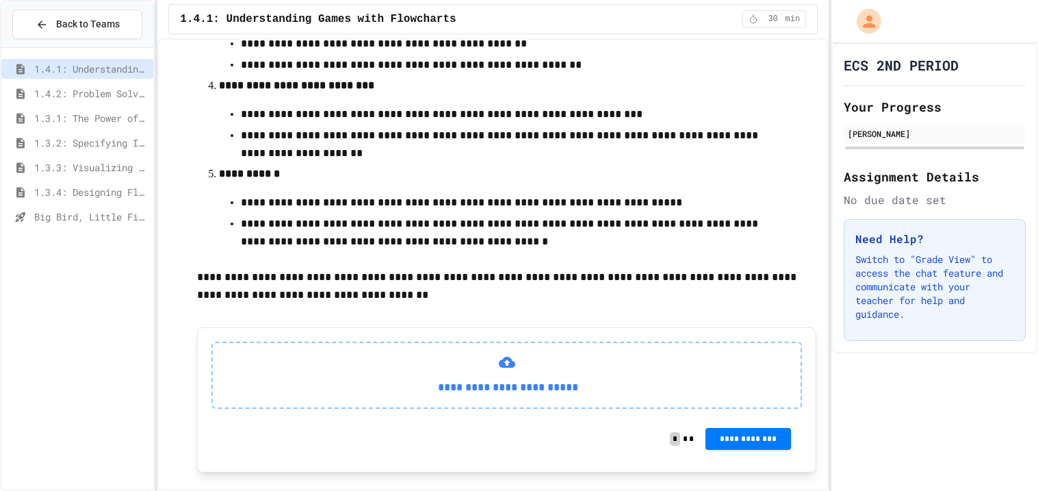
scroll to position [541, 0]
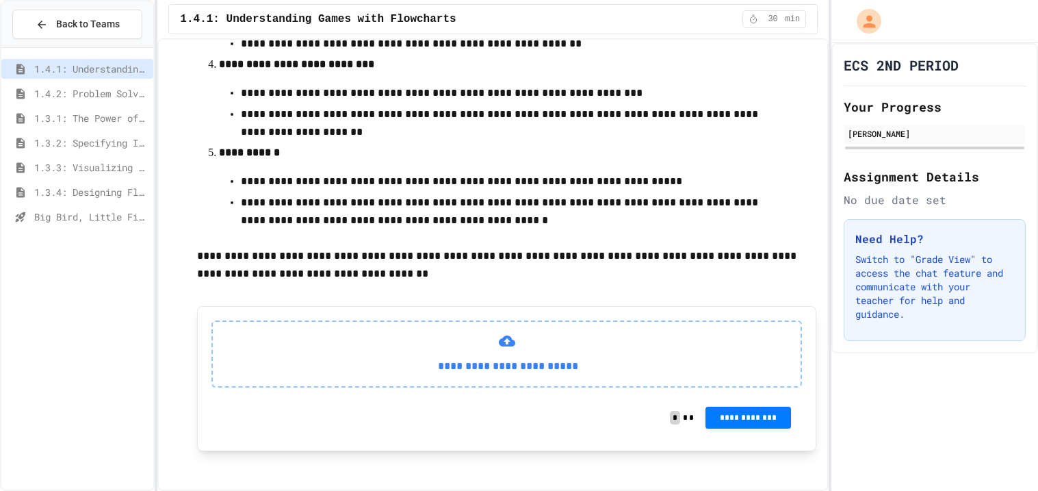
click at [40, 99] on span "1.4.2: Problem Solving Reflection" at bounding box center [91, 93] width 114 height 14
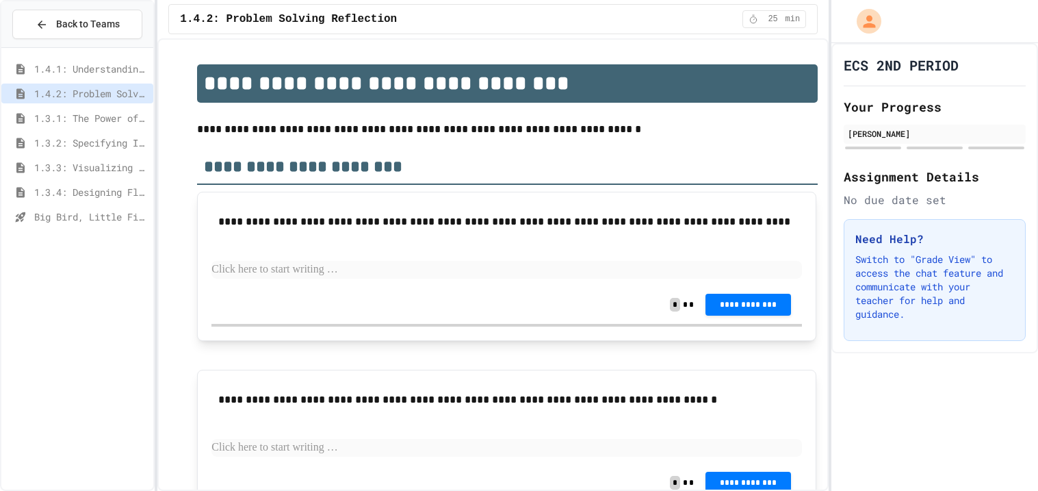
click at [738, 159] on h2 "**********" at bounding box center [507, 161] width 621 height 47
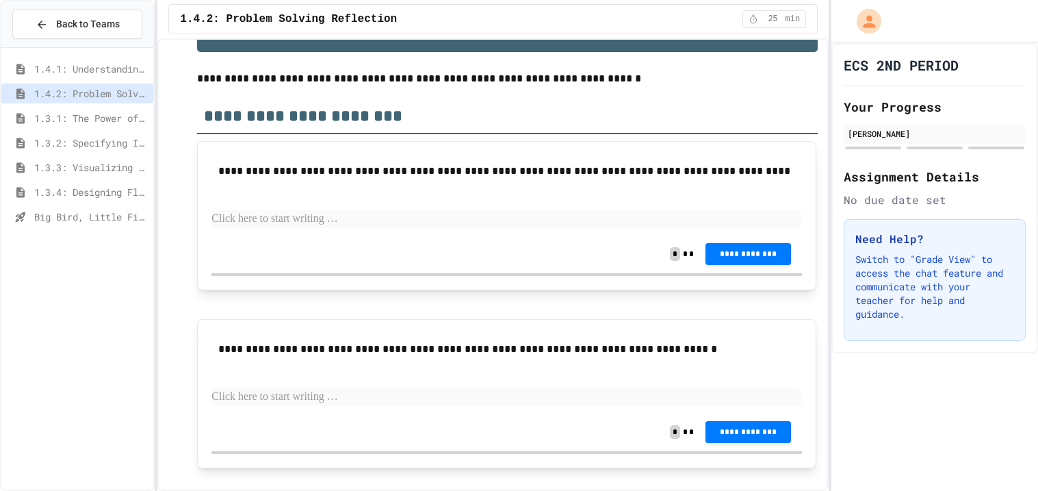
scroll to position [61, 0]
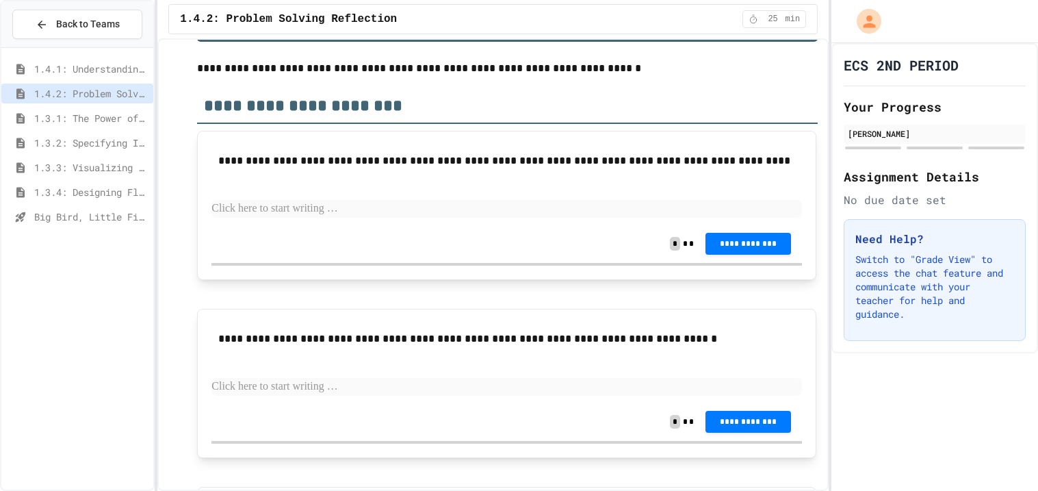
click at [116, 179] on div "1.3.3: Visualizing Logic with Flowcharts" at bounding box center [77, 169] width 152 height 25
click at [114, 199] on div "1.3.4: Designing Flowcharts" at bounding box center [77, 192] width 152 height 20
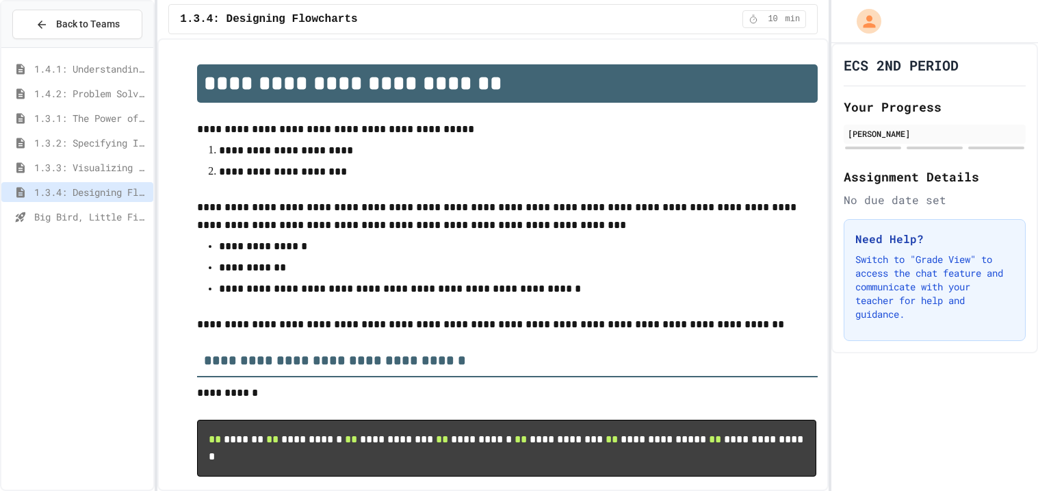
click at [90, 179] on div "1.3.3: Visualizing Logic with Flowcharts" at bounding box center [77, 169] width 152 height 25
click at [84, 171] on span "1.3.3: Visualizing Logic with Flowcharts" at bounding box center [91, 167] width 114 height 14
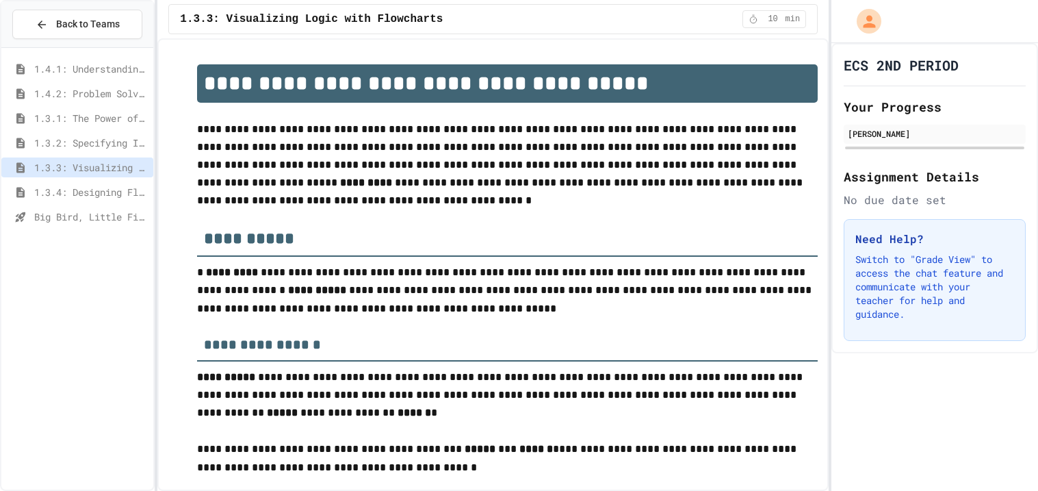
click at [86, 140] on span "1.3.2: Specifying Ideas with Pseudocode" at bounding box center [91, 143] width 114 height 14
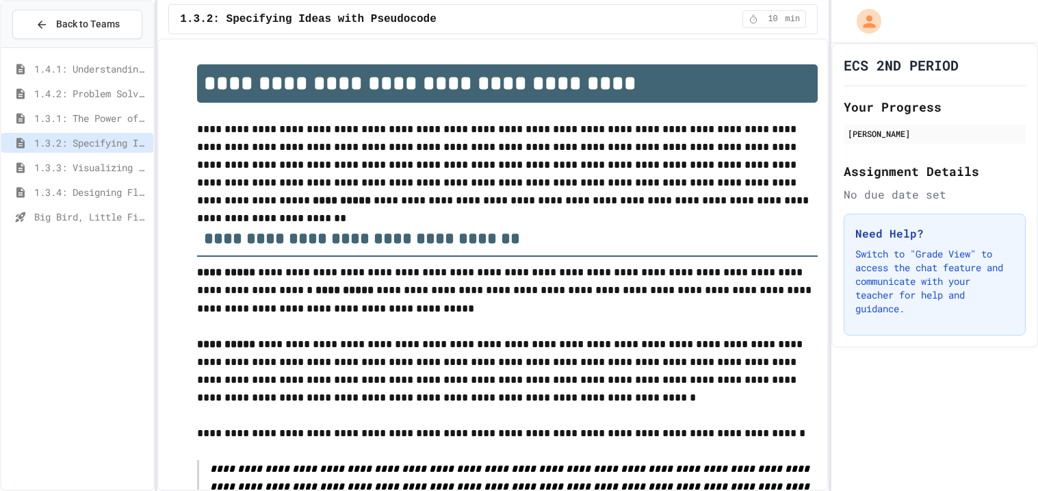
click at [104, 115] on span "1.3.1: The Power of Algorithms" at bounding box center [91, 118] width 114 height 14
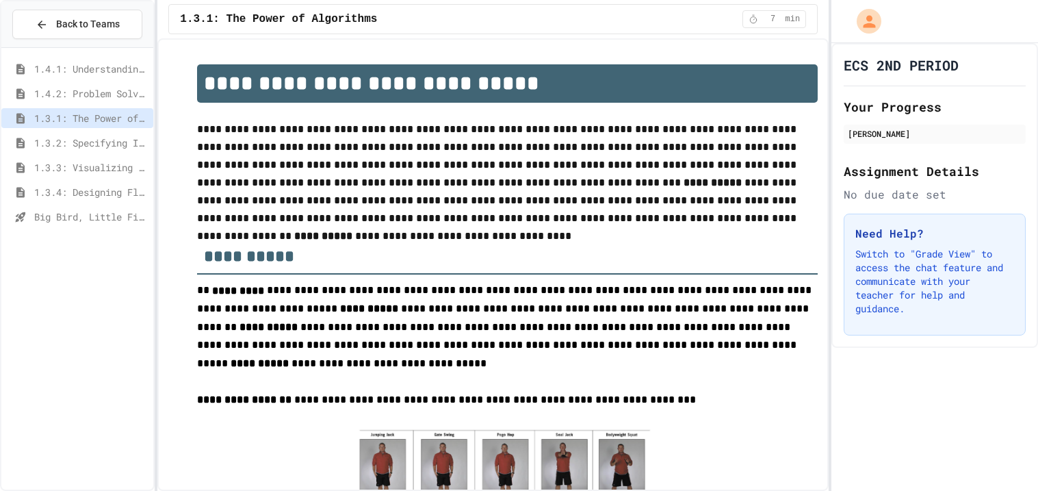
click at [88, 70] on span "1.4.1: Understanding Games with Flowcharts" at bounding box center [91, 69] width 114 height 14
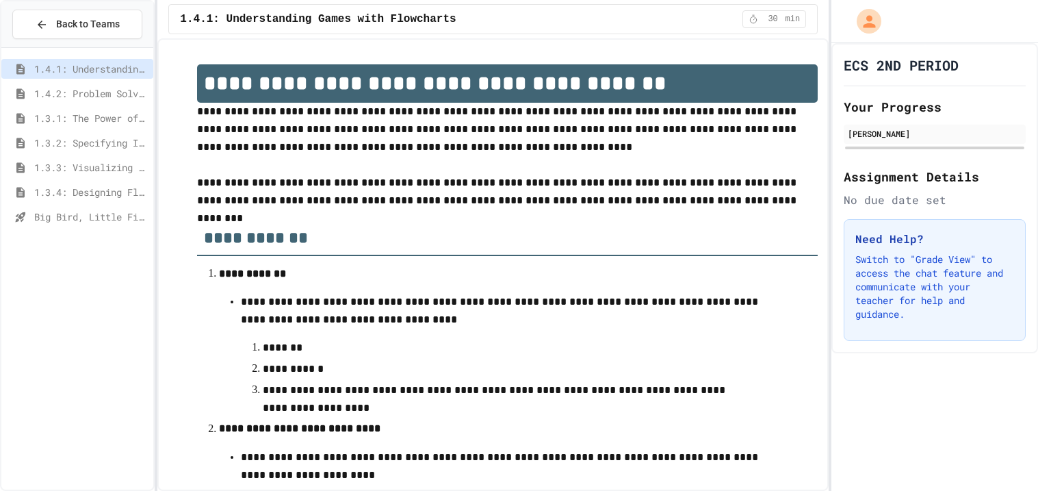
click at [56, 92] on span "1.4.2: Problem Solving Reflection" at bounding box center [91, 93] width 114 height 14
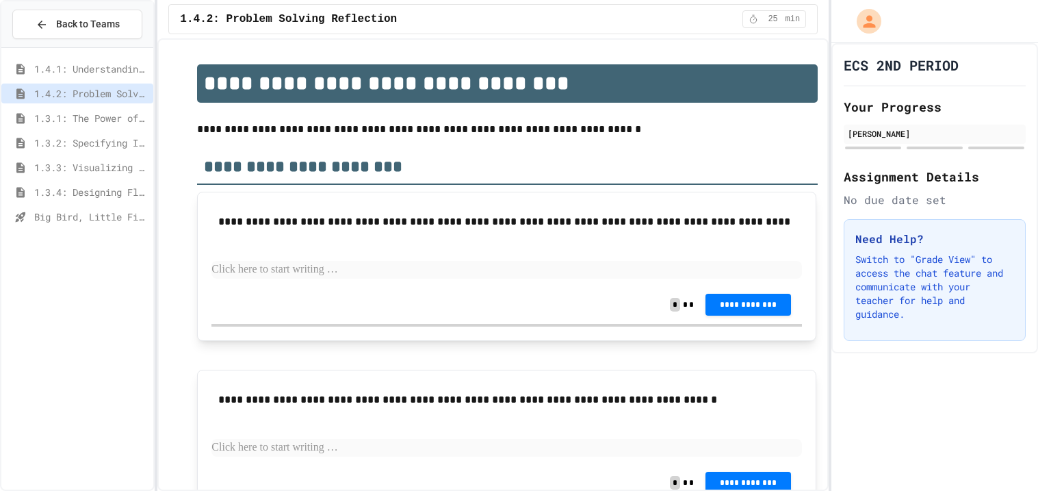
click at [311, 266] on p at bounding box center [506, 270] width 591 height 18
click at [101, 131] on div "1.3.1: The Power of Algorithms" at bounding box center [77, 120] width 152 height 25
click at [91, 121] on span "1.3.1: The Power of Algorithms" at bounding box center [91, 118] width 114 height 14
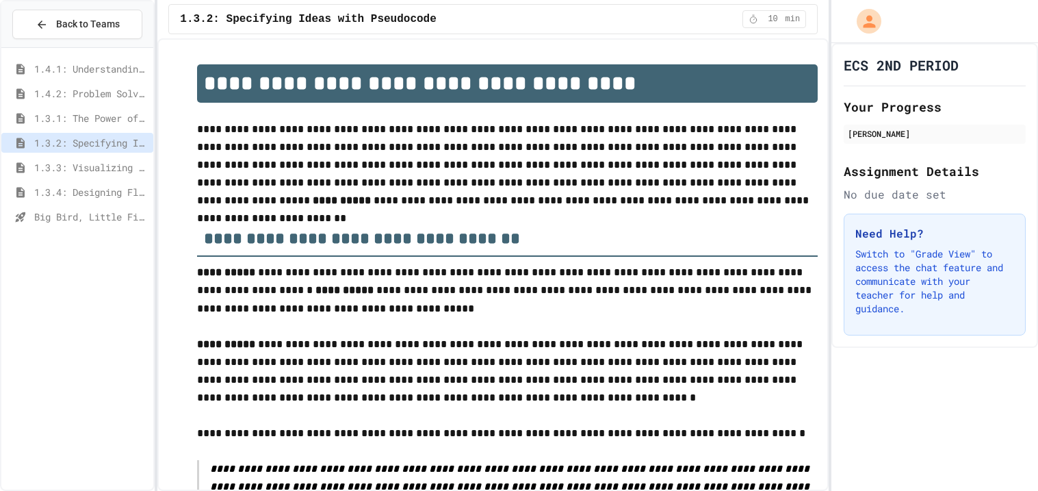
click at [66, 113] on span "1.3.1: The Power of Algorithms" at bounding box center [91, 118] width 114 height 14
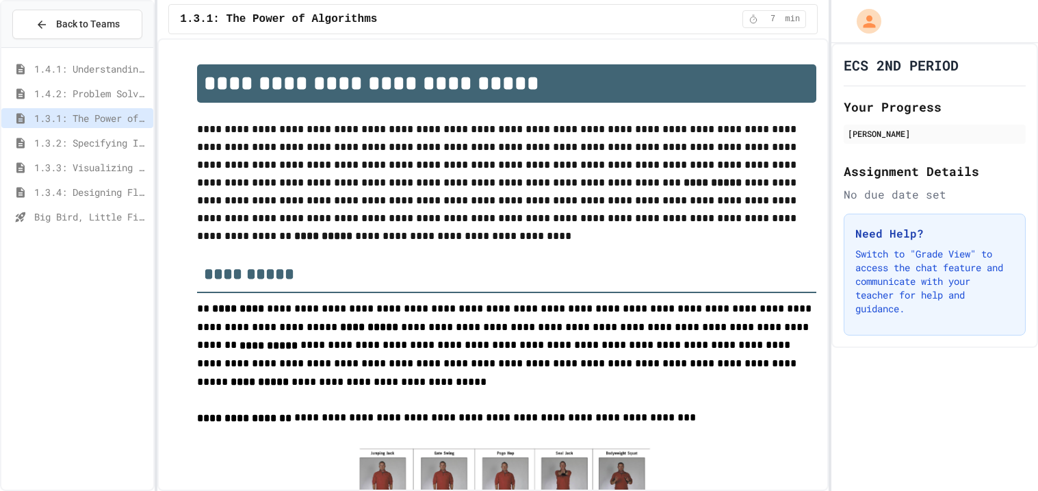
click at [121, 91] on span "1.4.2: Problem Solving Reflection" at bounding box center [91, 93] width 114 height 14
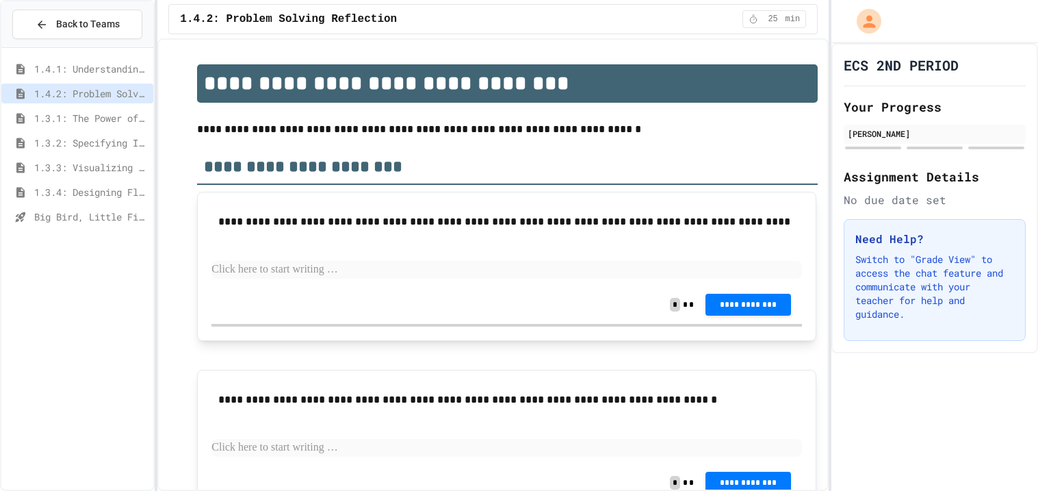
click at [340, 273] on p at bounding box center [506, 270] width 591 height 18
click at [90, 190] on span "1.3.4: Designing Flowcharts" at bounding box center [91, 192] width 114 height 14
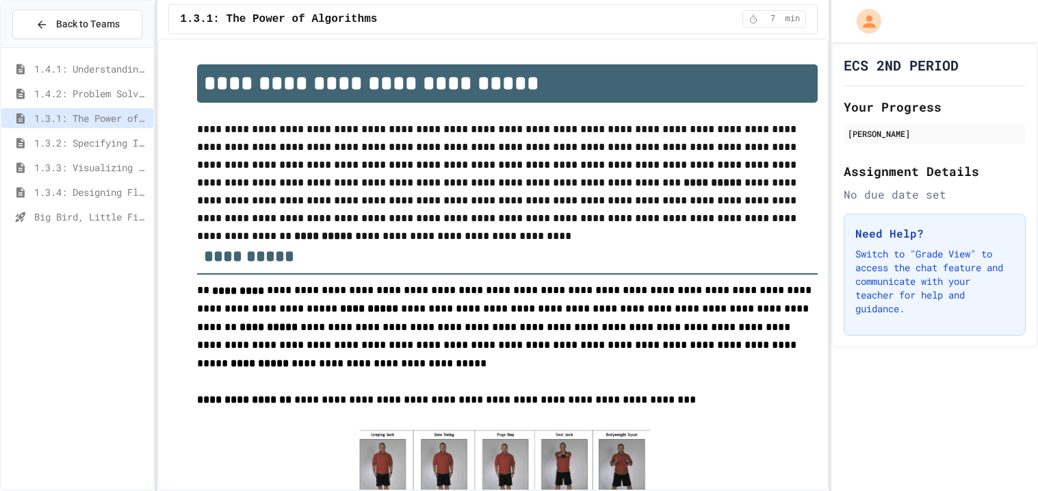
click at [123, 92] on span "1.4.2: Problem Solving Reflection" at bounding box center [91, 93] width 114 height 14
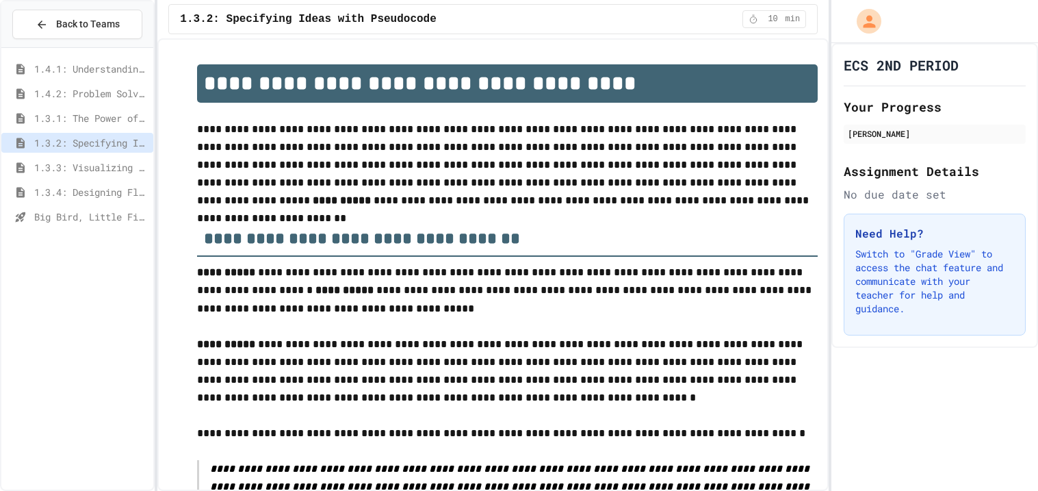
click at [85, 129] on div "1.3.1: The Power of Algorithms" at bounding box center [77, 120] width 152 height 25
click at [81, 126] on div "1.3.1: The Power of Algorithms" at bounding box center [77, 118] width 152 height 20
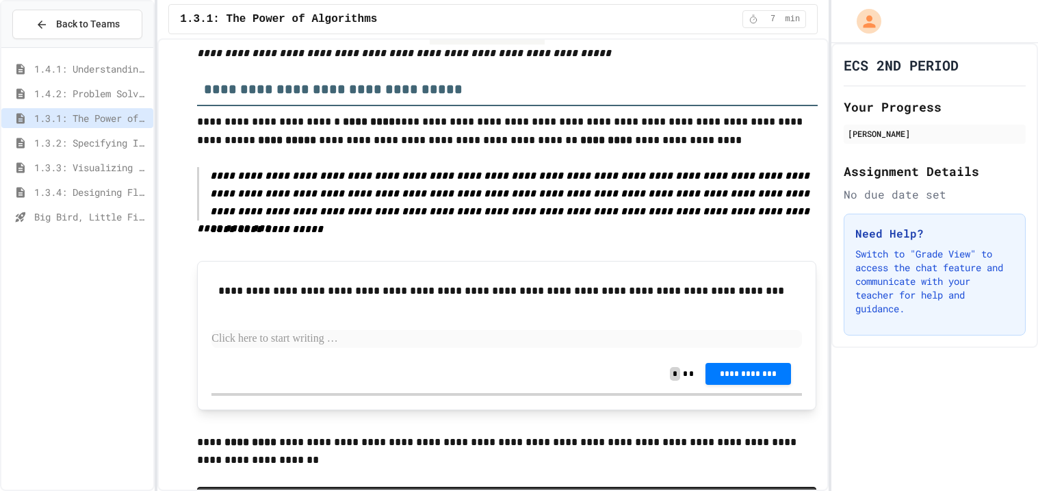
scroll to position [720, 0]
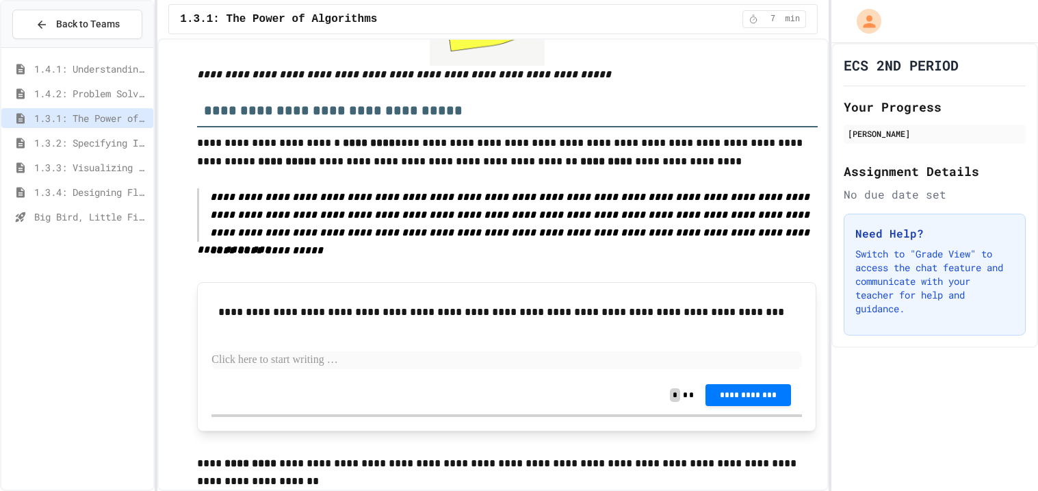
click at [415, 352] on div "**********" at bounding box center [506, 335] width 591 height 79
click at [357, 351] on p at bounding box center [506, 360] width 591 height 18
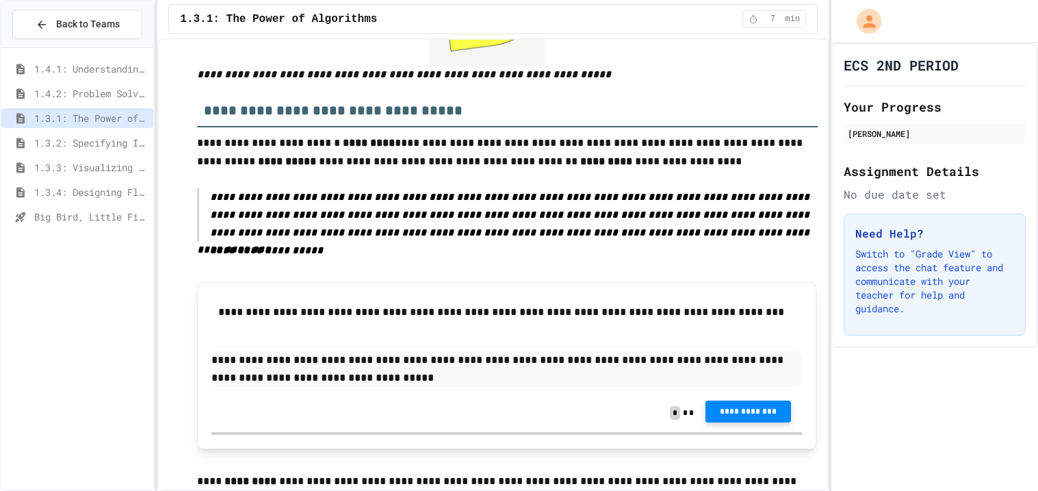
click at [726, 406] on span "**********" at bounding box center [749, 411] width 64 height 11
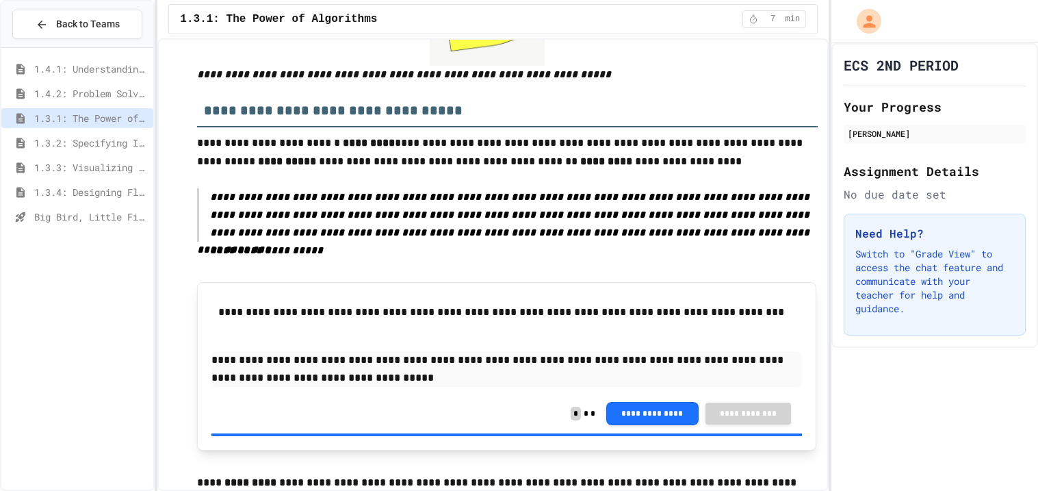
click at [727, 197] on p "**********" at bounding box center [514, 214] width 608 height 53
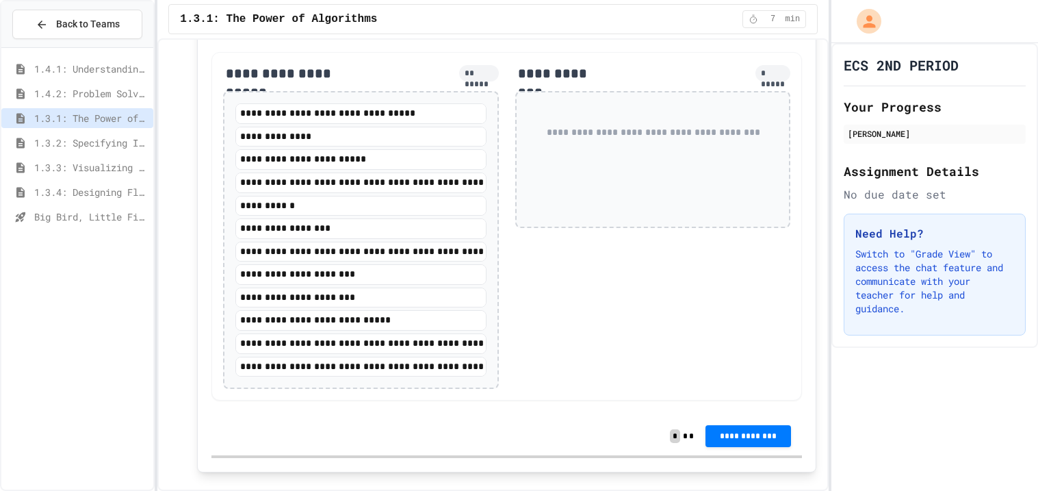
scroll to position [2033, 0]
click at [779, 18] on span "7" at bounding box center [773, 19] width 22 height 11
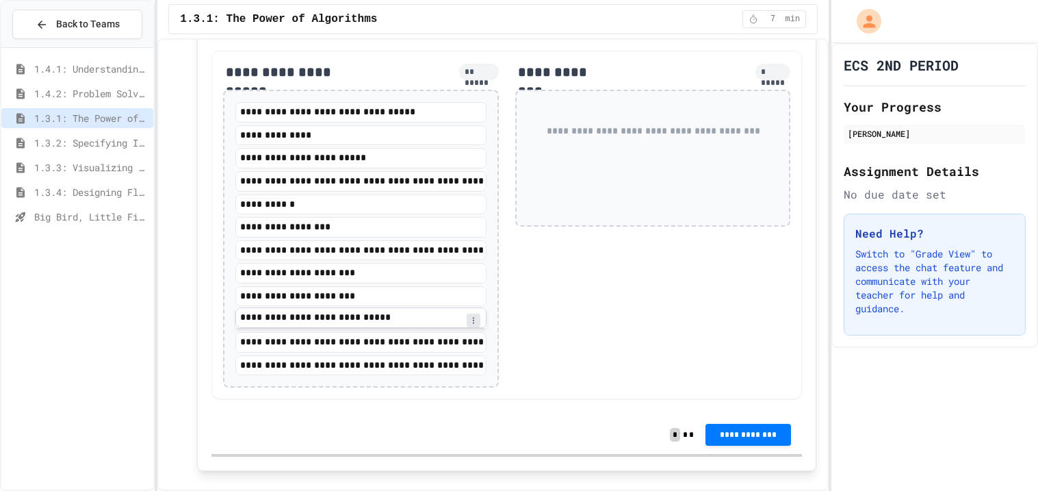
click at [333, 327] on div "**********" at bounding box center [361, 317] width 251 height 19
click at [106, 219] on span "Big Bird, Little Fish" at bounding box center [91, 216] width 114 height 14
